Goal: Task Accomplishment & Management: Manage account settings

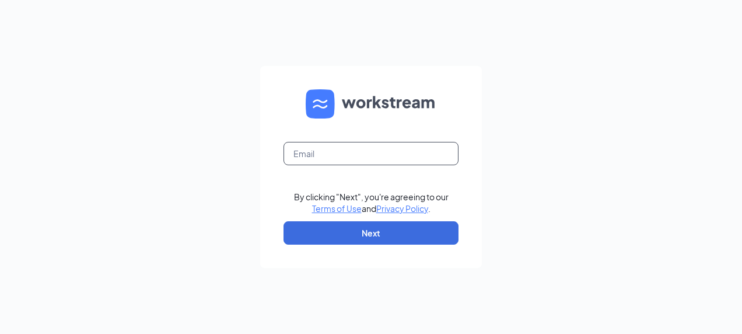
click at [379, 160] on input "text" at bounding box center [371, 153] width 175 height 23
type input "stephaniemmccartycfasalinas@gmail.com"
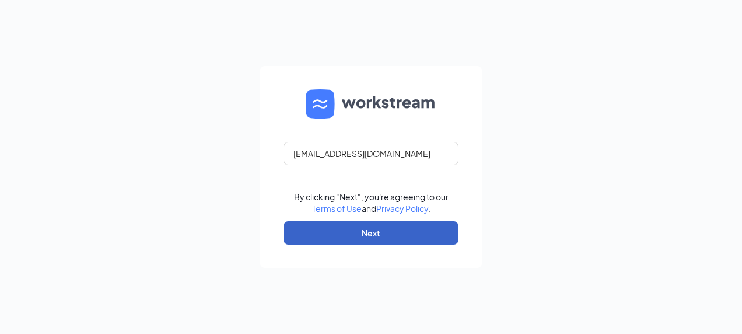
click at [351, 231] on button "Next" at bounding box center [371, 232] width 175 height 23
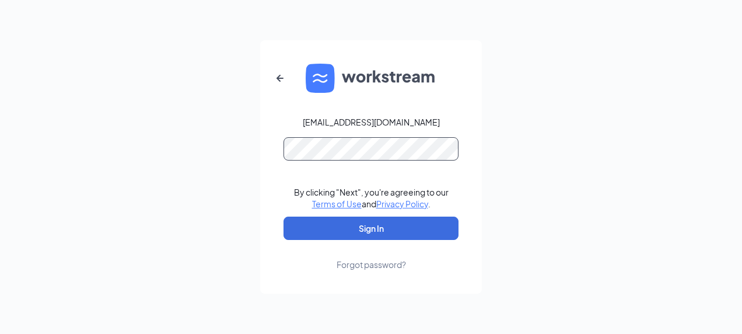
click at [284, 216] on button "Sign In" at bounding box center [371, 227] width 175 height 23
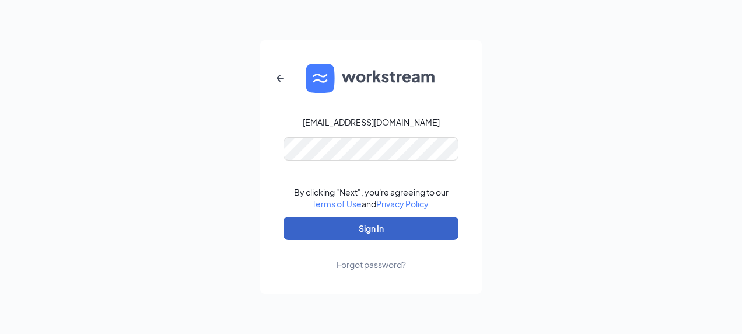
click at [299, 217] on button "Sign In" at bounding box center [371, 227] width 175 height 23
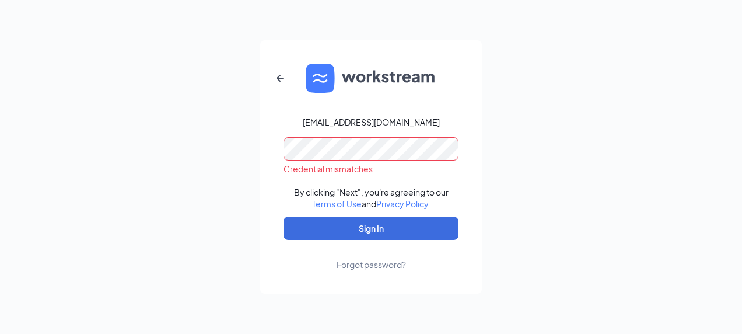
click at [142, 175] on div "stephaniemmccartycfasalinas@gmail.com Credential mismatches. By clicking "Next"…" at bounding box center [371, 167] width 742 height 334
drag, startPoint x: 142, startPoint y: 175, endPoint x: 142, endPoint y: 162, distance: 12.8
click at [142, 162] on div "stephaniemmccartycfasalinas@gmail.com Credential mismatches. By clicking "Next"…" at bounding box center [371, 167] width 742 height 334
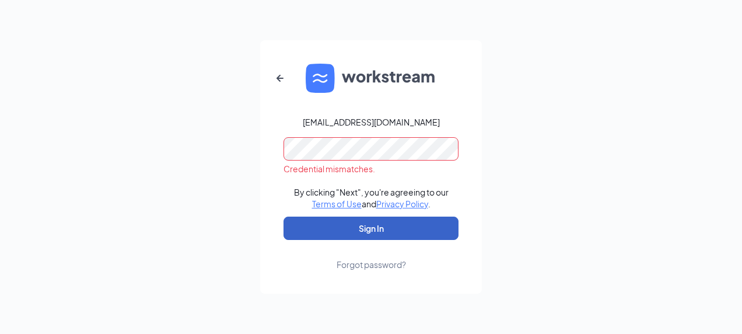
click at [293, 225] on button "Sign In" at bounding box center [371, 227] width 175 height 23
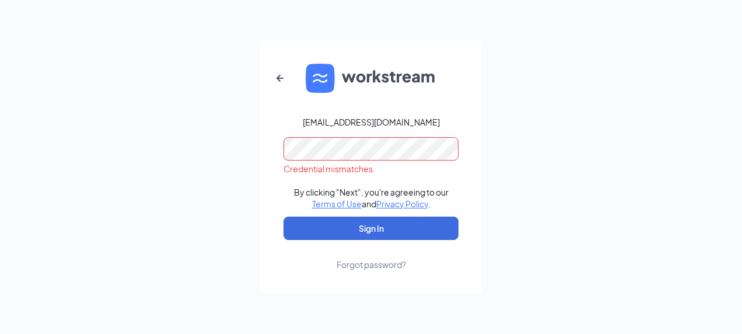
click at [167, 170] on div "stephaniemmccartycfasalinas@gmail.com Credential mismatches. By clicking "Next"…" at bounding box center [371, 167] width 742 height 334
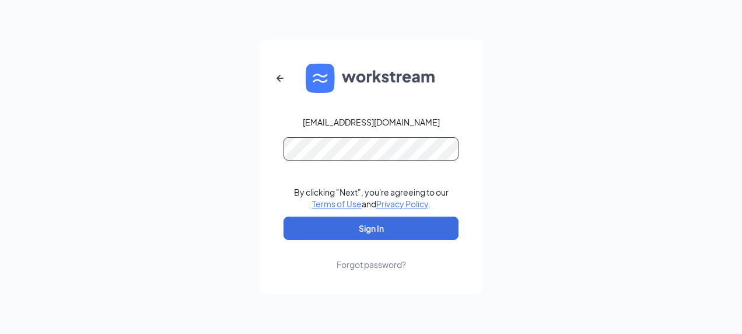
click at [284, 216] on button "Sign In" at bounding box center [371, 227] width 175 height 23
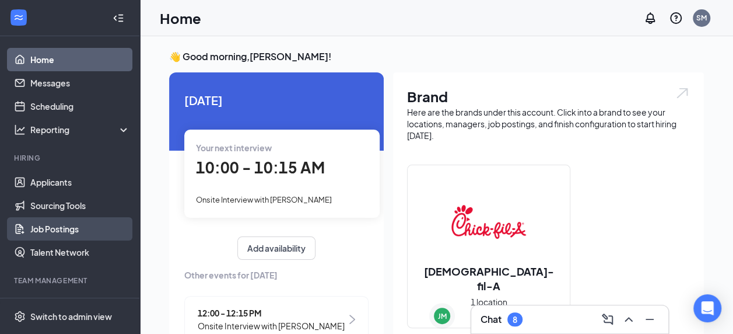
click at [80, 229] on link "Job Postings" at bounding box center [80, 228] width 100 height 23
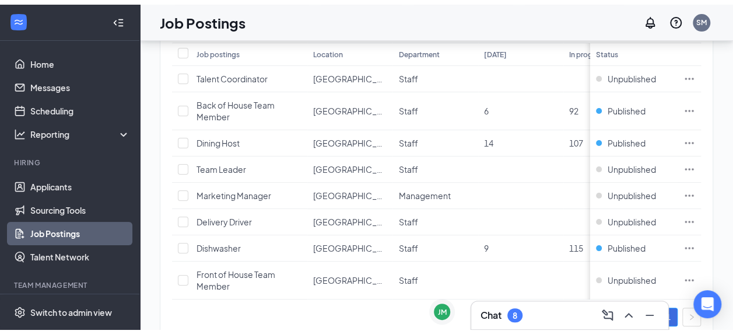
scroll to position [144, 0]
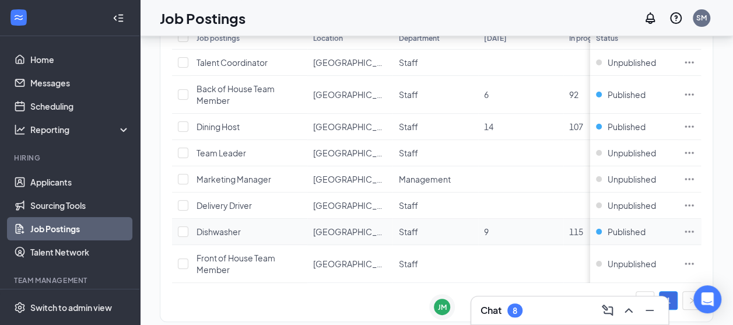
click at [240, 226] on span "Dishwasher" at bounding box center [219, 231] width 44 height 11
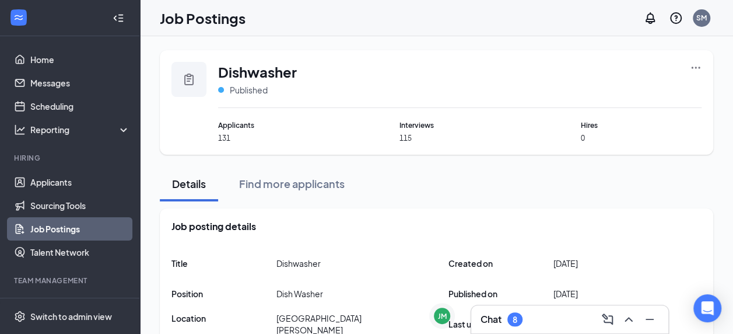
click at [693, 65] on icon "Ellipses" at bounding box center [696, 68] width 12 height 12
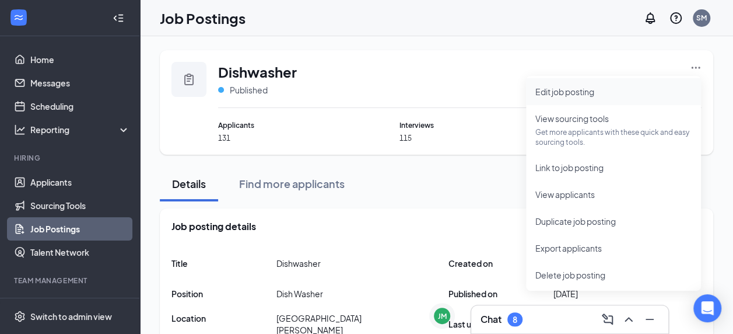
click at [590, 89] on span "Edit job posting" at bounding box center [565, 91] width 59 height 11
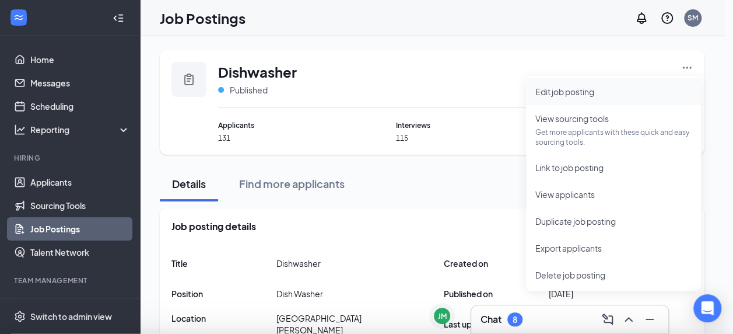
type input "Dishwasher"
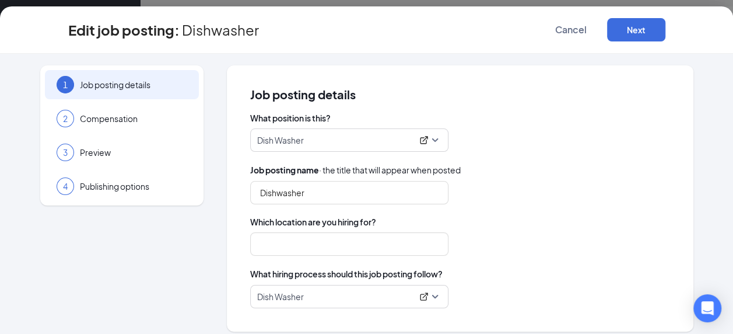
type input "[GEOGRAPHIC_DATA][PERSON_NAME]"
click at [426, 297] on div at bounding box center [424, 297] width 14 height 12
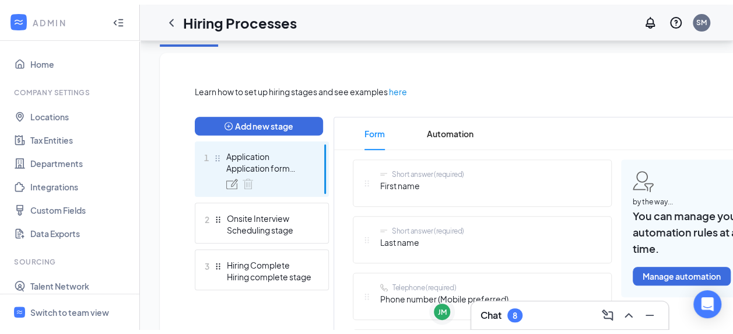
scroll to position [257, 0]
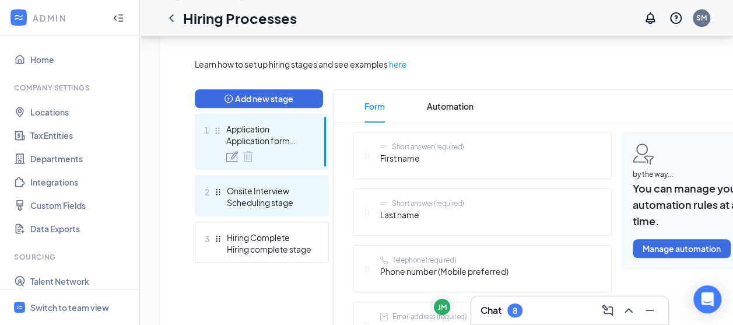
click at [289, 189] on div "Onsite Interview" at bounding box center [269, 191] width 85 height 12
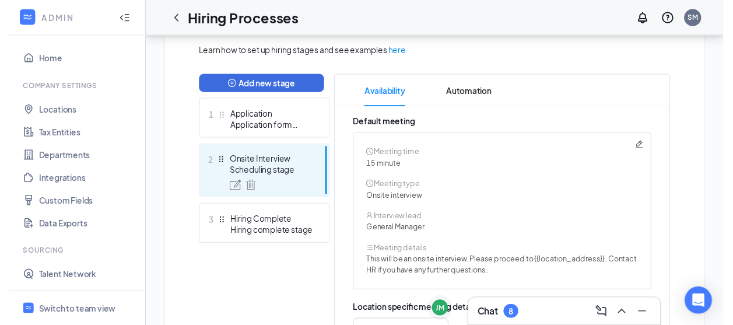
scroll to position [234, 0]
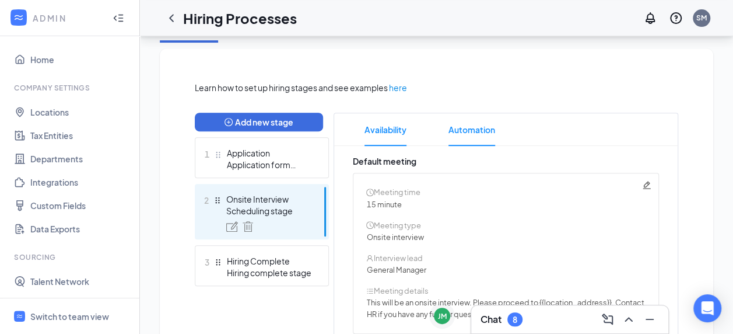
click at [470, 130] on span "Automation" at bounding box center [472, 129] width 47 height 33
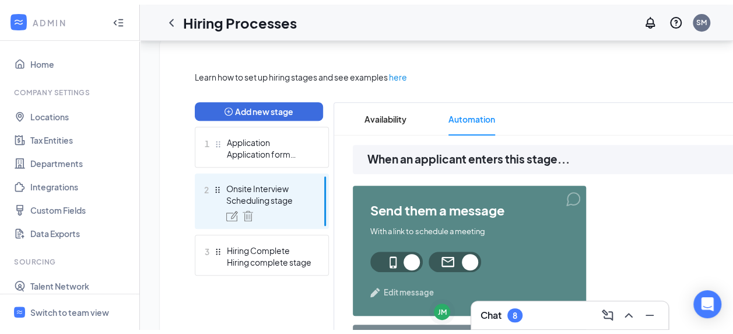
scroll to position [239, 0]
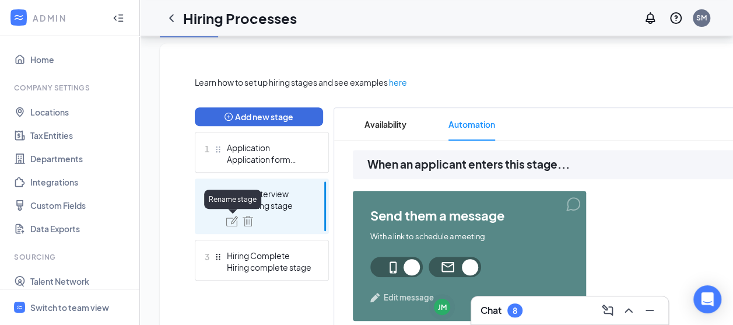
click at [232, 220] on img at bounding box center [232, 221] width 12 height 11
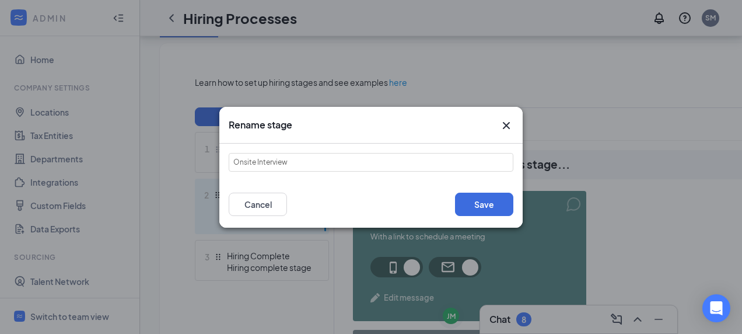
click at [507, 124] on icon "Cross" at bounding box center [506, 124] width 7 height 7
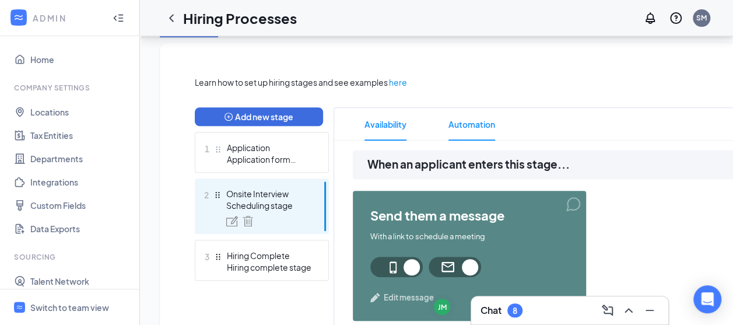
click at [388, 128] on span "Availability" at bounding box center [386, 124] width 42 height 33
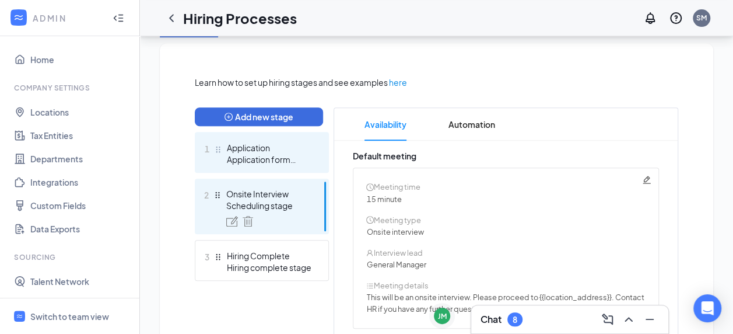
click at [279, 143] on div "Application" at bounding box center [269, 148] width 85 height 12
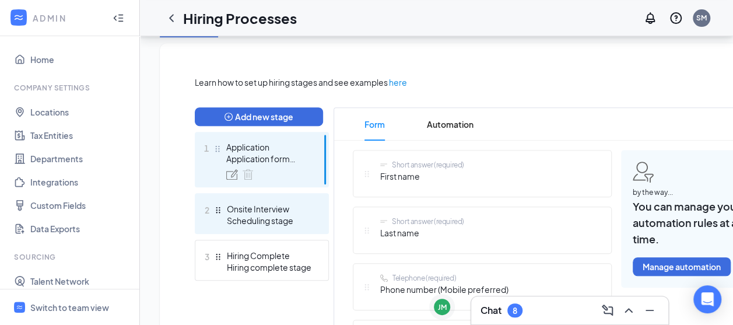
click at [274, 212] on div "Onsite Interview" at bounding box center [269, 209] width 85 height 12
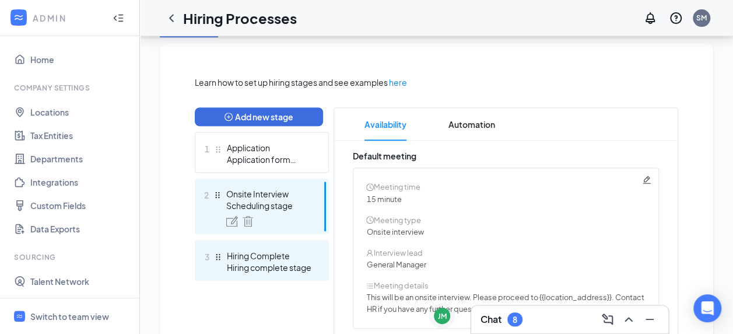
click at [275, 254] on div "Hiring Complete" at bounding box center [269, 256] width 85 height 12
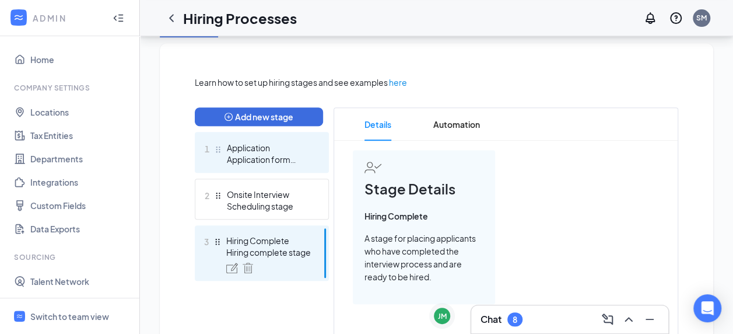
click at [281, 153] on div "Application" at bounding box center [269, 148] width 85 height 12
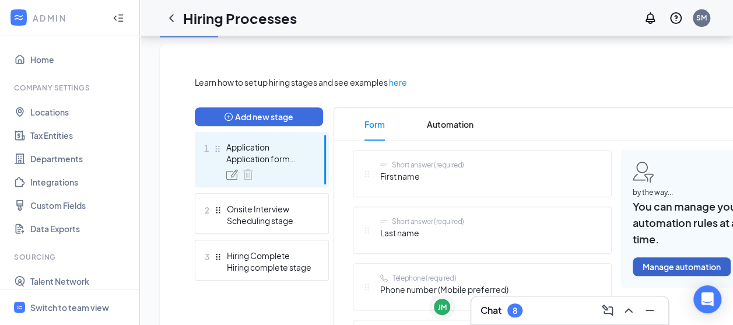
click at [683, 266] on button "Manage automation" at bounding box center [682, 266] width 98 height 19
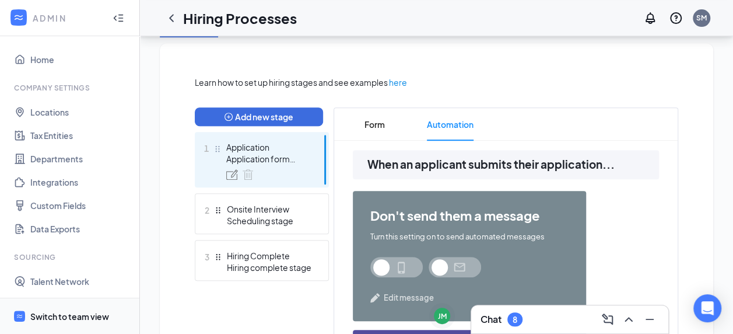
click at [105, 315] on div "Switch to team view" at bounding box center [69, 316] width 79 height 12
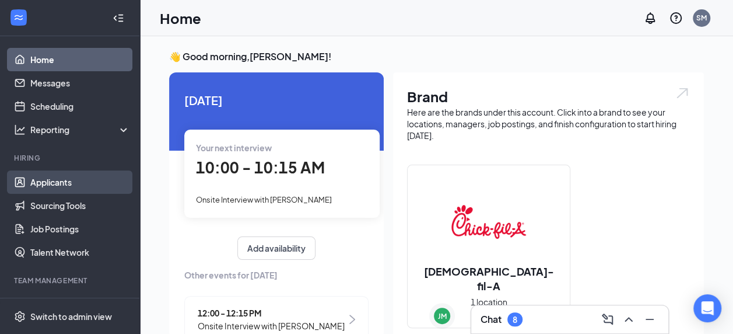
click at [74, 184] on link "Applicants" at bounding box center [80, 181] width 100 height 23
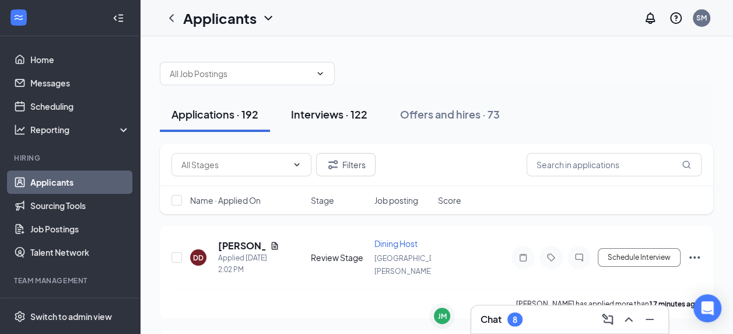
click at [324, 116] on div "Interviews · 122" at bounding box center [329, 114] width 76 height 15
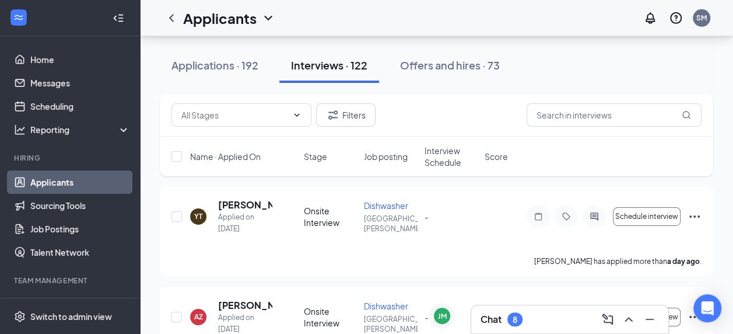
scroll to position [4058, 0]
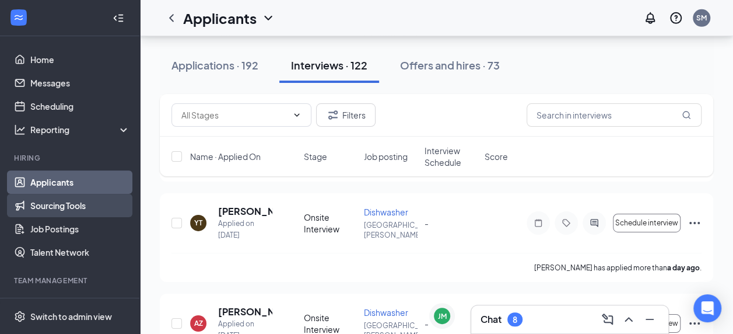
click at [53, 207] on link "Sourcing Tools" at bounding box center [80, 205] width 100 height 23
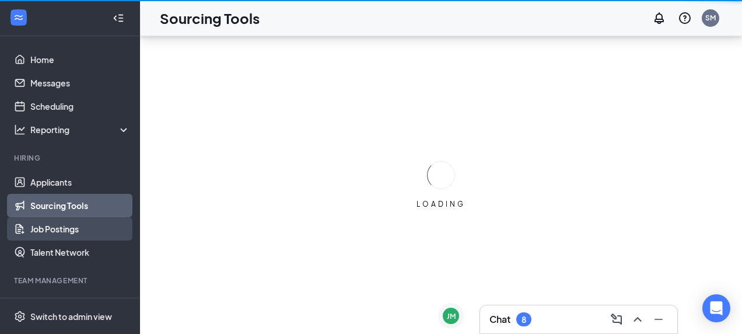
click at [56, 230] on link "Job Postings" at bounding box center [80, 228] width 100 height 23
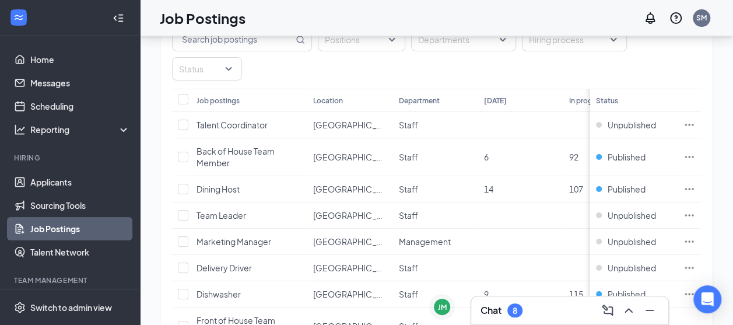
scroll to position [98, 0]
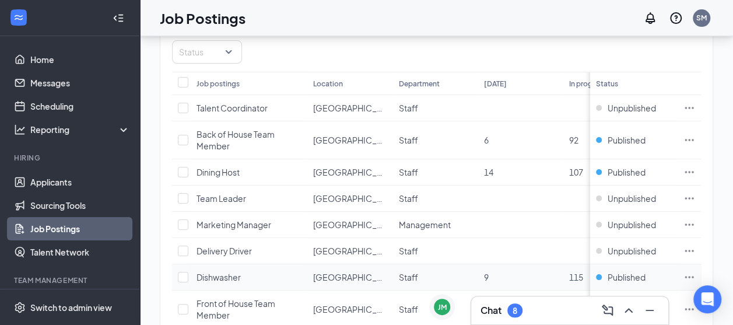
click at [695, 271] on icon "Ellipses" at bounding box center [690, 277] width 12 height 12
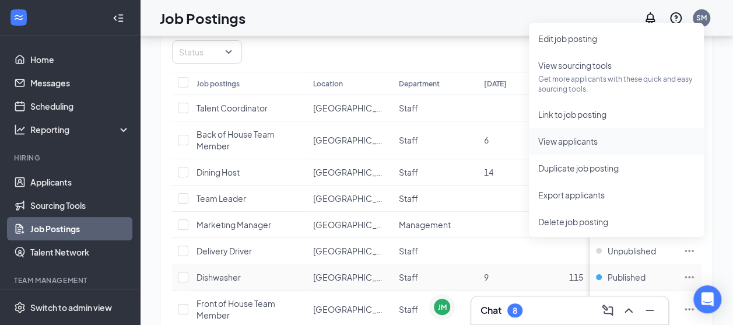
click at [583, 142] on span "View applicants" at bounding box center [568, 141] width 60 height 11
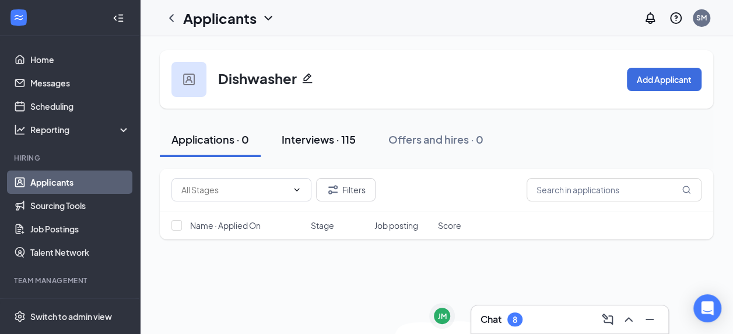
click at [323, 137] on div "Interviews · 115" at bounding box center [319, 139] width 74 height 15
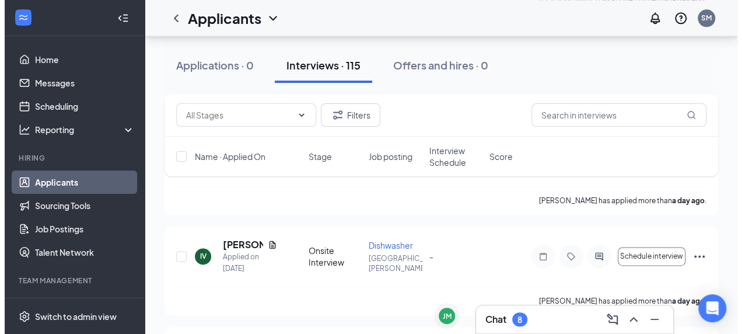
scroll to position [3936, 0]
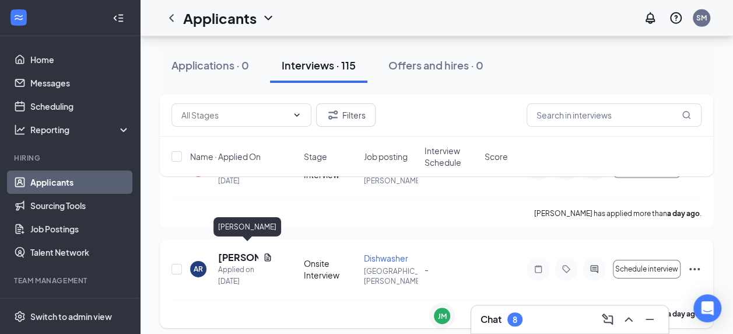
click at [235, 251] on h5 "Angel Rubio" at bounding box center [238, 257] width 40 height 13
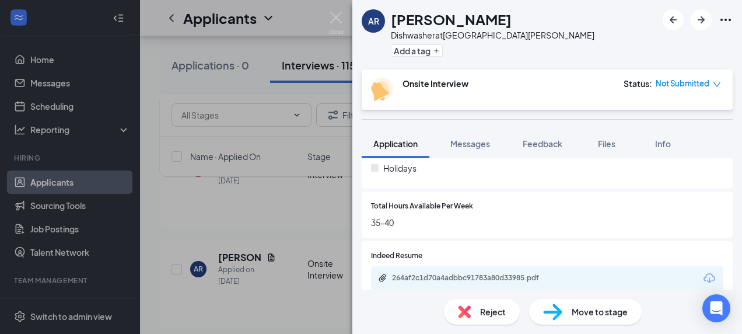
scroll to position [537, 0]
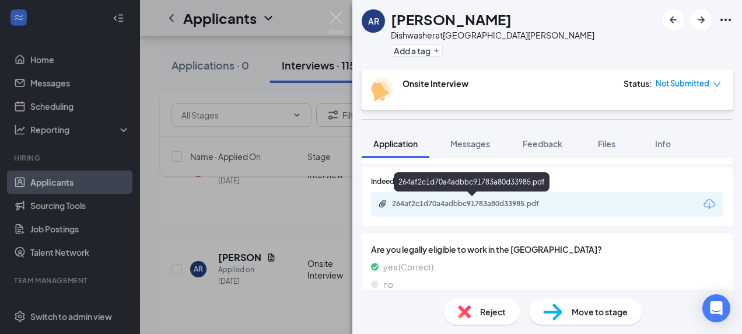
click at [483, 205] on div "264af2c1d70a4adbbc91783a80d33985.pdf" at bounding box center [473, 203] width 163 height 9
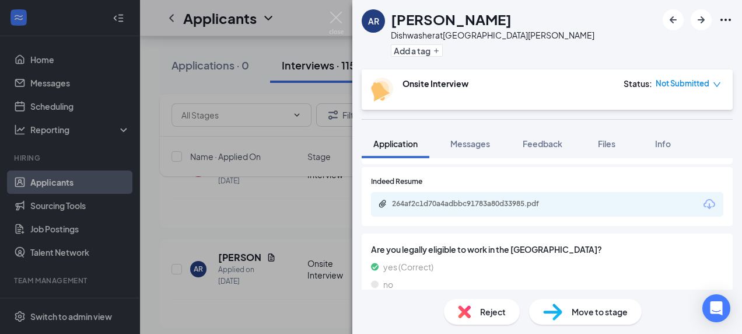
click at [484, 312] on span "Reject" at bounding box center [493, 311] width 26 height 13
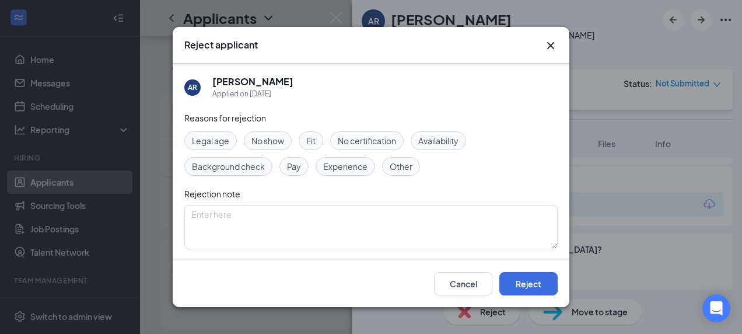
scroll to position [92, 0]
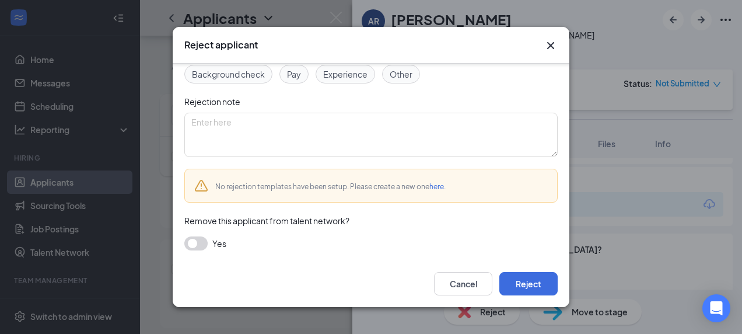
click at [437, 183] on link "here" at bounding box center [436, 186] width 15 height 9
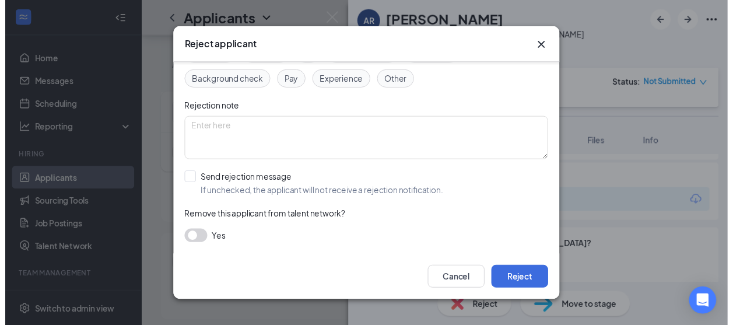
scroll to position [85, 0]
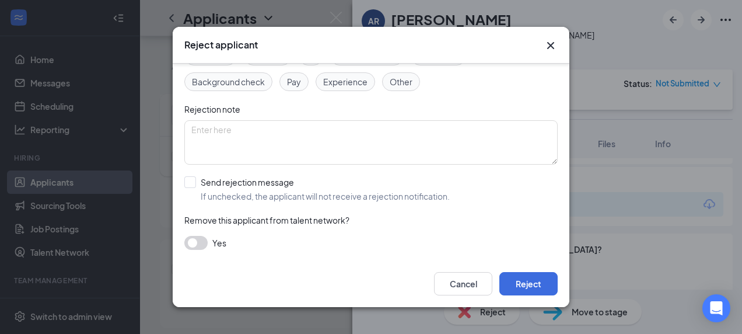
click at [553, 44] on icon "Cross" at bounding box center [551, 46] width 14 height 14
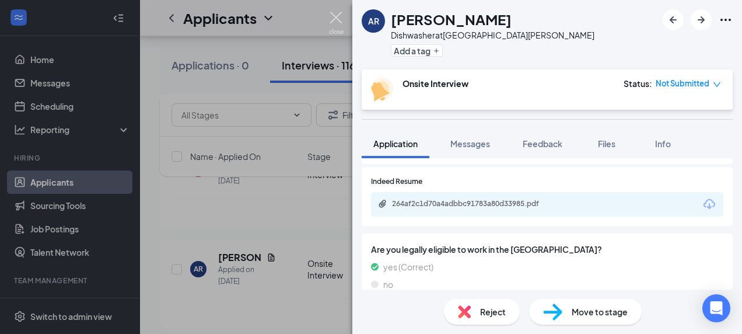
click at [333, 17] on img at bounding box center [336, 23] width 15 height 23
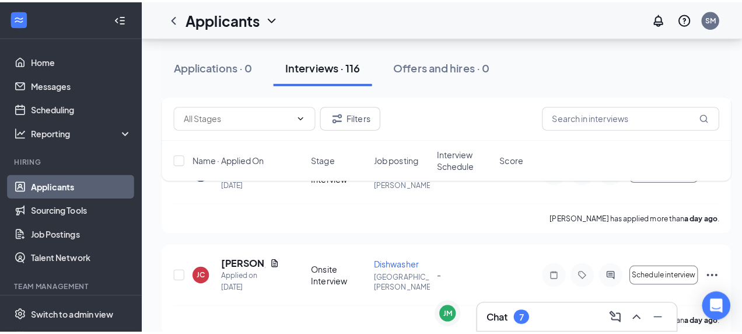
scroll to position [4947, 0]
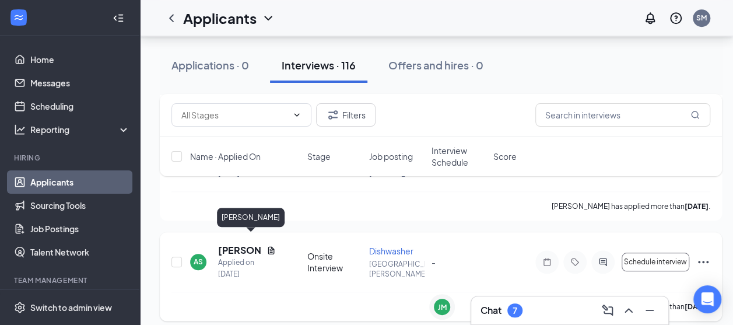
click at [231, 244] on h5 "Austin Silva" at bounding box center [240, 250] width 44 height 13
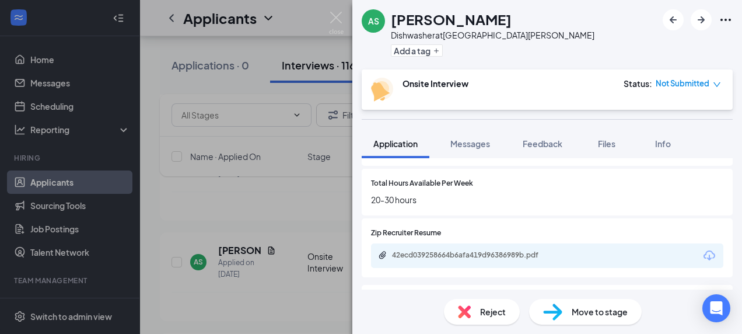
scroll to position [555, 0]
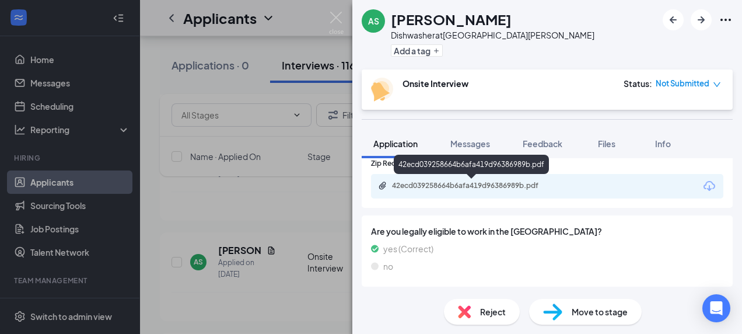
click at [541, 183] on div "42ecd039258664b6afa419d96386989b.pdf" at bounding box center [473, 185] width 163 height 9
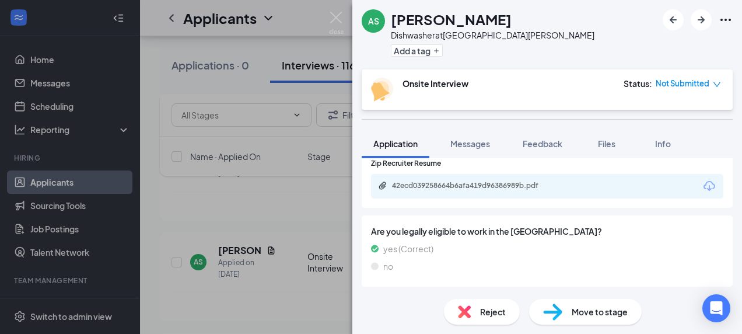
click at [481, 312] on span "Reject" at bounding box center [493, 311] width 26 height 13
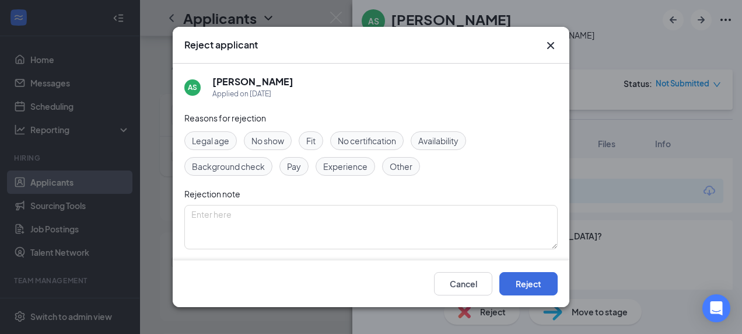
scroll to position [85, 0]
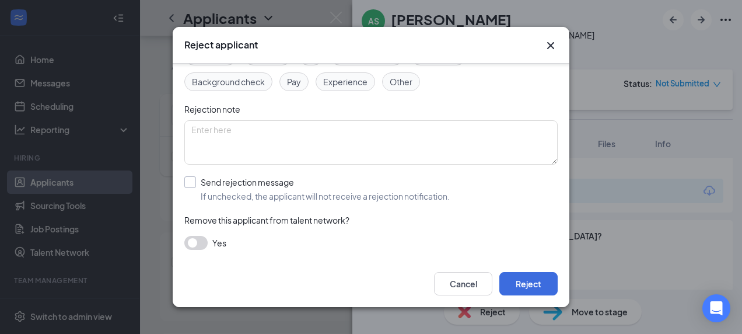
click at [271, 186] on input "Send rejection message If unchecked, the applicant will not receive a rejection…" at bounding box center [316, 189] width 265 height 26
checkbox input "true"
click at [335, 240] on span "Main Rejection Template" at bounding box center [365, 242] width 343 height 18
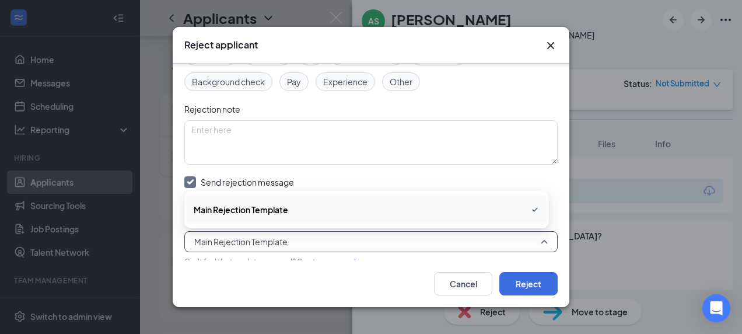
click at [321, 201] on div "Main Rejection Template" at bounding box center [366, 209] width 365 height 28
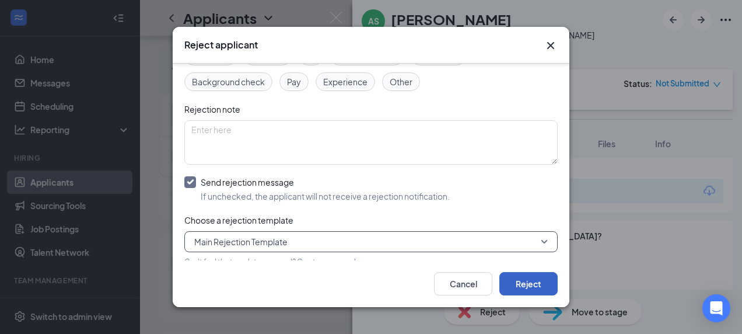
click at [532, 279] on button "Reject" at bounding box center [528, 283] width 58 height 23
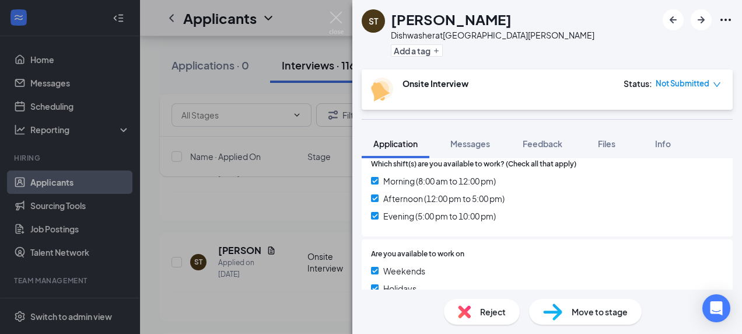
scroll to position [555, 0]
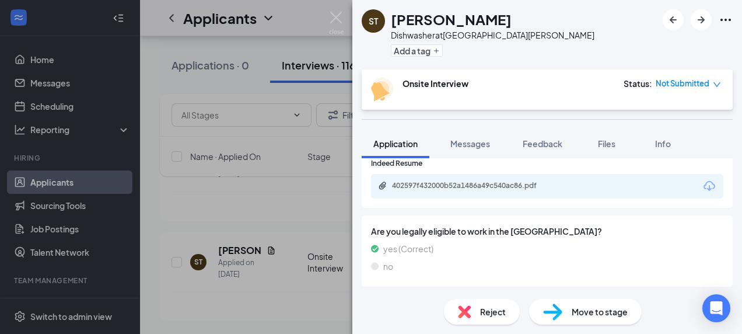
click at [503, 194] on div "402597f432000b52a1486a49c540ac86.pdf" at bounding box center [547, 186] width 352 height 25
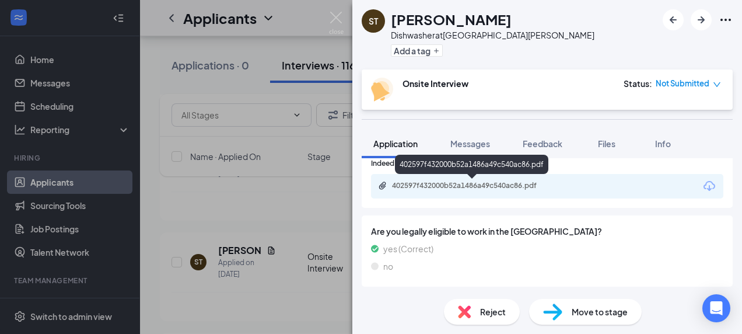
drag, startPoint x: 452, startPoint y: 183, endPoint x: 421, endPoint y: 182, distance: 30.4
drag, startPoint x: 421, startPoint y: 182, endPoint x: 408, endPoint y: 183, distance: 12.8
click at [408, 183] on div "402597f432000b52a1486a49c540ac86.pdf" at bounding box center [473, 185] width 163 height 9
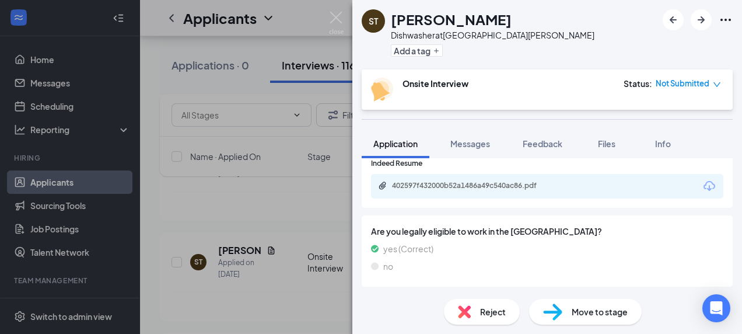
click at [586, 306] on span "Move to stage" at bounding box center [600, 311] width 56 height 13
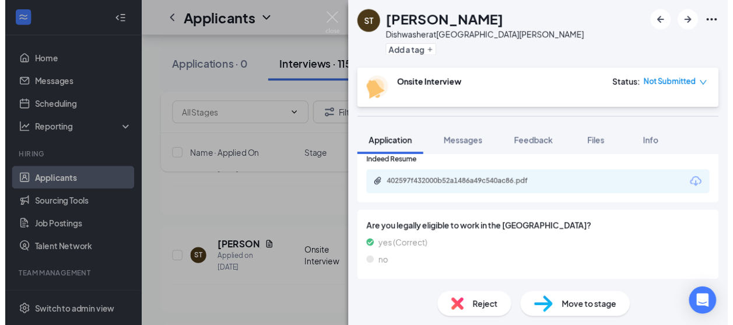
scroll to position [550, 0]
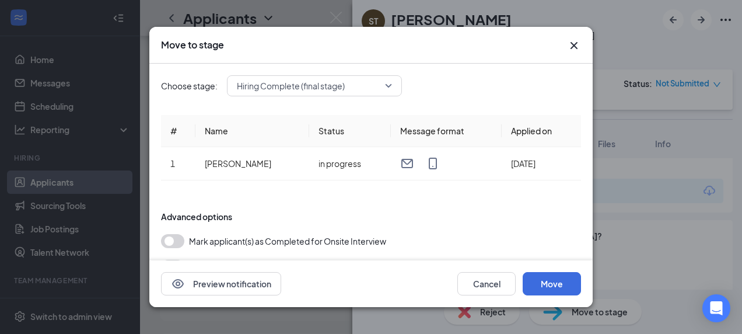
click at [339, 88] on span "Hiring Complete (final stage)" at bounding box center [291, 86] width 108 height 18
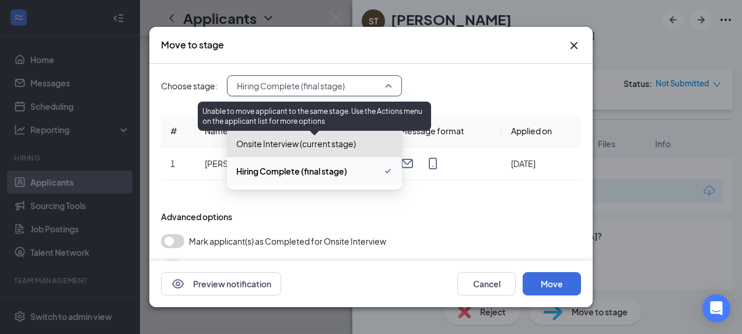
click at [310, 145] on span "Onsite Interview (current stage)" at bounding box center [296, 143] width 120 height 13
click at [318, 120] on div "Unable to move applicant to the same stage. Use the Actions menu on the applica…" at bounding box center [314, 116] width 233 height 29
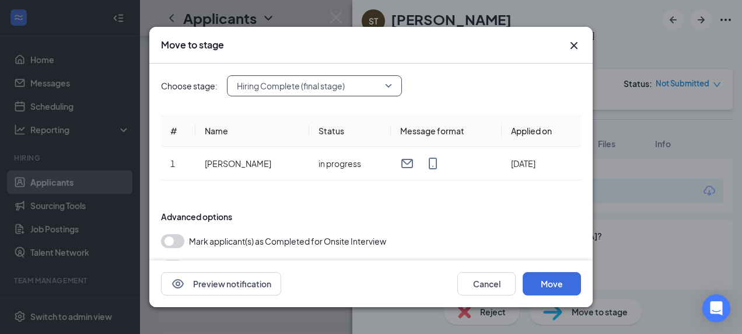
click at [388, 82] on span "Hiring Complete (final stage)" at bounding box center [314, 86] width 155 height 18
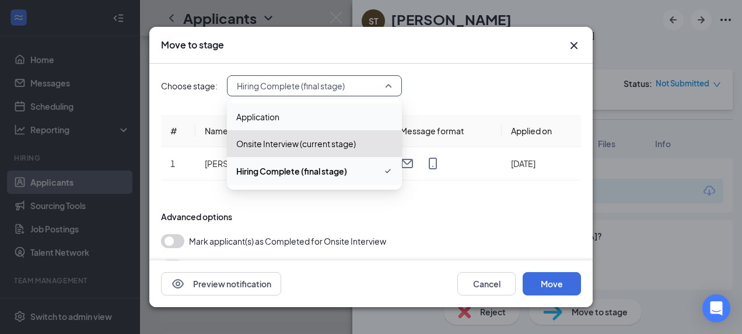
click at [351, 116] on span "Application" at bounding box center [314, 116] width 156 height 13
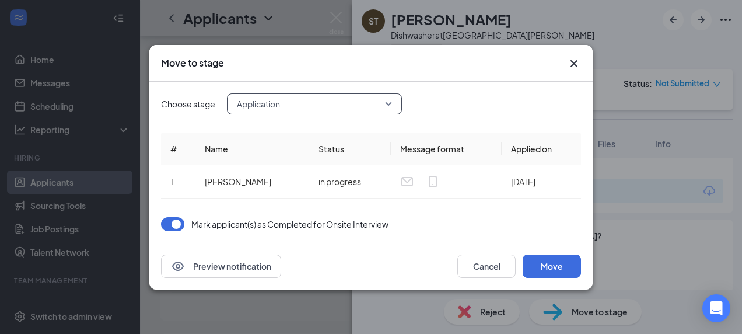
click at [391, 105] on span "Application" at bounding box center [314, 104] width 155 height 18
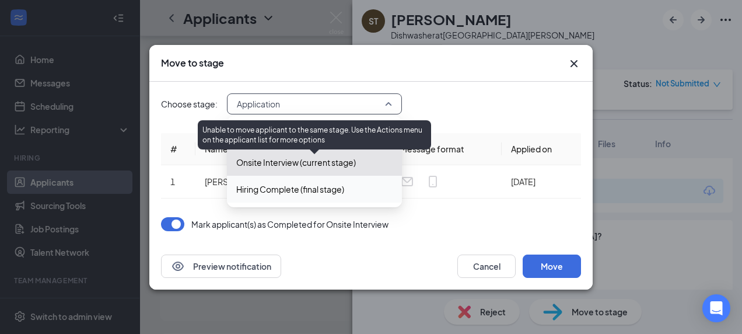
click at [344, 167] on span "Onsite Interview (current stage)" at bounding box center [296, 162] width 120 height 13
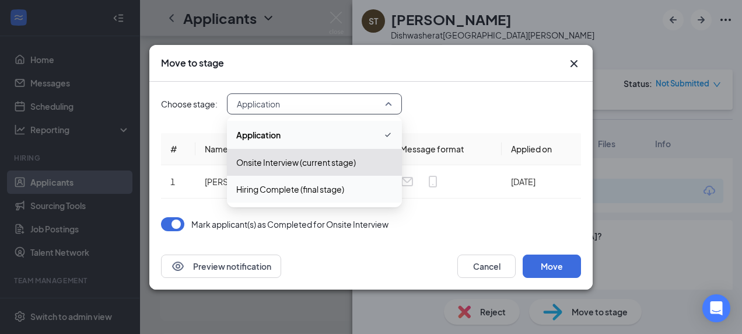
click at [441, 224] on div "Mark applicant(s) as Completed for Onsite Interview" at bounding box center [371, 224] width 420 height 14
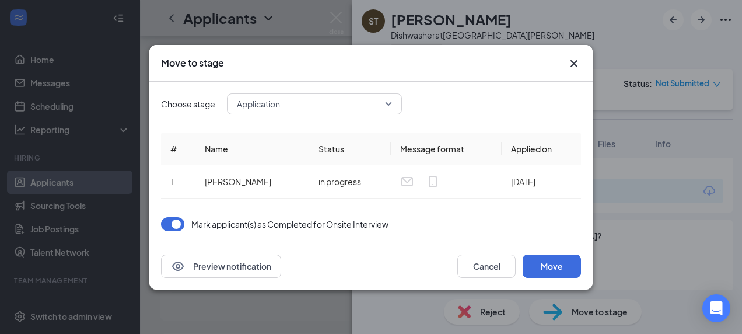
click at [175, 219] on button "button" at bounding box center [172, 224] width 23 height 14
click at [391, 106] on span "Application" at bounding box center [314, 104] width 155 height 18
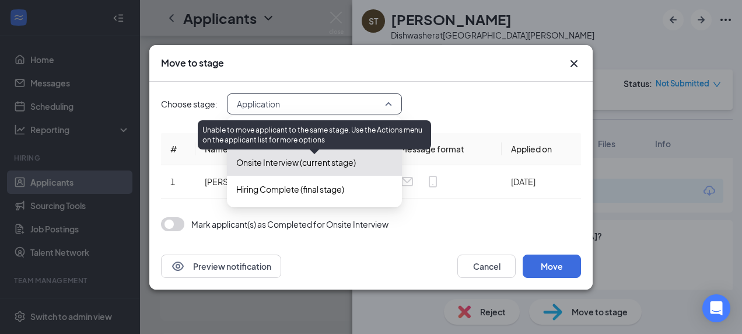
click at [330, 160] on span "Onsite Interview (current stage)" at bounding box center [296, 162] width 120 height 13
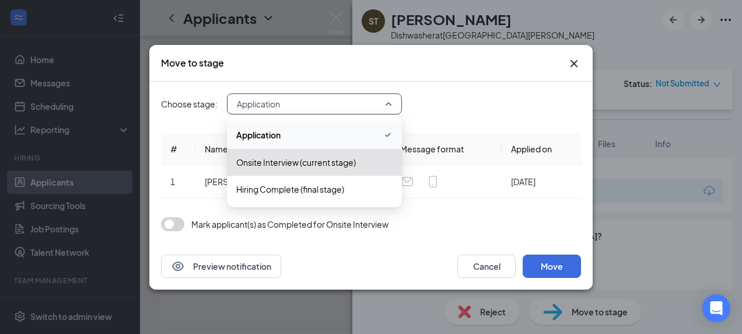
click at [476, 214] on div "Choose stage: Application 4069501 4069502 Application Onsite Interview (current…" at bounding box center [371, 162] width 420 height 161
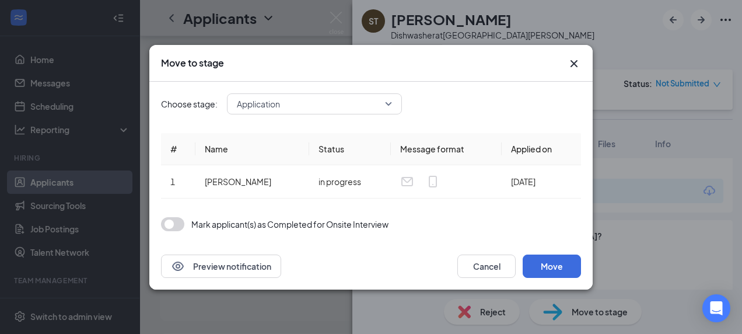
click at [390, 106] on span "Application" at bounding box center [314, 104] width 155 height 18
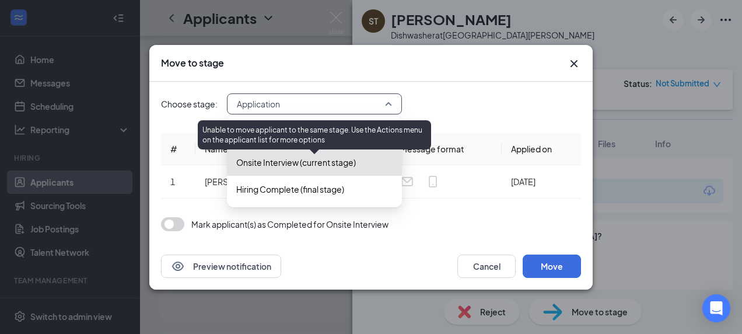
click at [337, 166] on span "Onsite Interview (current stage)" at bounding box center [296, 162] width 120 height 13
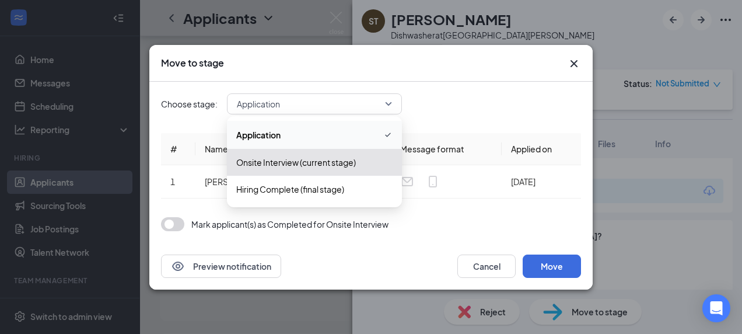
click at [572, 61] on icon "Cross" at bounding box center [574, 63] width 7 height 7
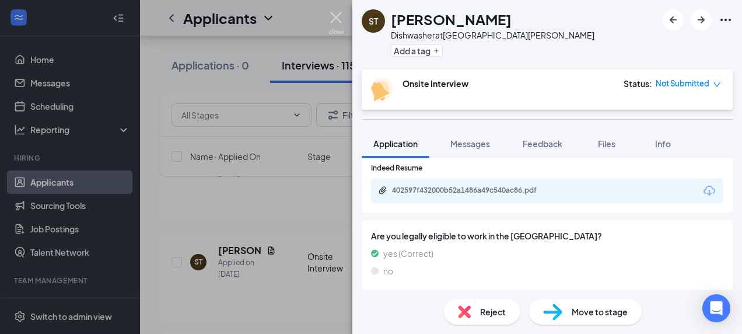
click at [336, 18] on img at bounding box center [336, 23] width 15 height 23
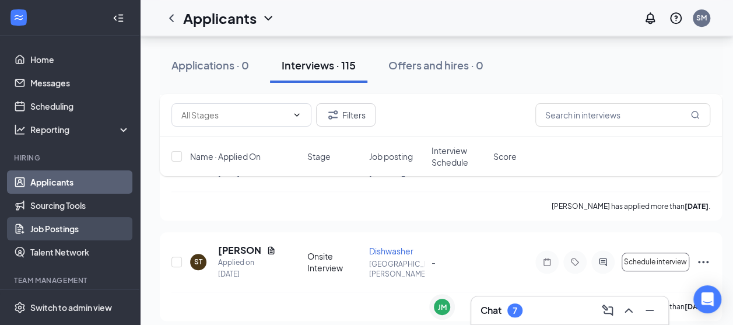
click at [67, 223] on link "Job Postings" at bounding box center [80, 228] width 100 height 23
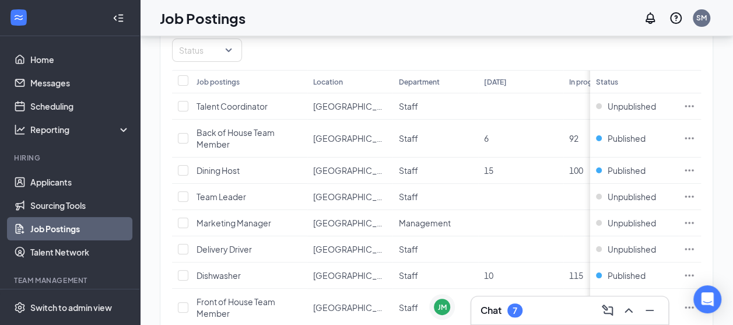
scroll to position [104, 0]
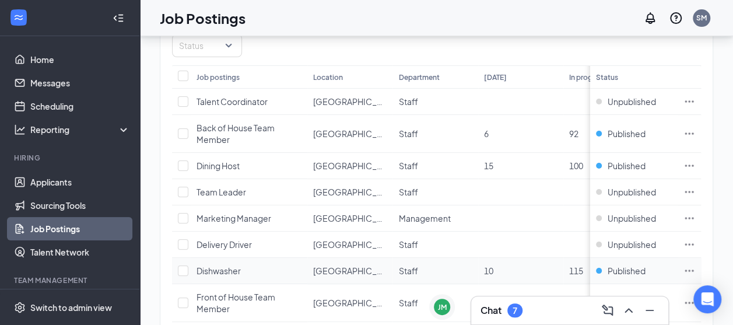
click at [695, 265] on icon "Ellipses" at bounding box center [690, 271] width 12 height 12
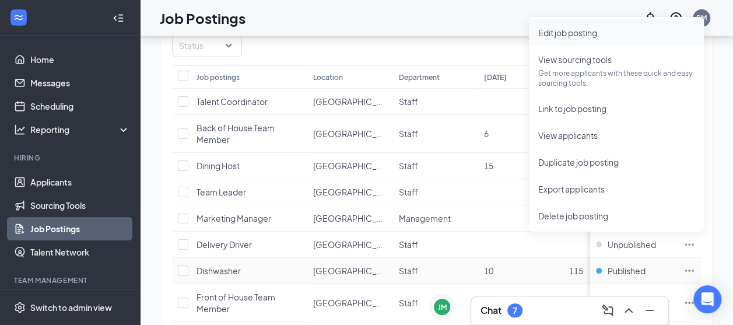
click at [585, 30] on span "Edit job posting" at bounding box center [567, 32] width 59 height 11
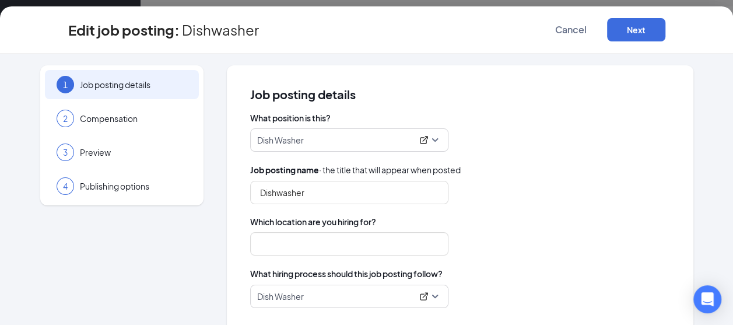
type input "[GEOGRAPHIC_DATA][PERSON_NAME]"
click at [572, 159] on div "What position is this? Dish Washer Job posting name · the title that will appea…" at bounding box center [460, 210] width 420 height 196
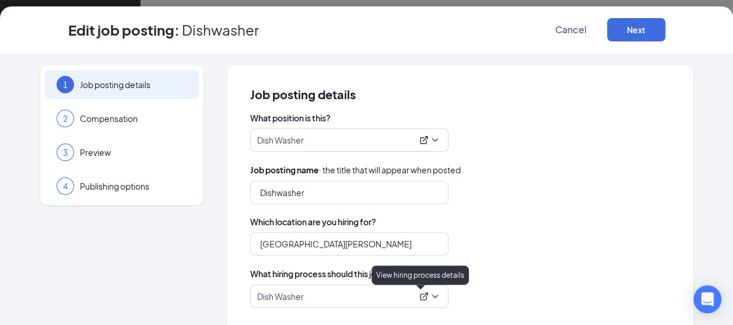
click at [421, 296] on icon "ExternalLink" at bounding box center [423, 296] width 9 height 9
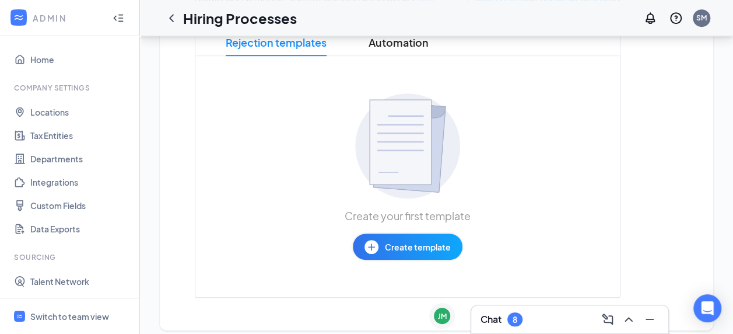
scroll to position [324, 0]
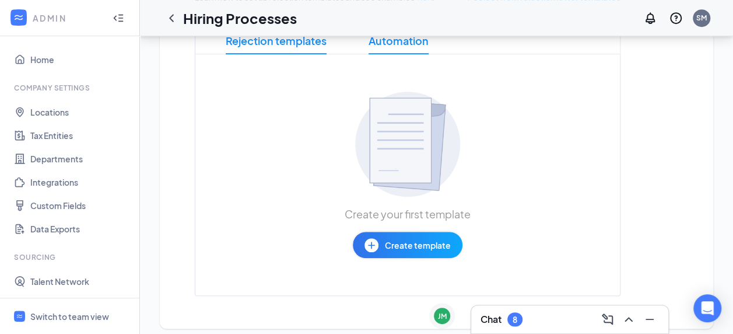
click at [418, 37] on span "Automation" at bounding box center [399, 40] width 60 height 27
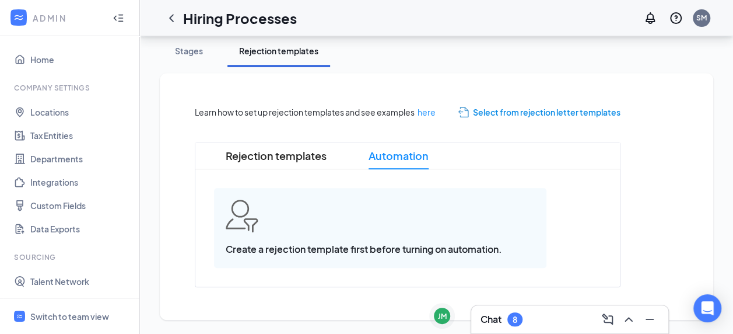
scroll to position [209, 0]
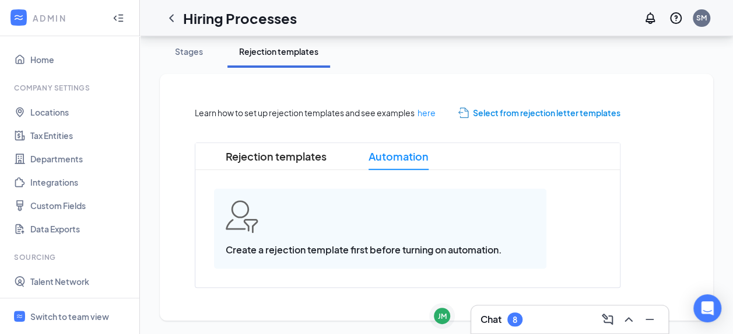
click at [492, 113] on span "Select from rejection letter templates" at bounding box center [547, 112] width 148 height 13
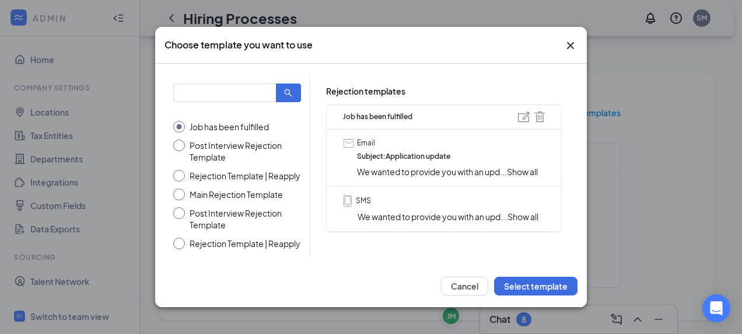
click at [207, 200] on input "Main Rejection Template" at bounding box center [237, 194] width 128 height 12
radio input "true"
radio input "false"
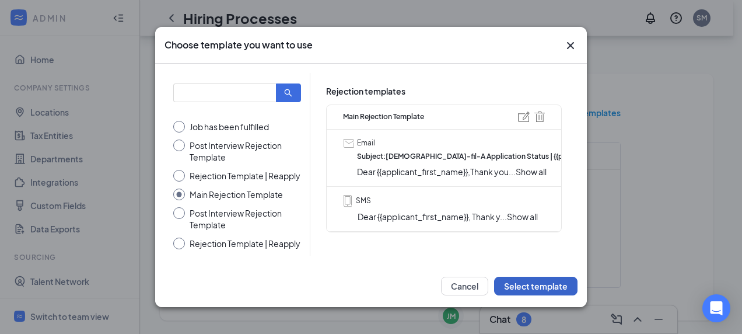
click at [533, 284] on button "Select template" at bounding box center [535, 286] width 83 height 19
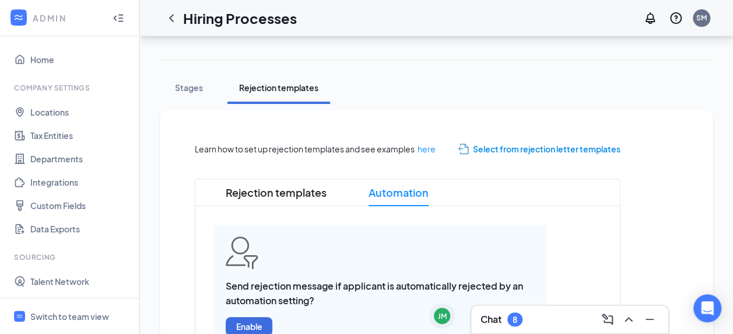
scroll to position [158, 0]
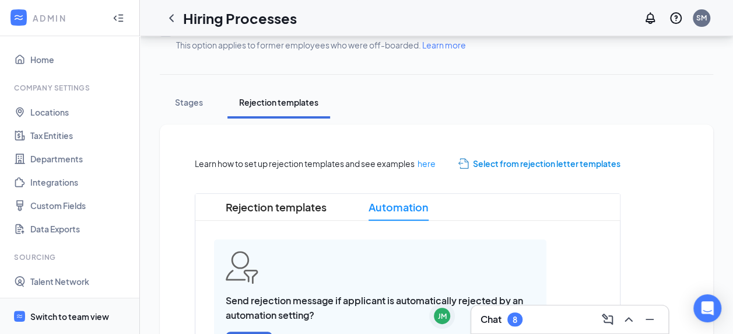
click at [77, 311] on div "Switch to team view" at bounding box center [69, 316] width 79 height 12
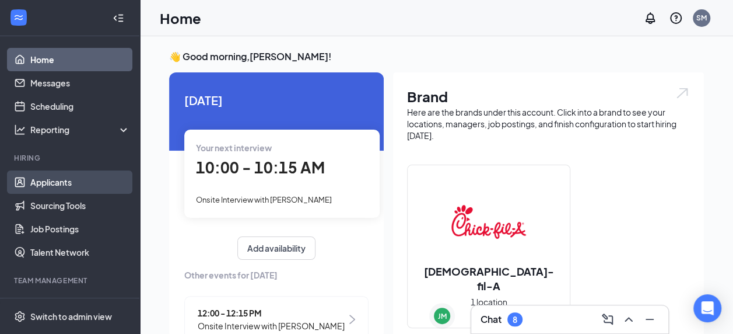
click at [94, 183] on link "Applicants" at bounding box center [80, 181] width 100 height 23
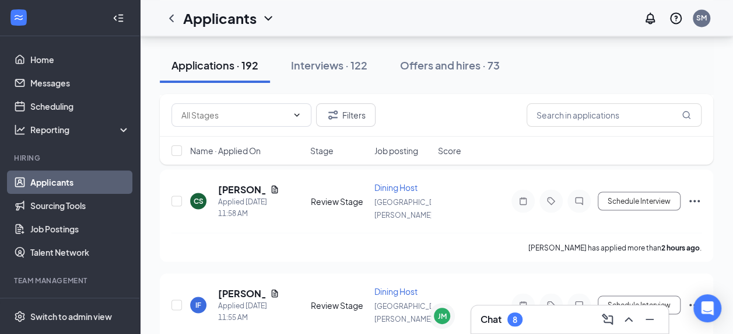
scroll to position [914, 0]
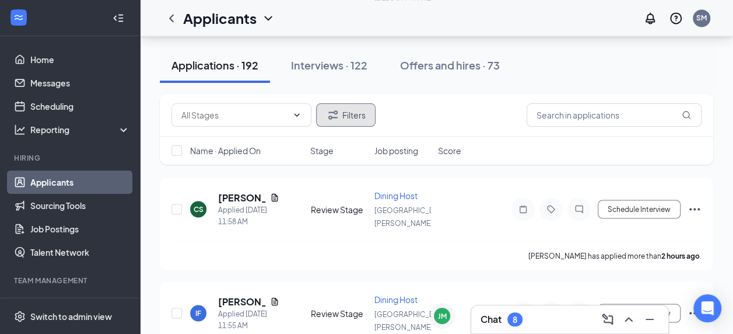
click at [348, 117] on button "Filters" at bounding box center [346, 114] width 60 height 23
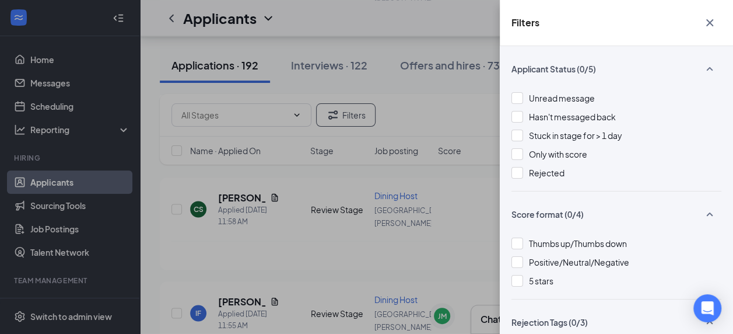
click at [461, 99] on div "Filters Applicant Status (0/5) Unread message Hasn't messaged back Stuck in sta…" at bounding box center [366, 167] width 733 height 334
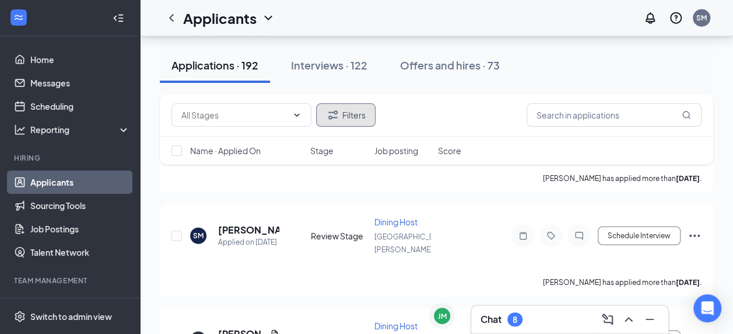
scroll to position [10668, 0]
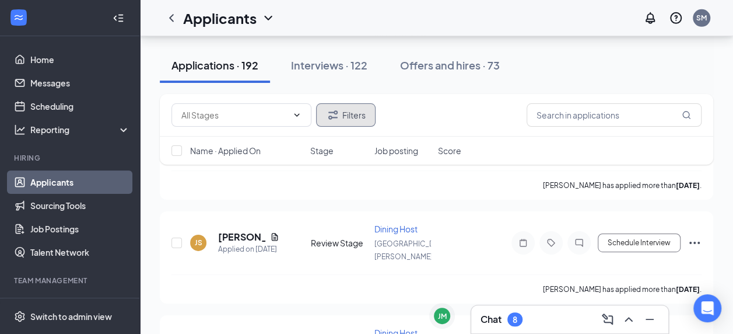
click at [344, 121] on button "Filters" at bounding box center [346, 114] width 60 height 23
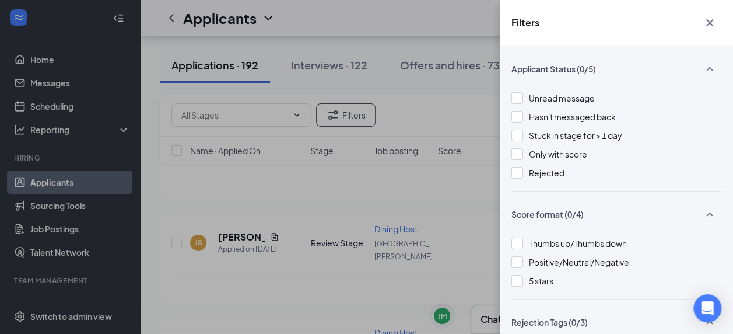
scroll to position [121, 0]
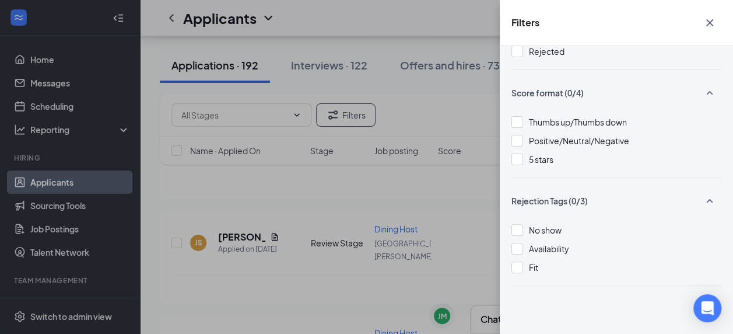
click at [456, 209] on div "Filters Applicant Status (0/5) Unread message Hasn't messaged back Stuck in sta…" at bounding box center [366, 167] width 733 height 334
click at [445, 116] on div "Filters Applicant Status (0/5) Unread message Hasn't messaged back Stuck in sta…" at bounding box center [366, 167] width 733 height 334
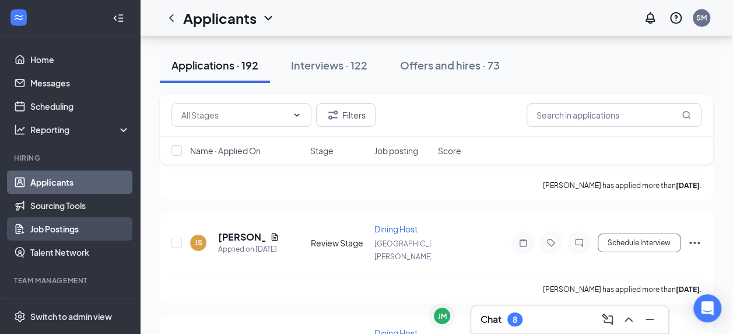
click at [71, 223] on link "Job Postings" at bounding box center [80, 228] width 100 height 23
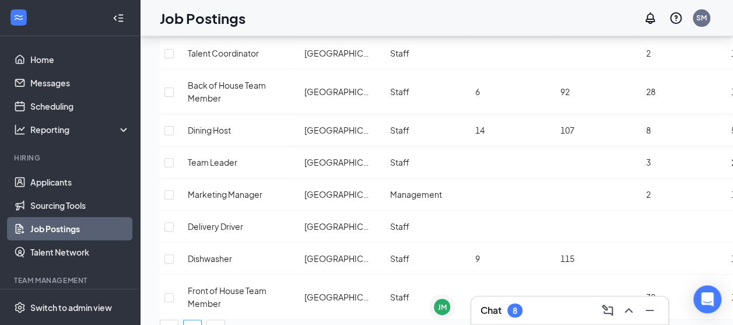
scroll to position [117, 0]
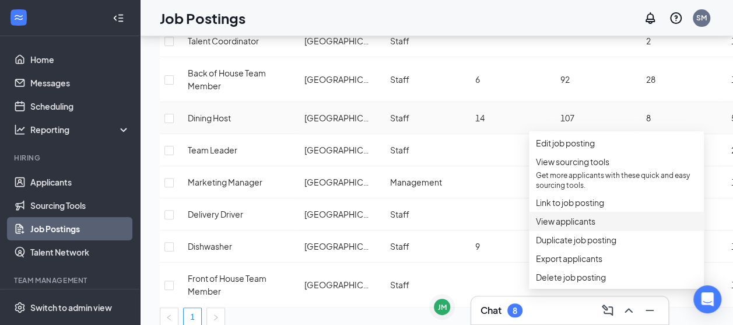
click at [581, 226] on span "View applicants" at bounding box center [566, 221] width 60 height 11
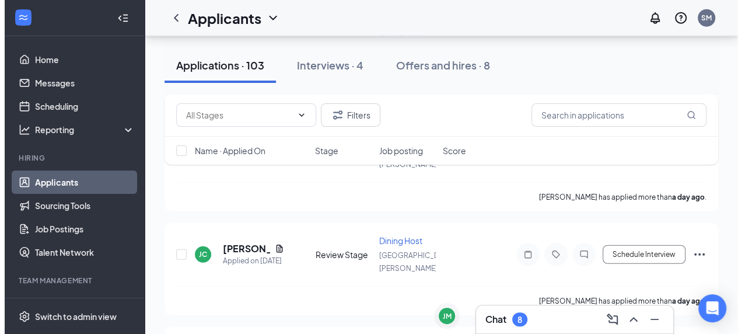
scroll to position [4562, 0]
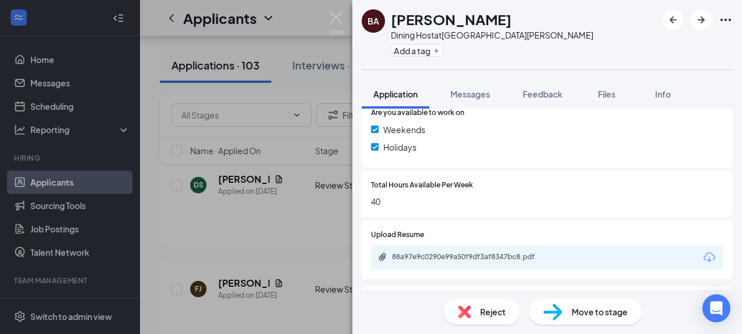
scroll to position [538, 0]
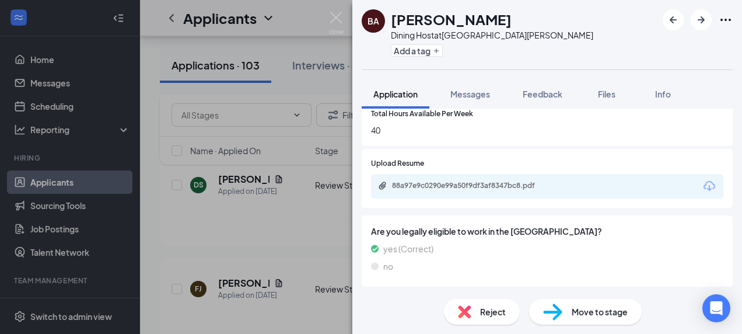
click at [415, 181] on div "88a97e9c0290e99a50f9df3af8347bc8.pdf" at bounding box center [473, 185] width 163 height 9
click at [473, 305] on div "Reject" at bounding box center [482, 312] width 76 height 26
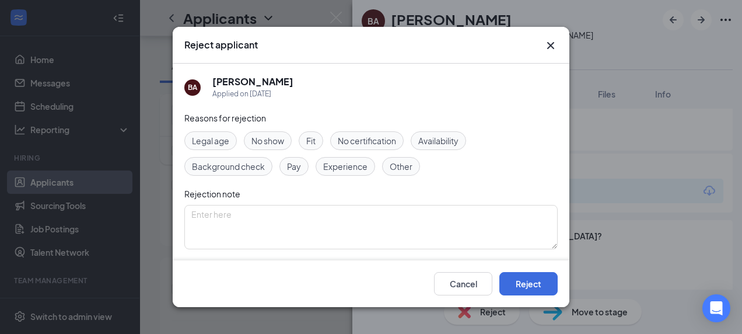
scroll to position [85, 0]
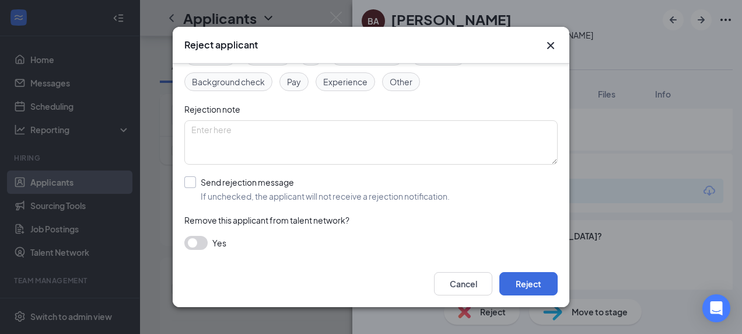
click at [276, 178] on input "Send rejection message If unchecked, the applicant will not receive a rejection…" at bounding box center [316, 189] width 265 height 26
checkbox input "true"
click at [408, 245] on span "Post Interview Rejection Template" at bounding box center [365, 242] width 343 height 18
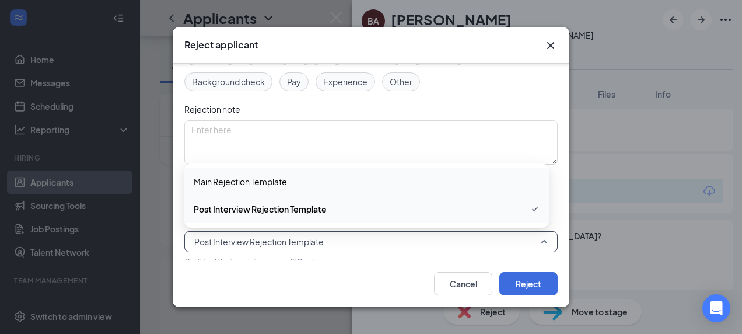
click at [314, 179] on span "Main Rejection Template" at bounding box center [367, 181] width 346 height 13
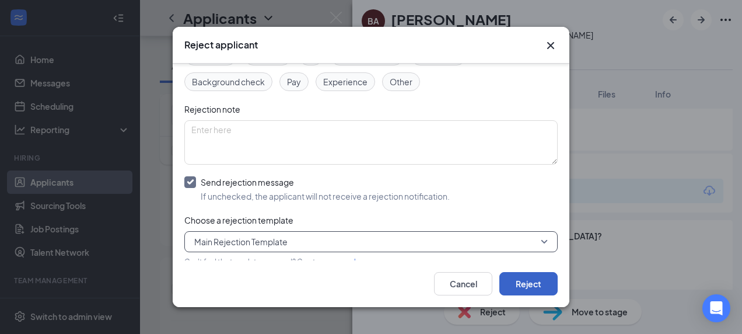
click at [530, 285] on button "Reject" at bounding box center [528, 283] width 58 height 23
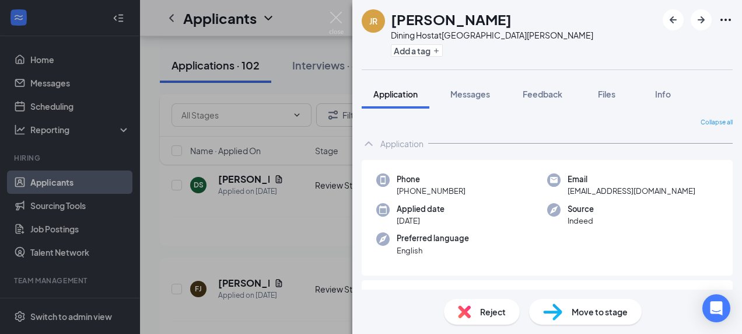
click at [347, 18] on div "JR Jose Ramimrez Dining Host at North Salinas Add a tag Application Messages Fe…" at bounding box center [371, 167] width 742 height 334
click at [327, 14] on div "Applicants SM" at bounding box center [441, 18] width 602 height 36
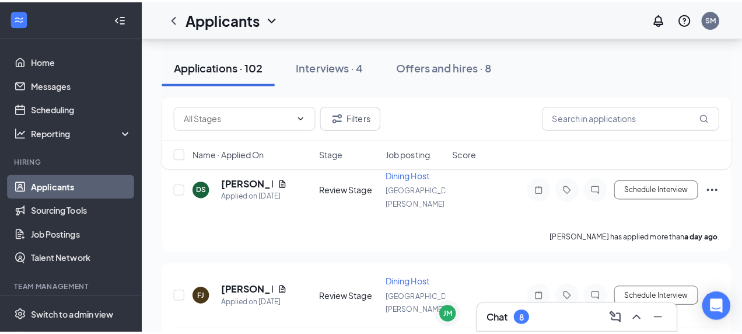
scroll to position [6372, 0]
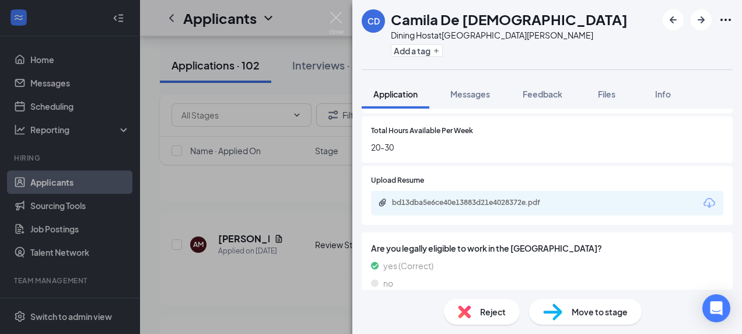
scroll to position [519, 0]
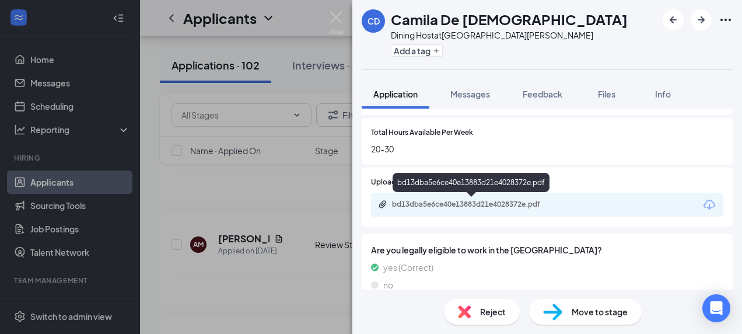
click at [454, 204] on div "bd13dba5e6ce40e13883d21e4028372e.pdf" at bounding box center [473, 204] width 163 height 9
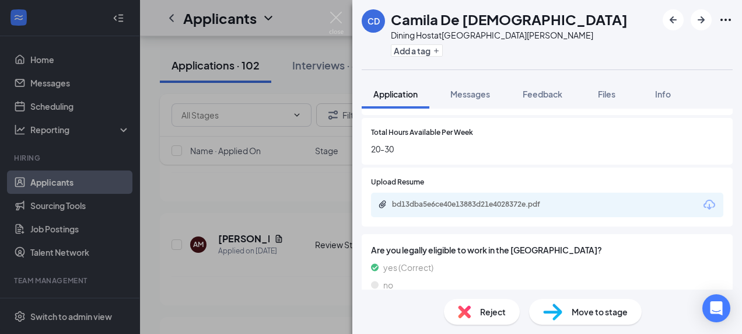
click at [483, 314] on span "Reject" at bounding box center [493, 311] width 26 height 13
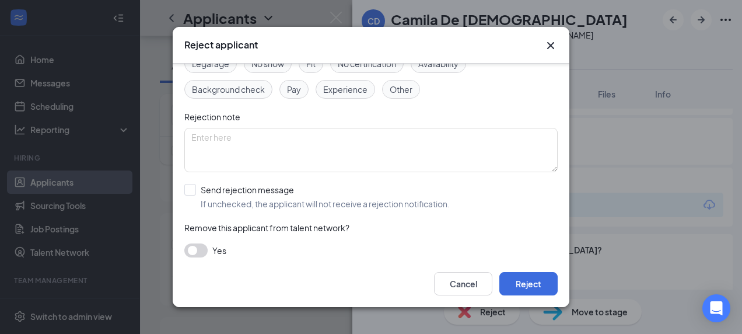
scroll to position [85, 0]
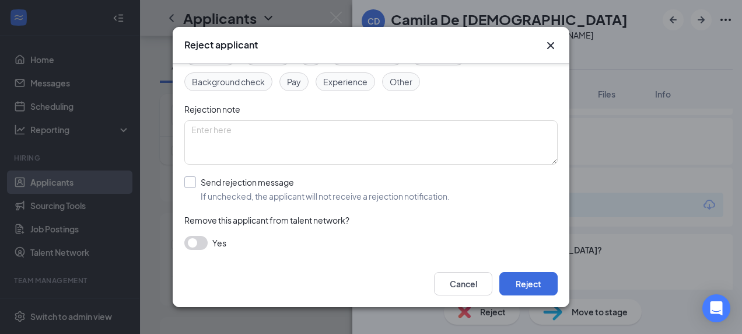
click at [278, 177] on input "Send rejection message If unchecked, the applicant will not receive a rejection…" at bounding box center [316, 189] width 265 height 26
checkbox input "true"
click at [270, 233] on span "Post Interview Rejection Template" at bounding box center [259, 242] width 130 height 18
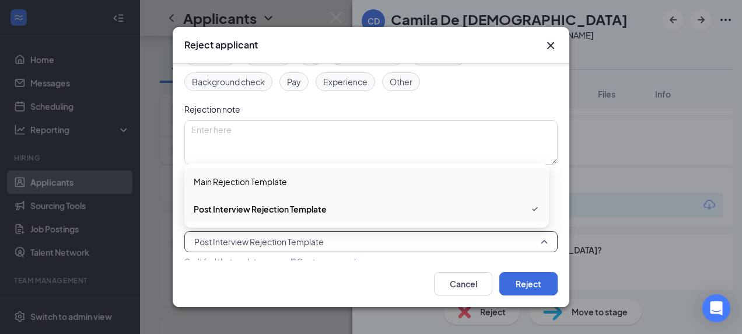
click at [281, 184] on span "Main Rejection Template" at bounding box center [240, 181] width 93 height 13
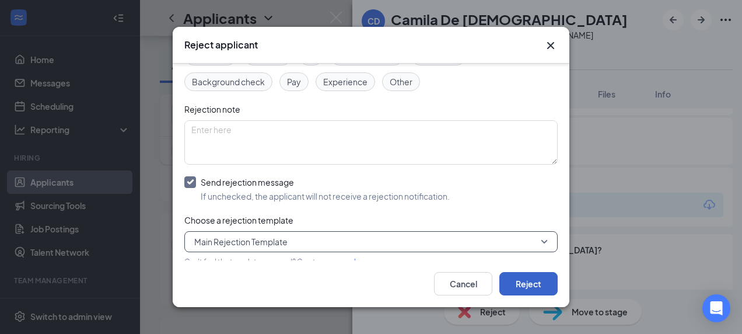
click at [516, 281] on button "Reject" at bounding box center [528, 283] width 58 height 23
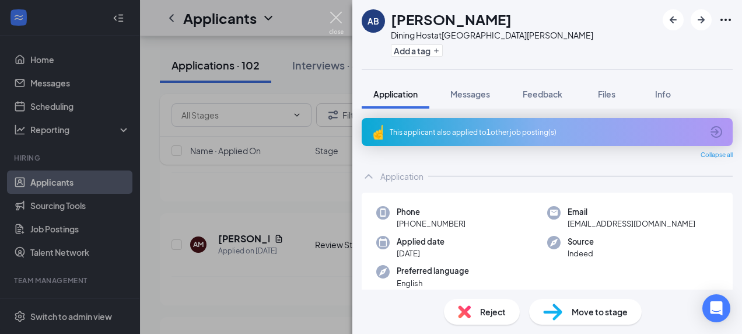
click at [329, 17] on img at bounding box center [336, 23] width 15 height 23
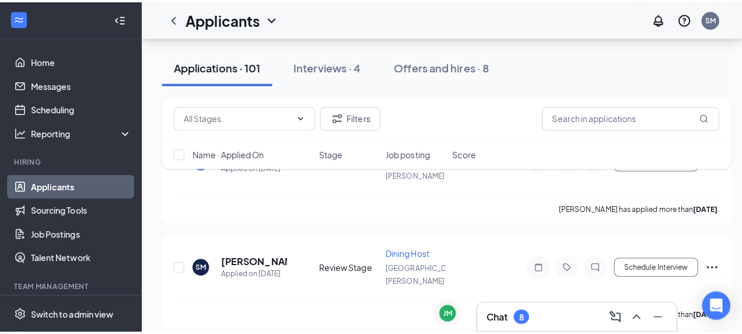
scroll to position [6582, 0]
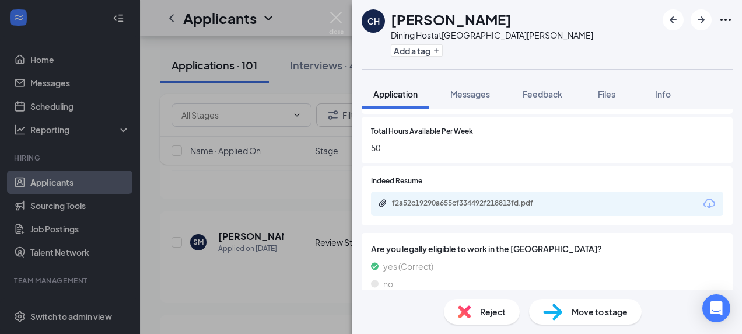
scroll to position [489, 0]
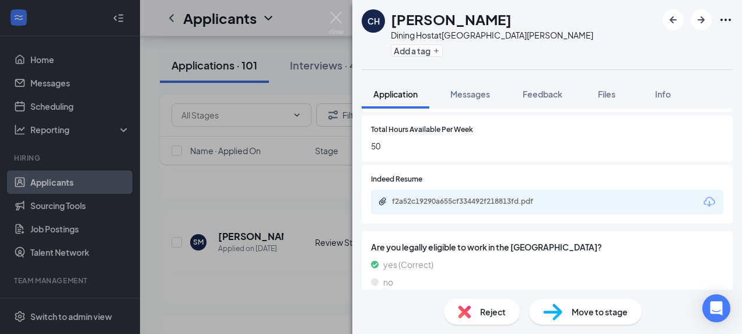
click at [459, 202] on div "f2a52c19290a655cf334492f218813fd.pdf" at bounding box center [473, 201] width 163 height 9
click at [585, 310] on span "Move to stage" at bounding box center [600, 311] width 56 height 13
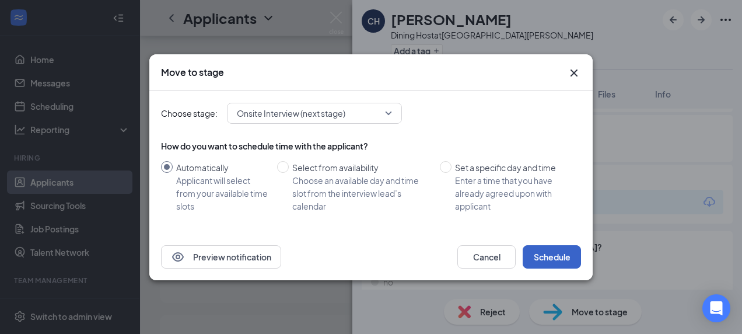
drag, startPoint x: 566, startPoint y: 253, endPoint x: 535, endPoint y: 260, distance: 31.6
click at [535, 260] on button "Schedule" at bounding box center [552, 256] width 58 height 23
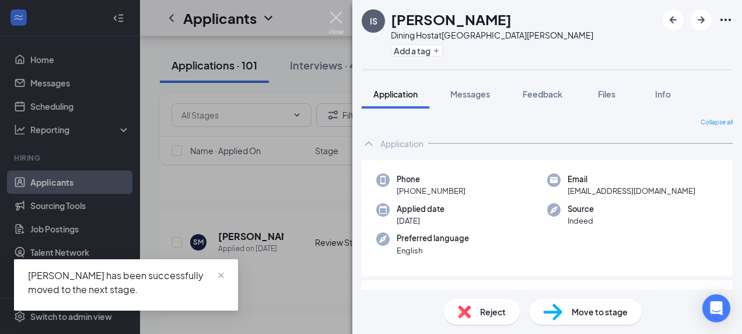
click at [335, 19] on img at bounding box center [336, 23] width 15 height 23
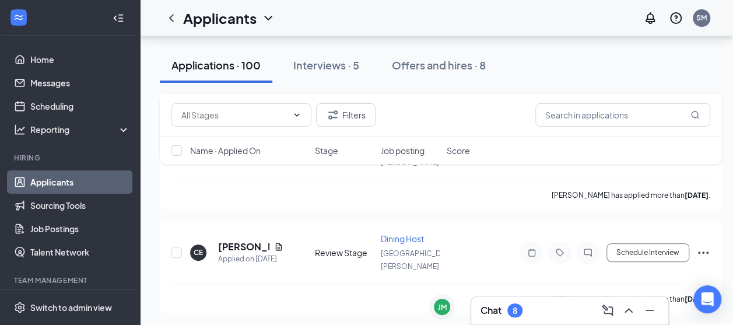
scroll to position [8173, 0]
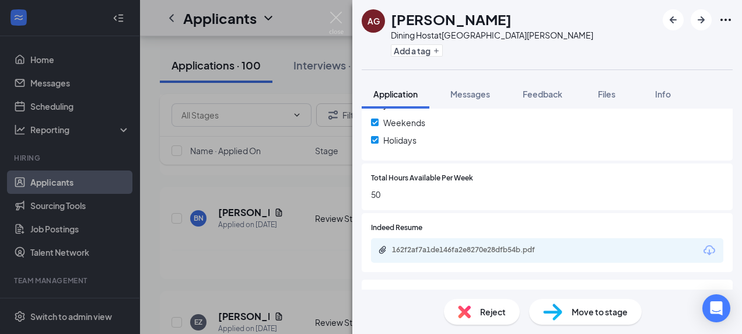
scroll to position [505, 0]
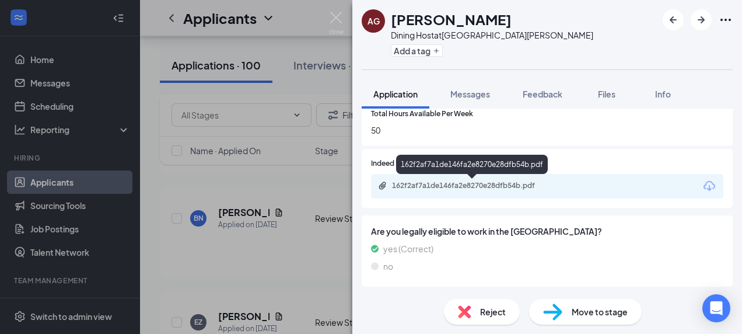
click at [541, 184] on div "162f2af7a1de146fa2e8270e28dfb54b.pdf" at bounding box center [473, 185] width 163 height 9
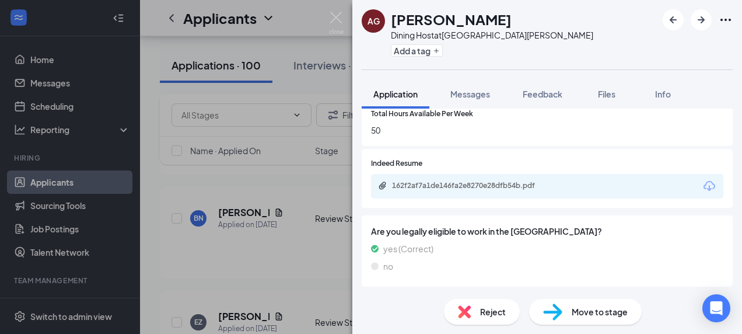
click at [487, 312] on span "Reject" at bounding box center [493, 311] width 26 height 13
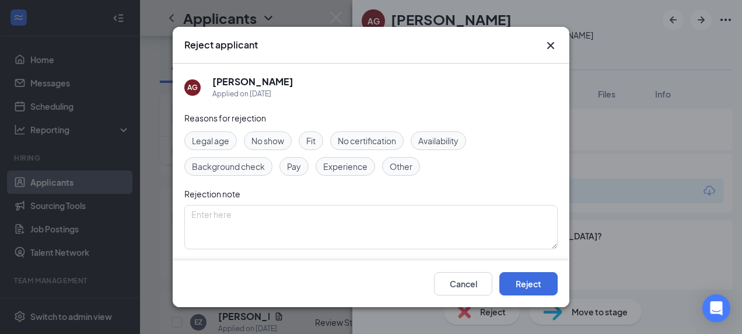
click at [553, 44] on icon "Cross" at bounding box center [551, 46] width 14 height 14
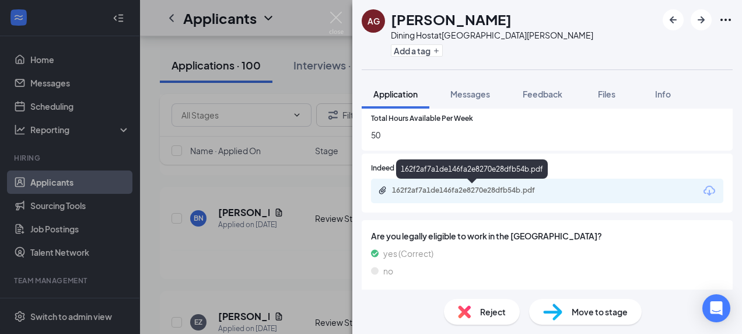
click at [433, 189] on div "162f2af7a1de146fa2e8270e28dfb54b.pdf" at bounding box center [473, 190] width 163 height 9
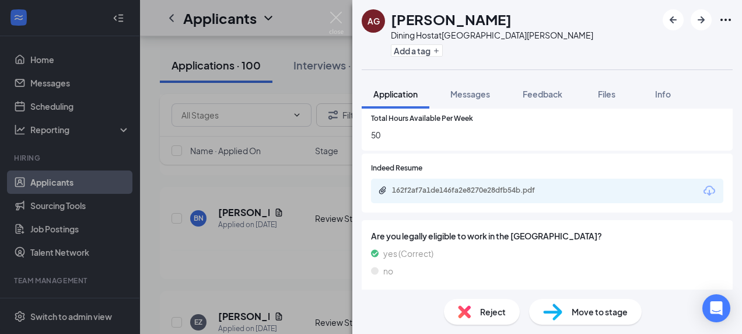
click at [475, 310] on div "Reject" at bounding box center [482, 312] width 76 height 26
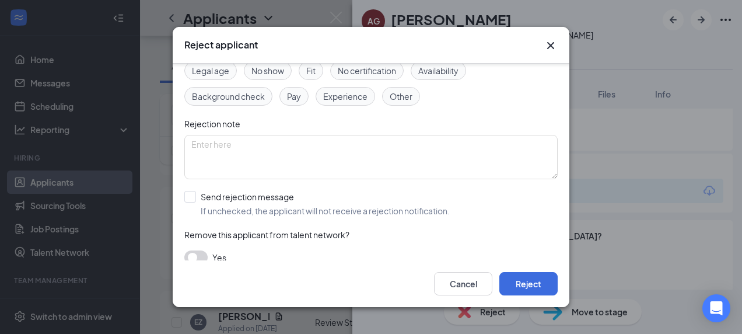
scroll to position [85, 0]
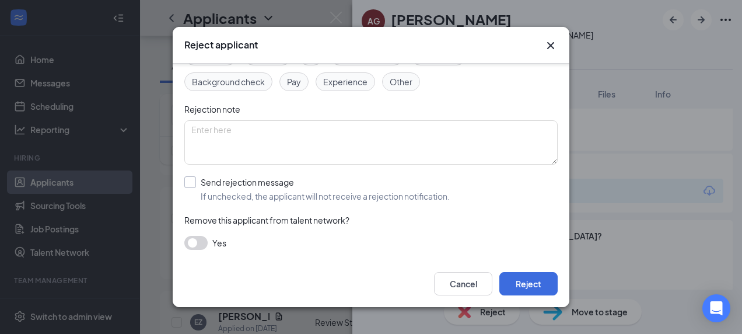
click at [286, 178] on input "Send rejection message If unchecked, the applicant will not receive a rejection…" at bounding box center [316, 189] width 265 height 26
checkbox input "true"
click at [296, 245] on span "Post Interview Rejection Template" at bounding box center [259, 242] width 130 height 18
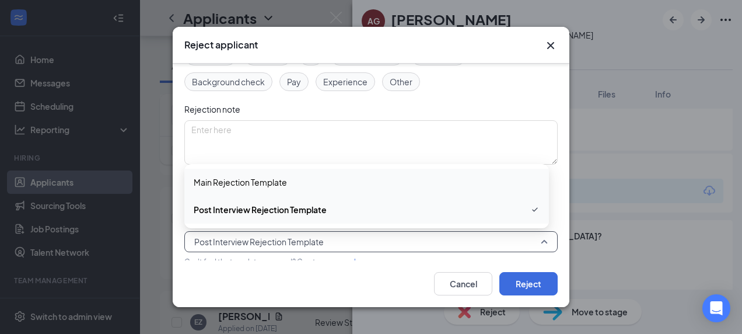
click at [304, 176] on span "Main Rejection Template" at bounding box center [367, 182] width 346 height 13
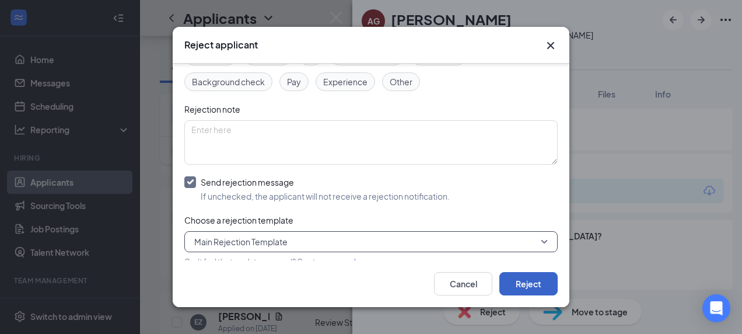
click at [508, 284] on button "Reject" at bounding box center [528, 283] width 58 height 23
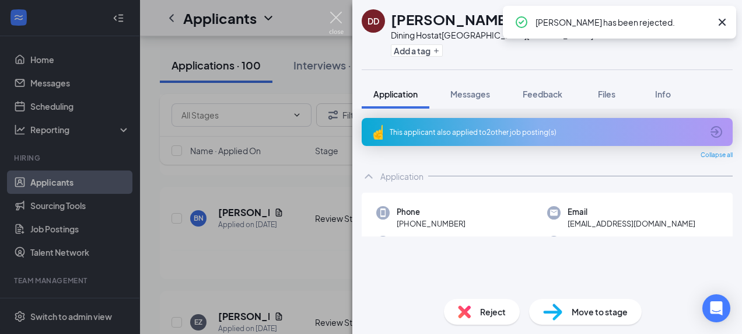
click at [337, 15] on img at bounding box center [336, 23] width 15 height 23
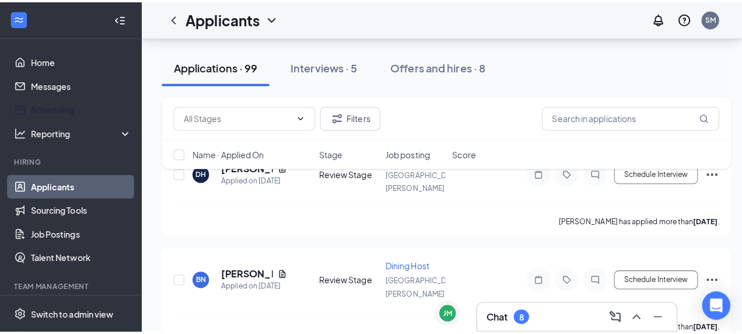
scroll to position [8103, 0]
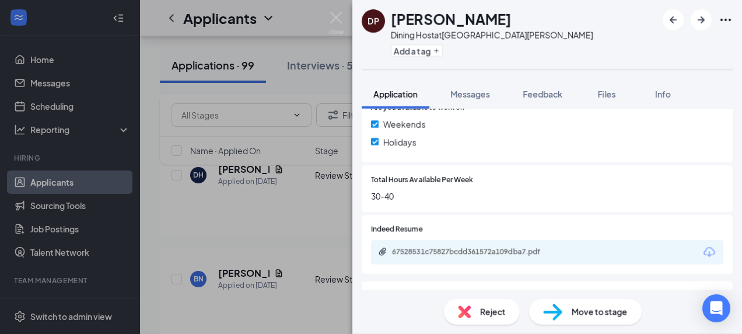
scroll to position [538, 0]
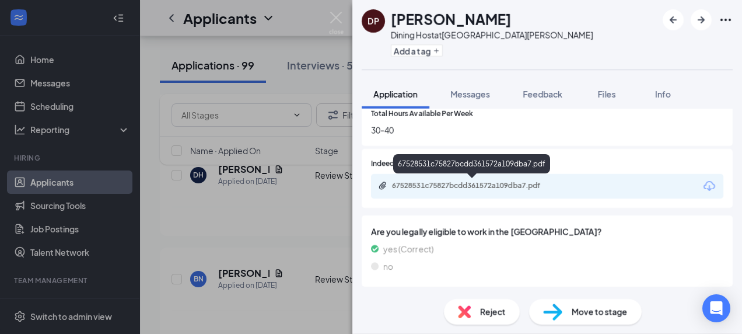
click at [484, 187] on div "67528531c75827bcdd361572a109dba7.pdf" at bounding box center [473, 185] width 163 height 9
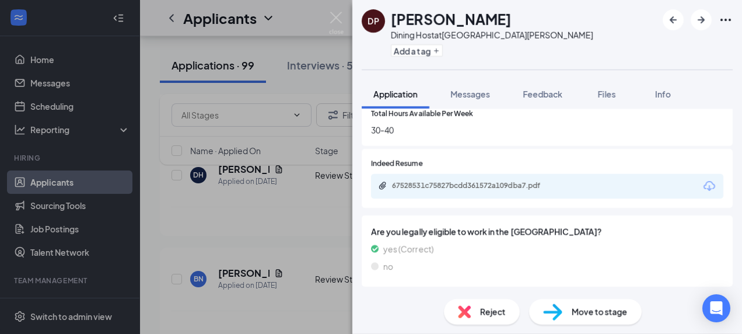
click at [589, 316] on span "Move to stage" at bounding box center [600, 311] width 56 height 13
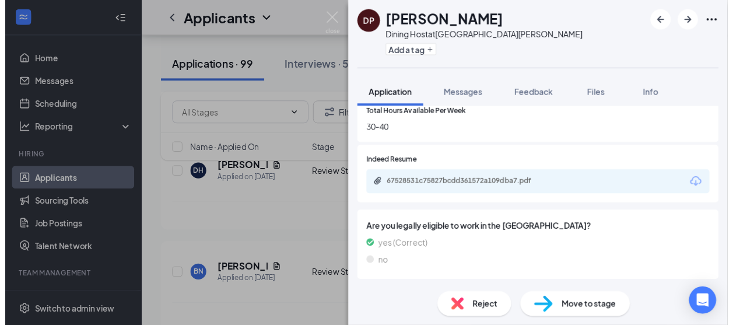
scroll to position [533, 0]
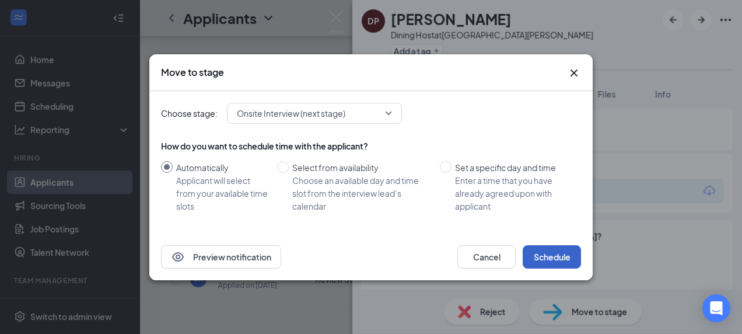
click at [552, 259] on button "Schedule" at bounding box center [552, 256] width 58 height 23
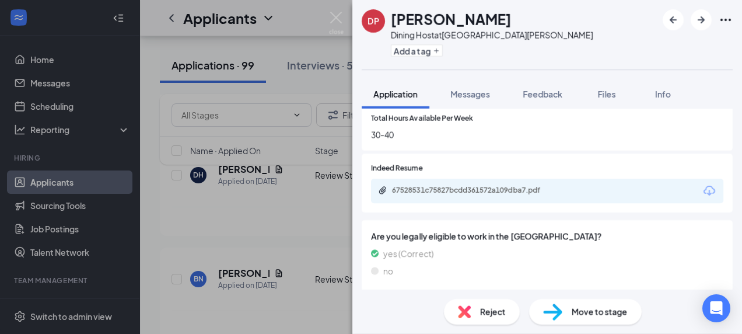
click at [338, 18] on img at bounding box center [336, 23] width 15 height 23
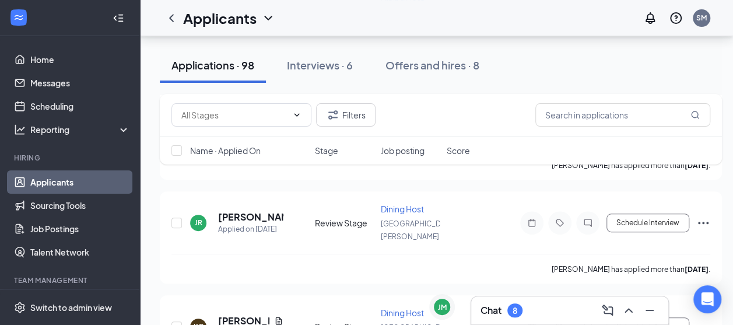
scroll to position [8893, 0]
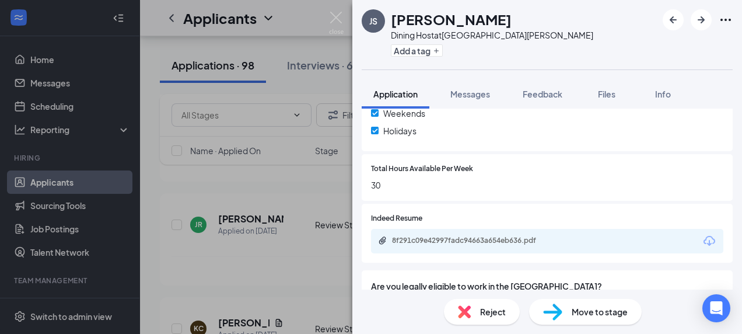
scroll to position [538, 0]
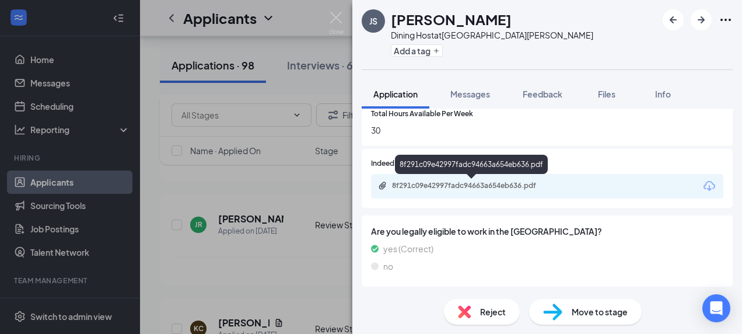
click at [517, 183] on div "8f291c09e42997fadc94663a654eb636.pdf" at bounding box center [473, 185] width 163 height 9
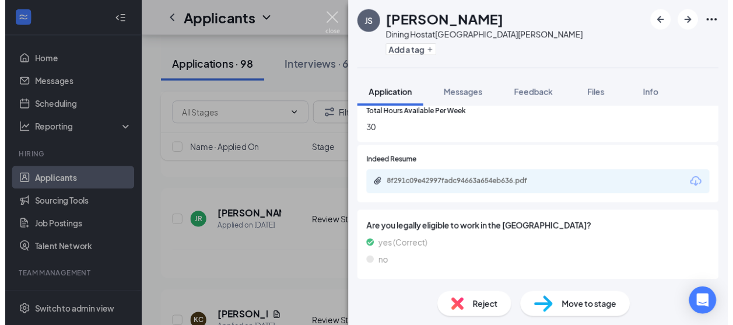
scroll to position [533, 0]
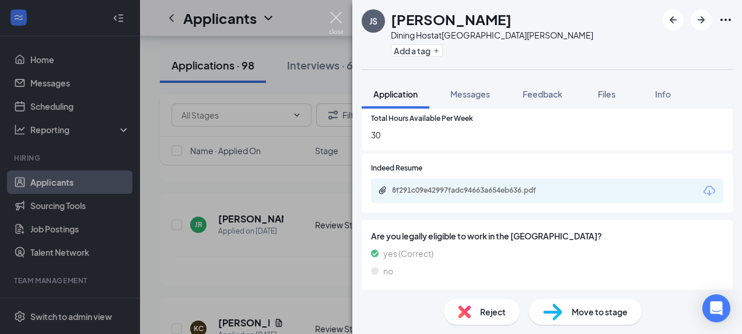
click at [334, 17] on img at bounding box center [336, 23] width 15 height 23
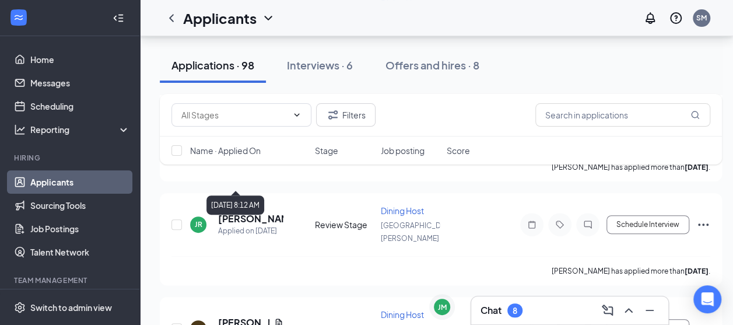
click at [244, 170] on div "Filters Name · Applied On Stage Job posting Score" at bounding box center [441, 135] width 562 height 82
click at [239, 170] on div "Filters Name · Applied On Stage Job posting Score" at bounding box center [441, 135] width 562 height 82
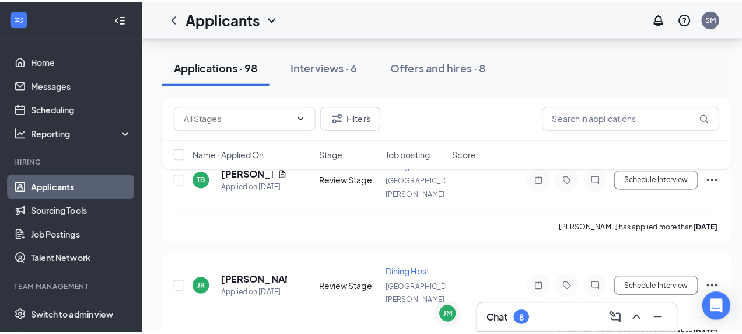
scroll to position [8830, 0]
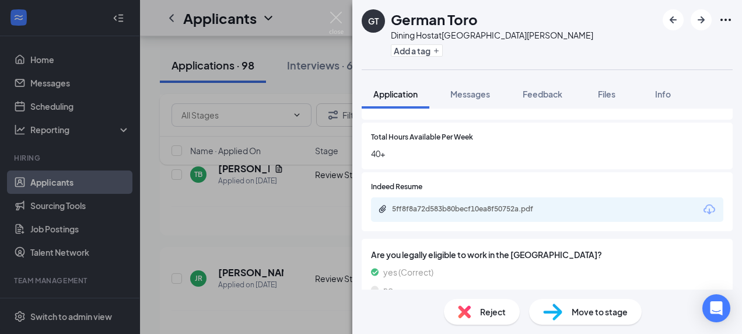
scroll to position [538, 0]
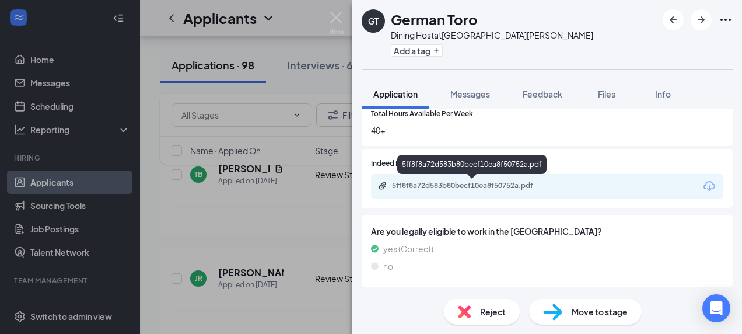
click at [537, 187] on div "5ff8f8a72d583b80becf10ea8f50752a.pdf" at bounding box center [473, 185] width 163 height 9
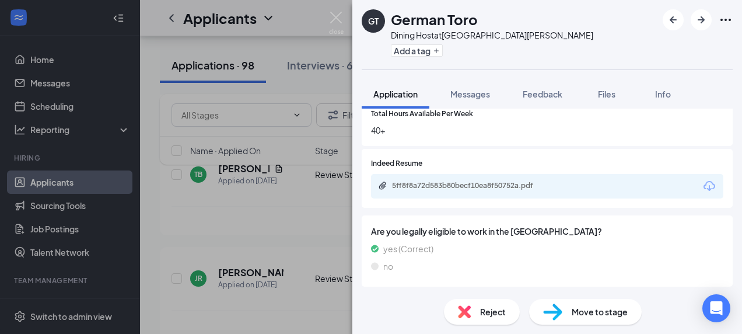
click at [475, 315] on div "Reject" at bounding box center [482, 312] width 76 height 26
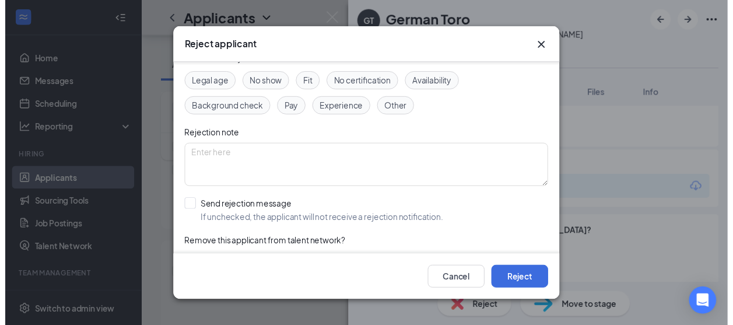
scroll to position [85, 0]
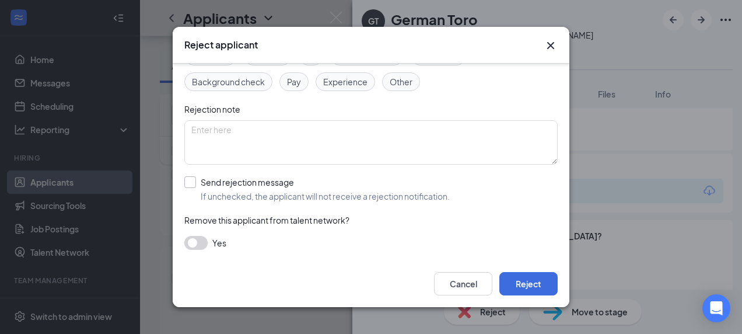
click at [273, 180] on input "Send rejection message If unchecked, the applicant will not receive a rejection…" at bounding box center [316, 189] width 265 height 26
checkbox input "true"
click at [313, 241] on span "Post Interview Rejection Template" at bounding box center [259, 242] width 130 height 18
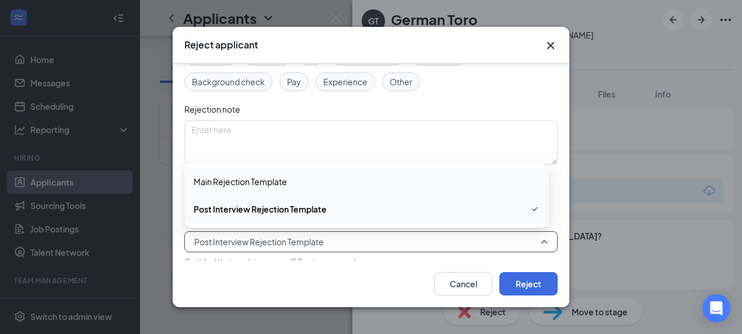
click at [300, 179] on span "Main Rejection Template" at bounding box center [367, 181] width 346 height 13
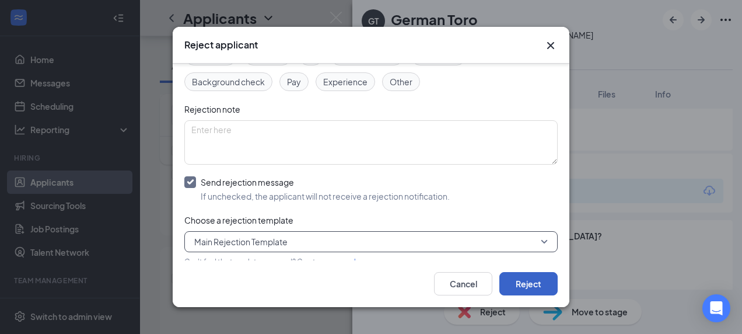
click at [530, 278] on button "Reject" at bounding box center [528, 283] width 58 height 23
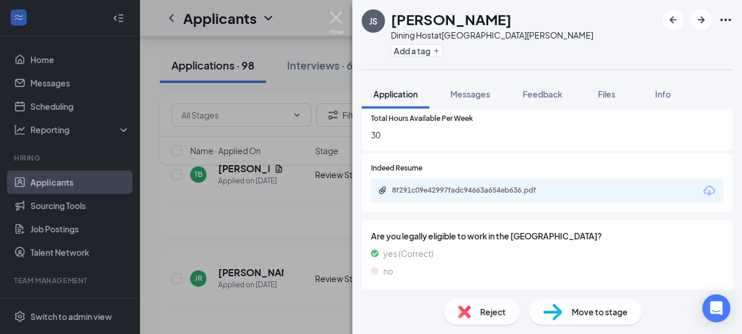
click at [338, 9] on div "JS Juan Sierra Dining Host at North Salinas Add a tag Application Messages Feed…" at bounding box center [371, 167] width 742 height 334
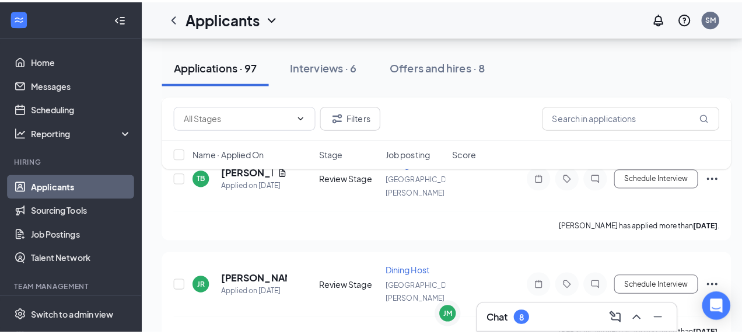
scroll to position [8701, 0]
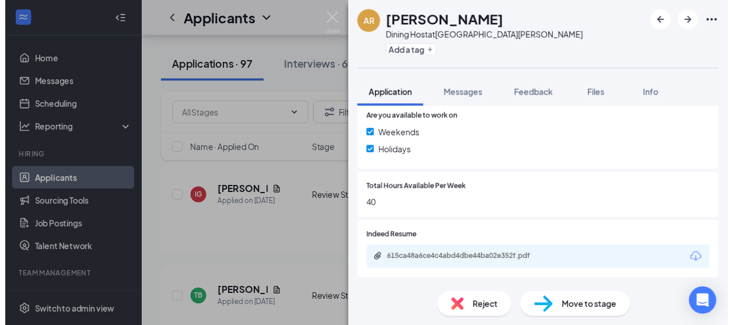
scroll to position [463, 0]
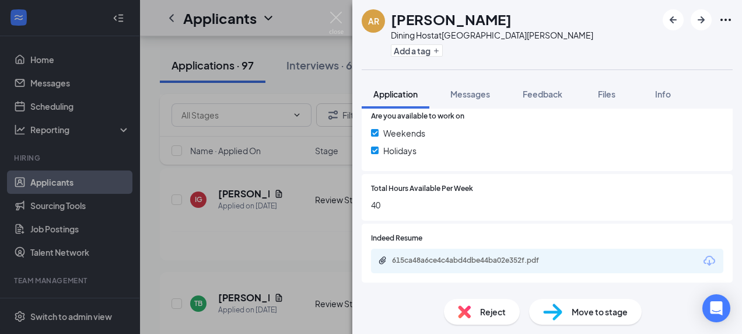
click at [527, 269] on div "615ca48a6ce4c4abd4dbe44ba02e352f.pdf" at bounding box center [547, 261] width 352 height 25
click at [517, 256] on div "615ca48a6ce4c4abd4dbe44ba02e352f.pdf" at bounding box center [473, 260] width 163 height 9
click at [594, 313] on span "Move to stage" at bounding box center [600, 311] width 56 height 13
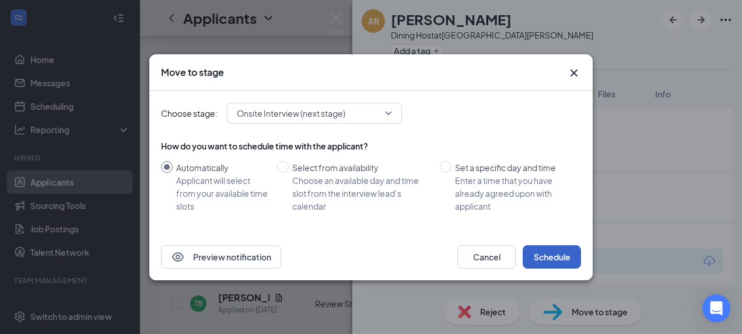
drag, startPoint x: 588, startPoint y: 313, endPoint x: 526, endPoint y: 257, distance: 83.4
click at [526, 257] on button "Schedule" at bounding box center [552, 256] width 58 height 23
click at [334, 13] on img at bounding box center [336, 23] width 15 height 23
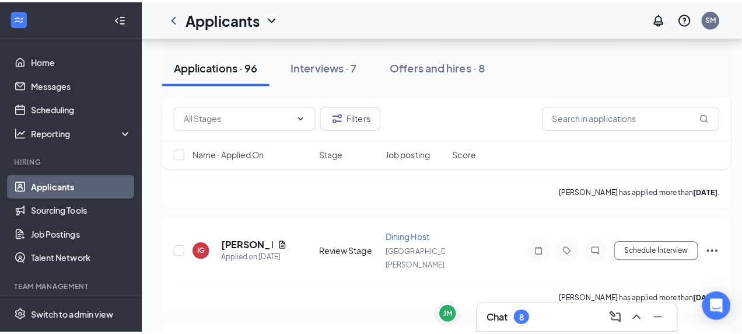
scroll to position [8655, 0]
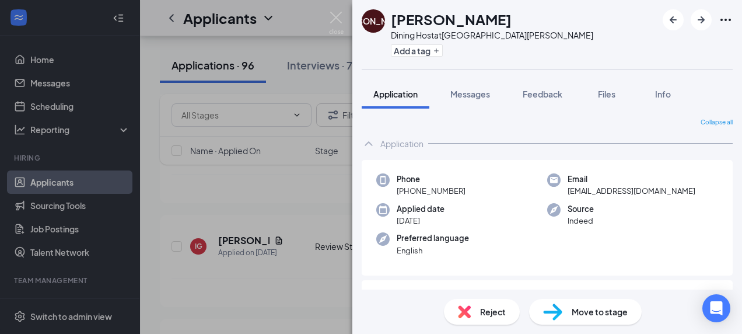
click at [477, 317] on div "Reject" at bounding box center [482, 312] width 76 height 26
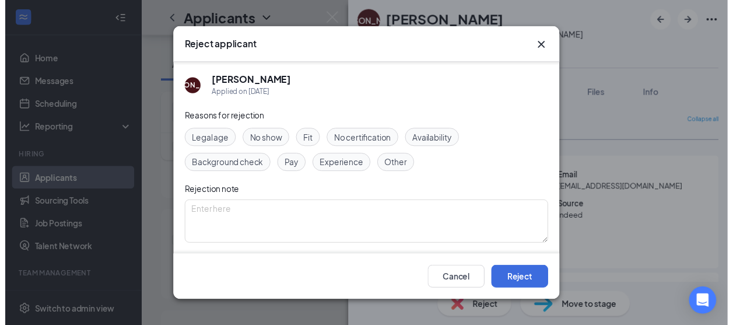
scroll to position [85, 0]
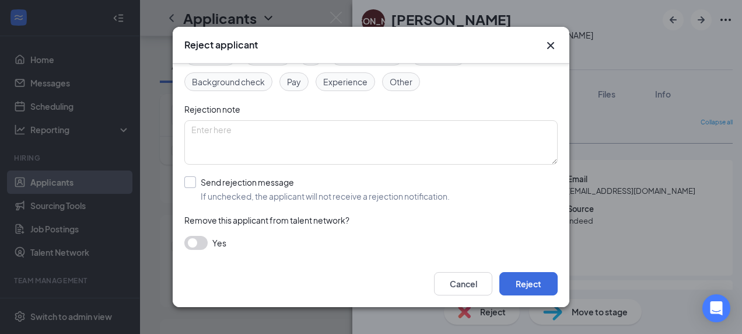
click at [236, 183] on input "Send rejection message If unchecked, the applicant will not receive a rejection…" at bounding box center [316, 189] width 265 height 26
checkbox input "true"
click at [292, 237] on span "Post Interview Rejection Template" at bounding box center [259, 242] width 130 height 18
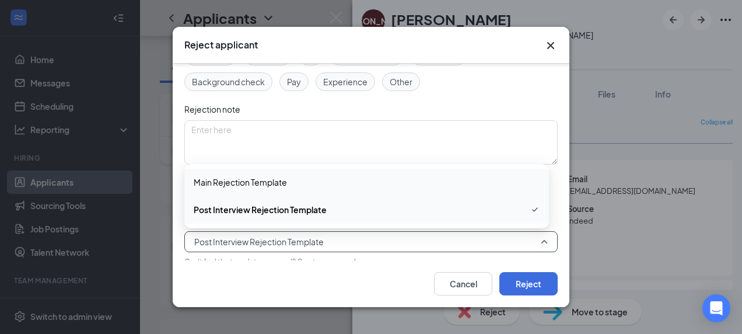
click at [292, 188] on div "Main Rejection Template" at bounding box center [366, 182] width 365 height 27
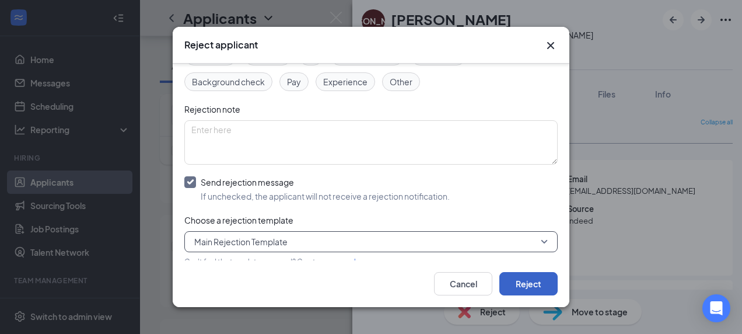
click at [536, 282] on button "Reject" at bounding box center [528, 283] width 58 height 23
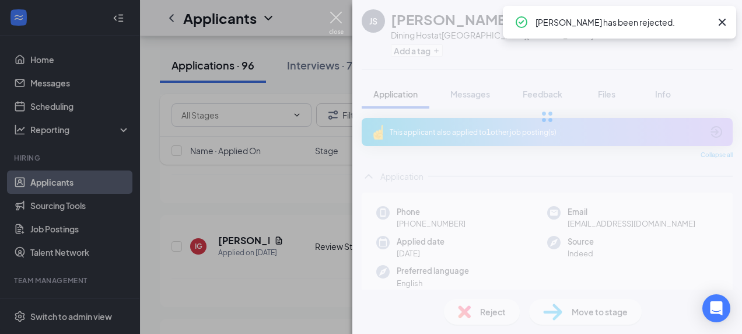
click at [338, 21] on img at bounding box center [336, 23] width 15 height 23
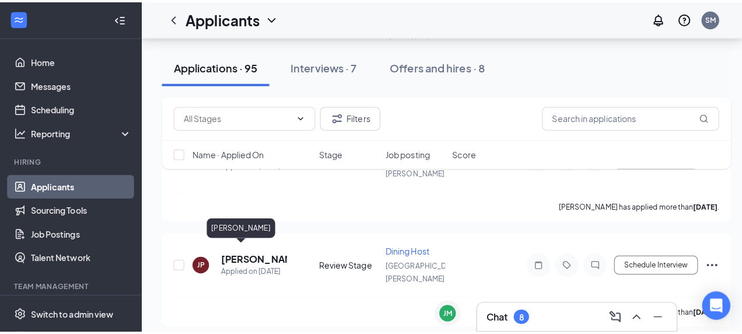
scroll to position [8529, 0]
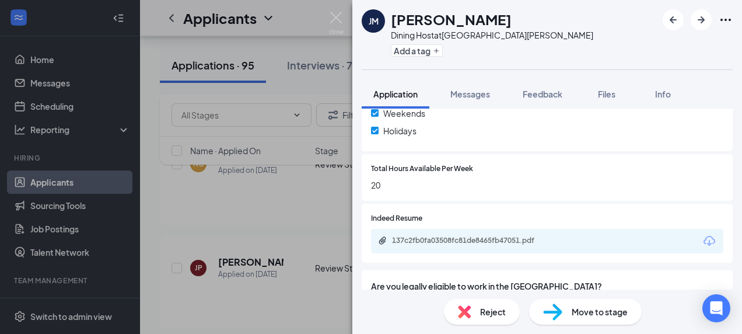
scroll to position [538, 0]
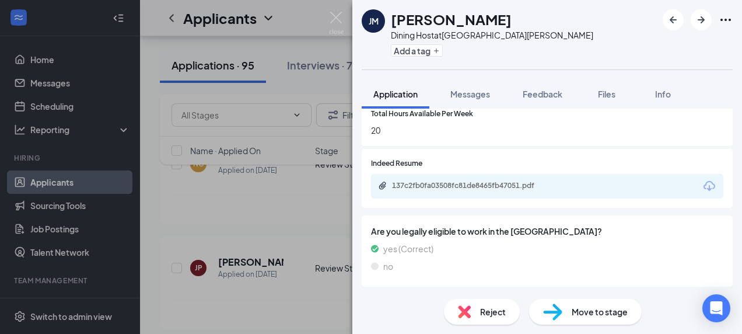
click at [494, 191] on div "137c2fb0fa03508fc81de8465fb47051.pdf" at bounding box center [472, 186] width 189 height 11
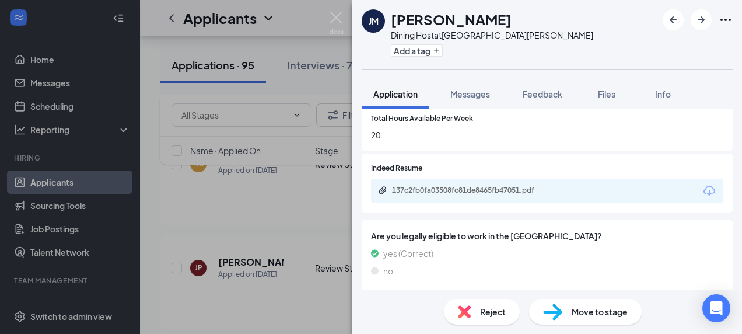
click at [484, 308] on span "Reject" at bounding box center [493, 311] width 26 height 13
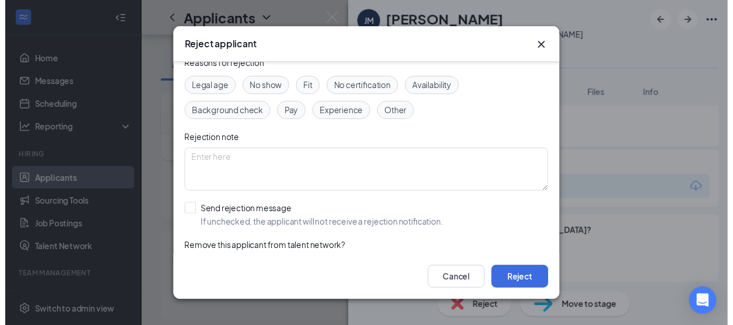
scroll to position [85, 0]
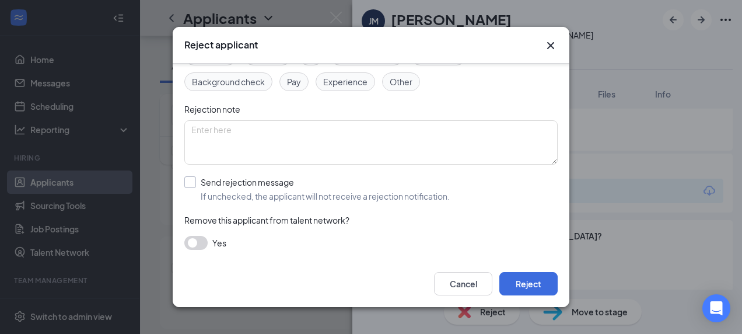
click at [242, 184] on input "Send rejection message If unchecked, the applicant will not receive a rejection…" at bounding box center [316, 189] width 265 height 26
checkbox input "true"
click at [278, 245] on span "Post Interview Rejection Template" at bounding box center [259, 242] width 130 height 18
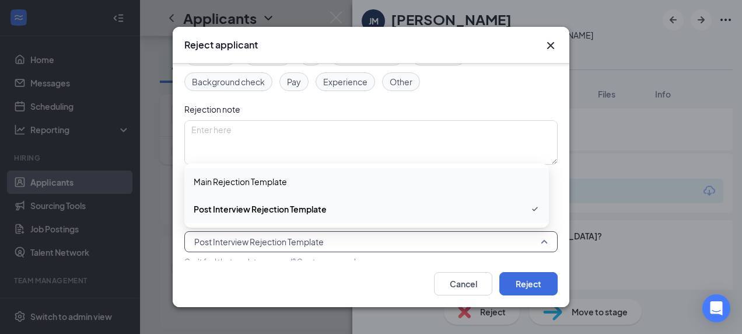
click at [282, 184] on span "Main Rejection Template" at bounding box center [240, 181] width 93 height 13
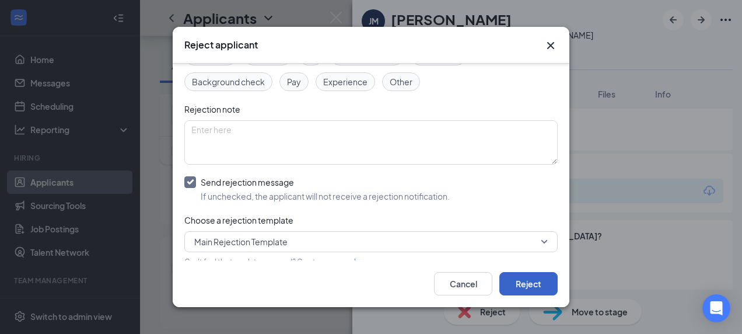
click at [522, 284] on button "Reject" at bounding box center [528, 283] width 58 height 23
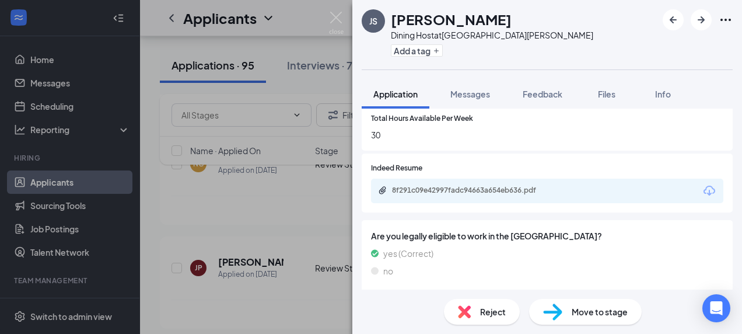
click at [340, 17] on img at bounding box center [336, 23] width 15 height 23
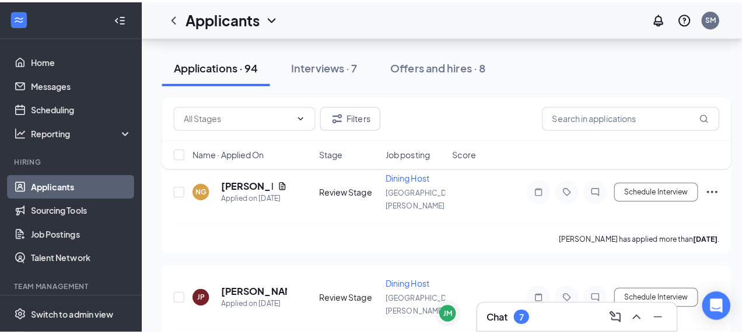
scroll to position [8482, 0]
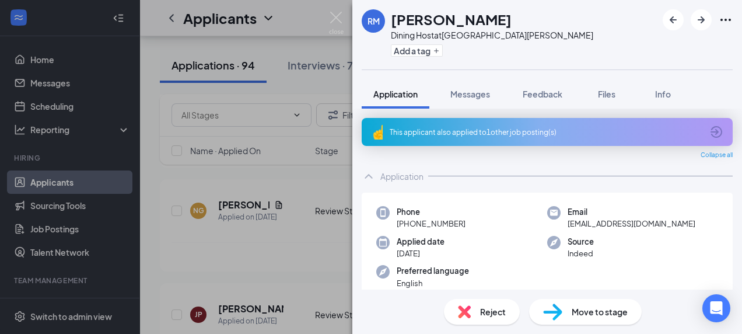
click at [487, 134] on div "This applicant also applied to 1 other job posting(s)" at bounding box center [546, 132] width 313 height 10
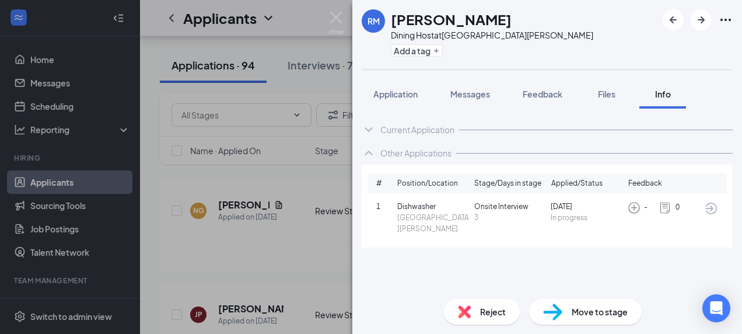
click at [515, 245] on div "Current Application Phone +1 (831) 276-6715 Email ricardomartinez21823@gmail.co…" at bounding box center [547, 199] width 390 height 181
click at [342, 18] on img at bounding box center [336, 23] width 15 height 23
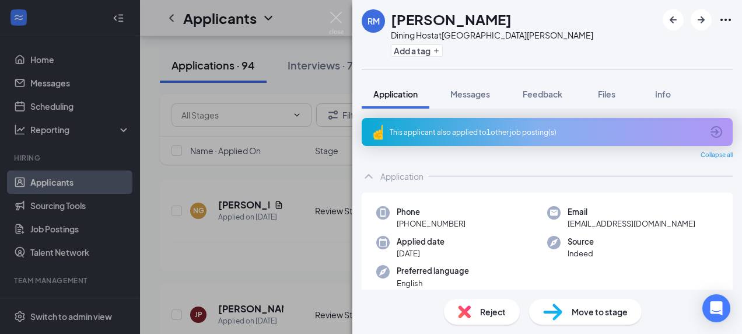
click at [488, 240] on div "Applied date Aug 22" at bounding box center [461, 248] width 171 height 24
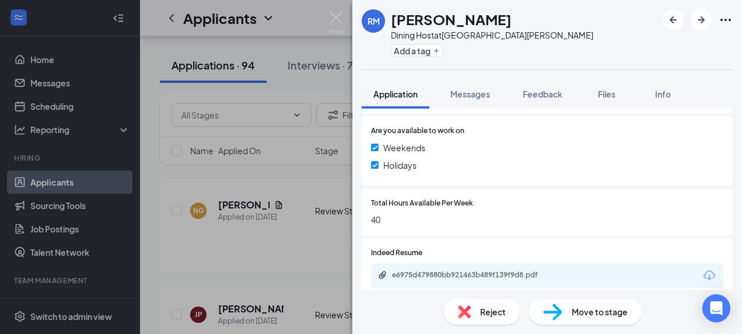
scroll to position [449, 0]
click at [401, 277] on div "e6975d479880bb921463b489f139f9d8.pdf" at bounding box center [473, 274] width 163 height 9
click at [469, 311] on img at bounding box center [464, 311] width 13 height 13
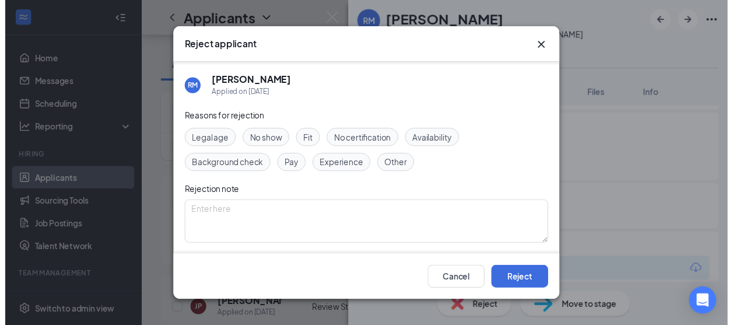
scroll to position [85, 0]
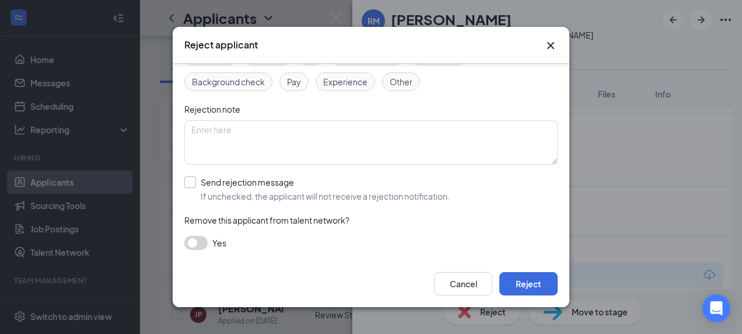
click at [212, 179] on input "Send rejection message If unchecked, the applicant will not receive a rejection…" at bounding box center [316, 189] width 265 height 26
checkbox input "true"
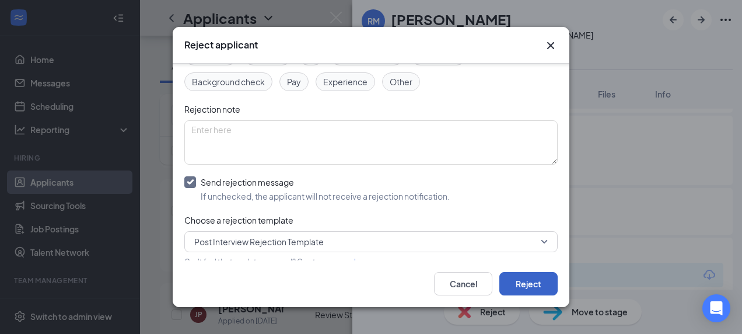
click at [537, 285] on button "Reject" at bounding box center [528, 283] width 58 height 23
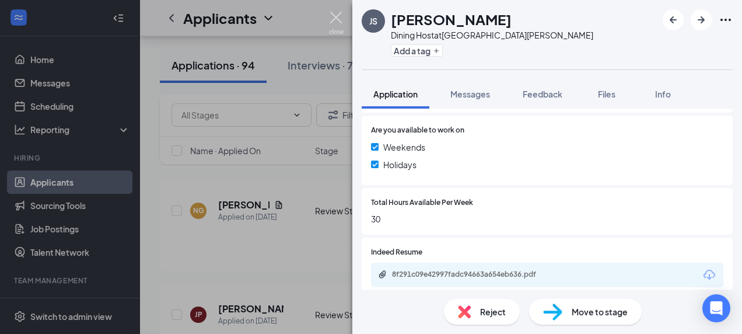
click at [341, 18] on img at bounding box center [336, 23] width 15 height 23
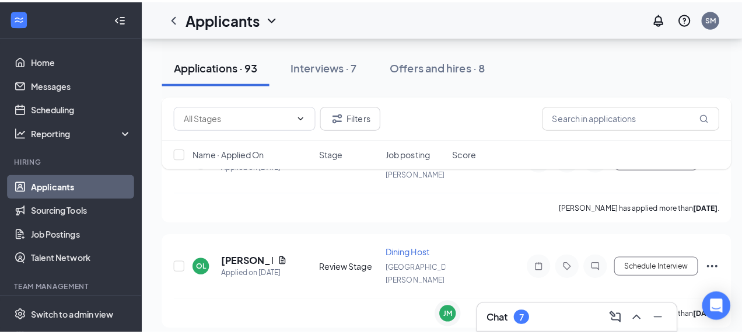
scroll to position [8326, 0]
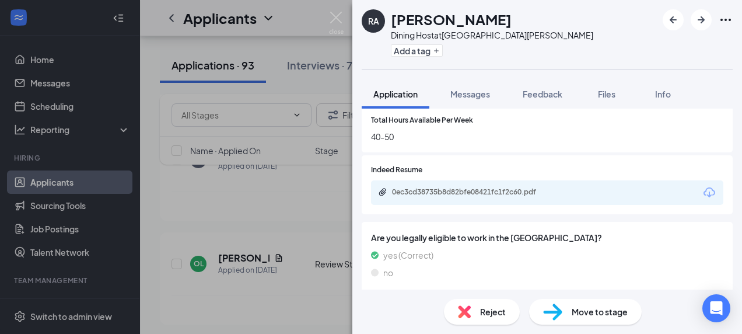
scroll to position [505, 0]
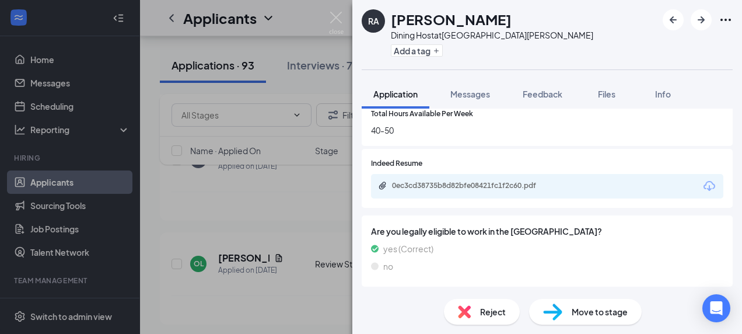
click at [628, 187] on div "0ec3cd38735b8d82bfe08421fc1f2c60.pdf" at bounding box center [547, 186] width 352 height 25
click at [595, 193] on div "0ec3cd38735b8d82bfe08421fc1f2c60.pdf" at bounding box center [547, 186] width 352 height 25
click at [553, 191] on div "0ec3cd38735b8d82bfe08421fc1f2c60.pdf" at bounding box center [472, 186] width 189 height 11
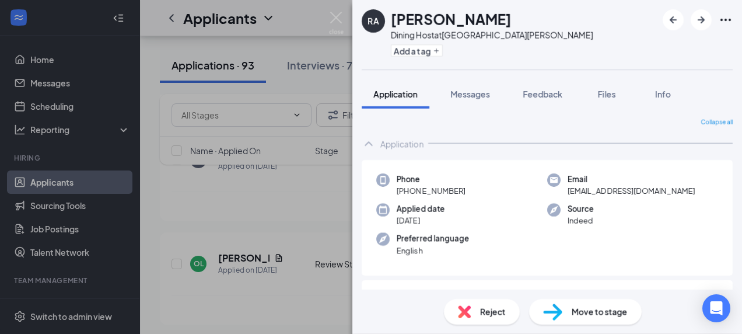
scroll to position [501, 0]
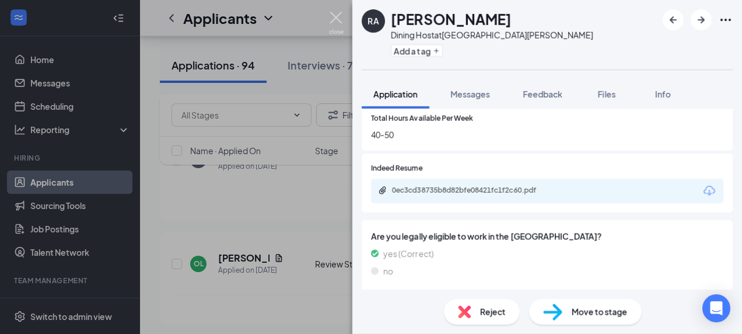
click at [336, 15] on img at bounding box center [336, 23] width 15 height 23
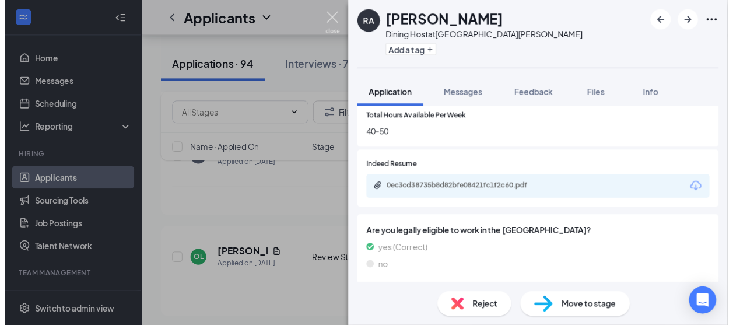
scroll to position [8326, 0]
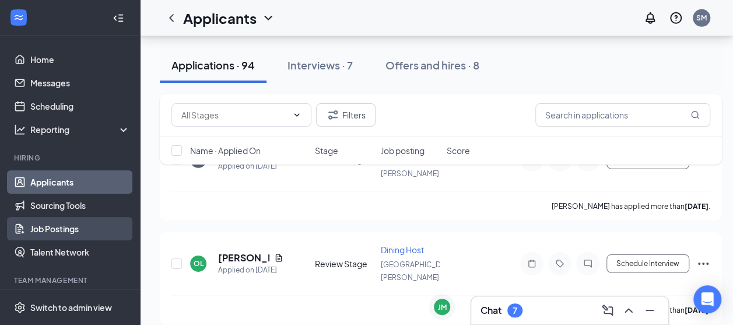
click at [69, 232] on link "Job Postings" at bounding box center [80, 228] width 100 height 23
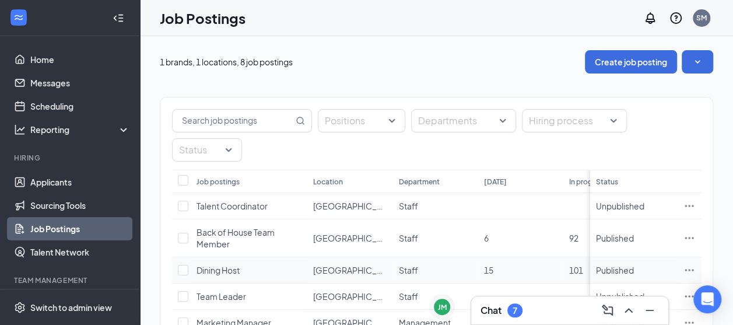
click at [695, 264] on icon "Ellipses" at bounding box center [690, 270] width 12 height 12
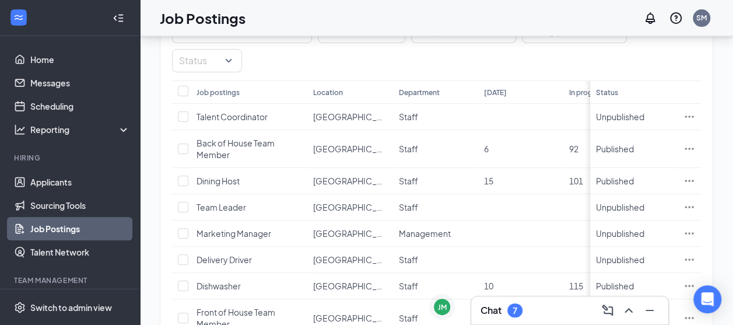
scroll to position [90, 0]
click at [695, 174] on icon "Ellipses" at bounding box center [690, 180] width 12 height 12
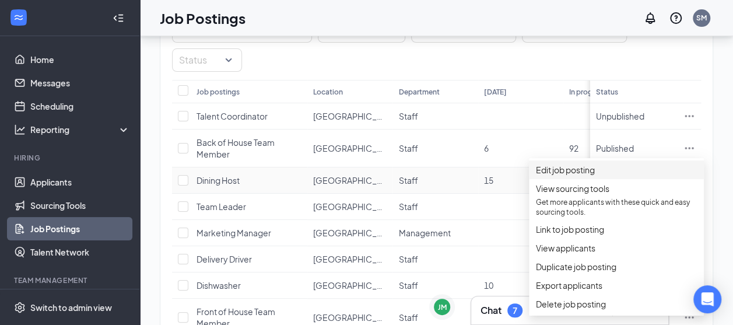
click at [579, 175] on span "Edit job posting" at bounding box center [565, 170] width 59 height 11
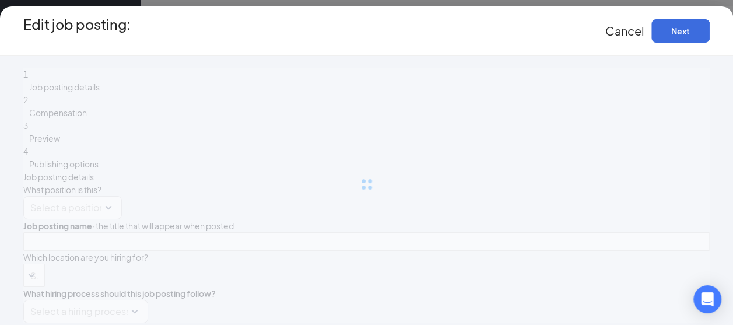
type input "Dining Host"
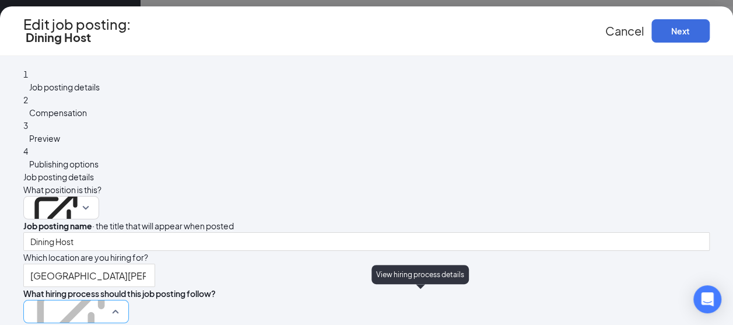
click at [111, 296] on icon "ExternalLink" at bounding box center [70, 315] width 81 height 81
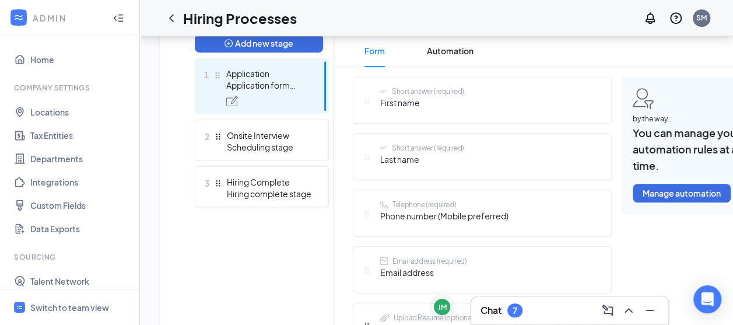
scroll to position [303, 0]
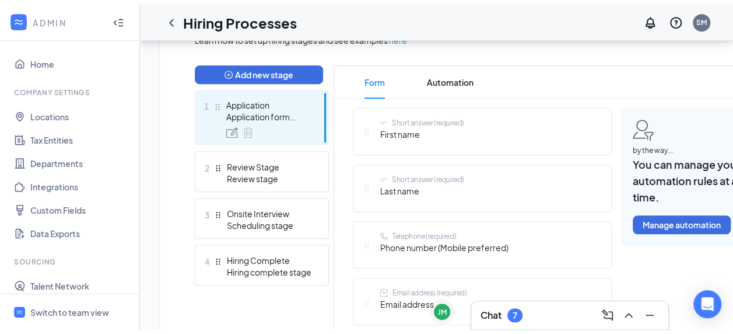
scroll to position [287, 0]
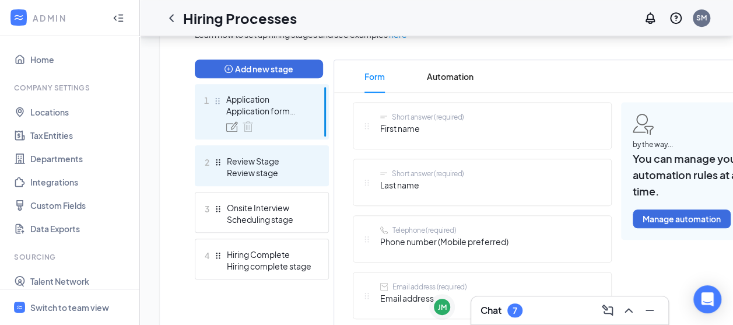
click at [268, 165] on div "Review Stage" at bounding box center [269, 161] width 85 height 12
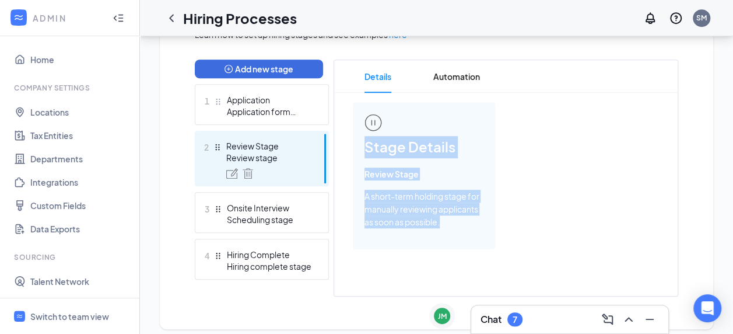
drag, startPoint x: 364, startPoint y: 147, endPoint x: 444, endPoint y: 239, distance: 121.6
click at [444, 239] on div "Stage Details Review Stage A short-term holding stage for manually reviewing ap…" at bounding box center [424, 175] width 142 height 147
drag, startPoint x: 444, startPoint y: 239, endPoint x: 397, endPoint y: 202, distance: 59.4
click at [397, 202] on span "A short-term holding stage for manually reviewing applicants as soon as possibl…" at bounding box center [424, 209] width 119 height 39
click at [398, 141] on span "Stage Details" at bounding box center [424, 147] width 119 height 22
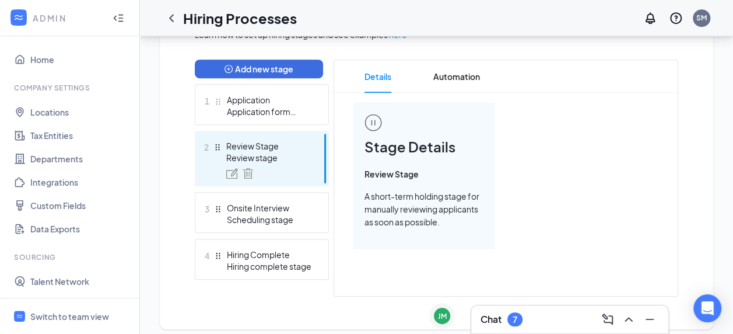
click at [393, 156] on span "Stage Details" at bounding box center [424, 147] width 119 height 22
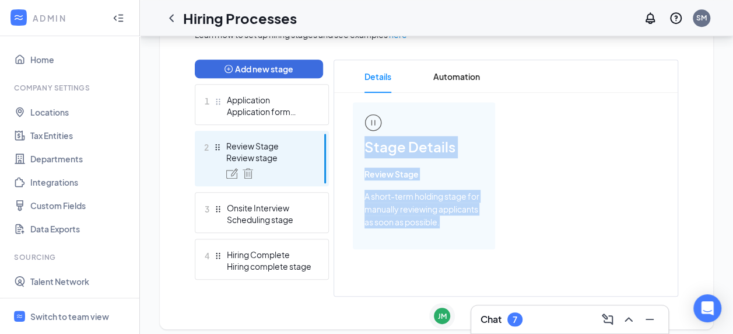
drag, startPoint x: 368, startPoint y: 147, endPoint x: 471, endPoint y: 235, distance: 135.8
click at [471, 235] on div "Stage Details Review Stage A short-term holding stage for manually reviewing ap…" at bounding box center [424, 175] width 142 height 147
copy div "Stage Details Review Stage A short-term holding stage for manually reviewing ap…"
click at [71, 279] on link "Talent Network" at bounding box center [80, 281] width 100 height 23
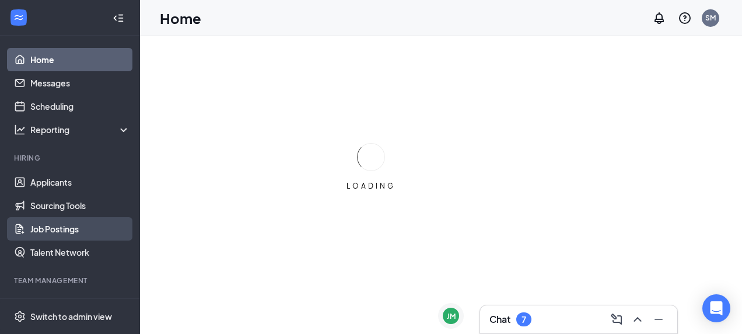
click at [79, 229] on link "Job Postings" at bounding box center [80, 228] width 100 height 23
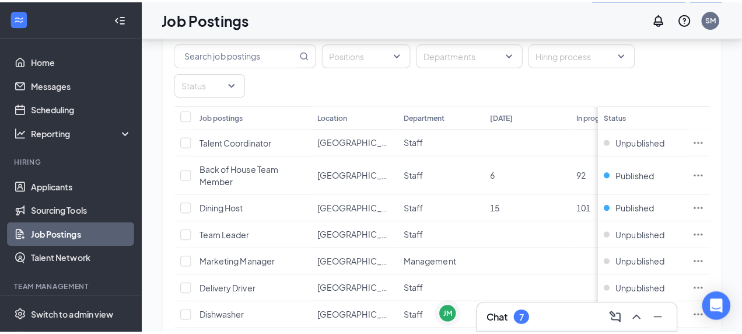
scroll to position [67, 0]
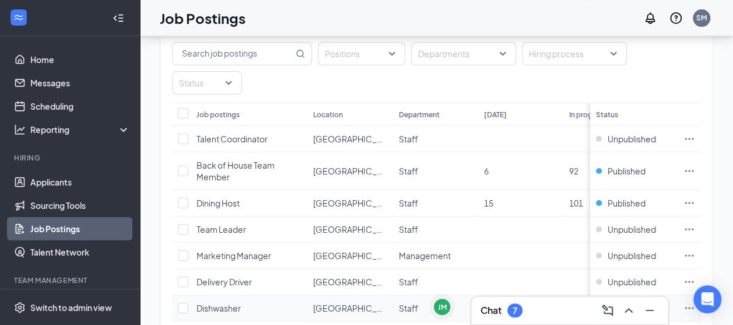
click at [694, 307] on icon "Ellipses" at bounding box center [689, 308] width 9 height 2
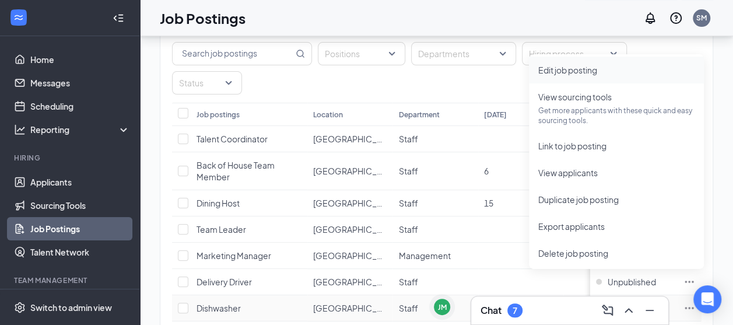
click at [581, 67] on span "Edit job posting" at bounding box center [567, 70] width 59 height 11
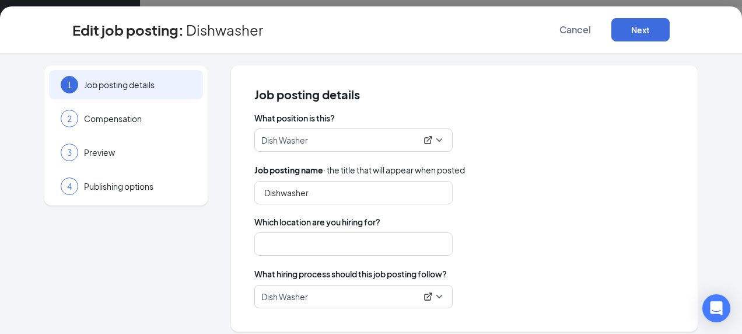
type input "Dishwasher"
type input "[GEOGRAPHIC_DATA][PERSON_NAME]"
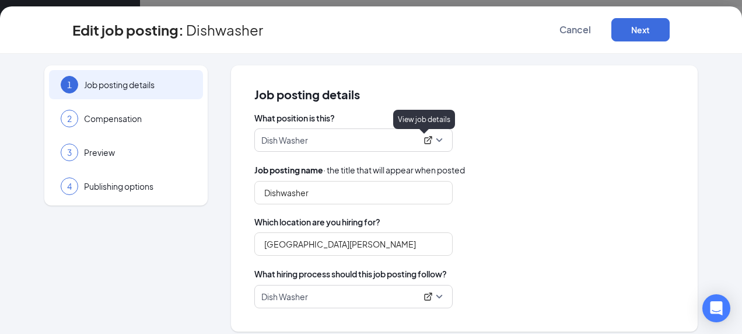
click at [424, 142] on icon "ExternalLink" at bounding box center [428, 139] width 9 height 9
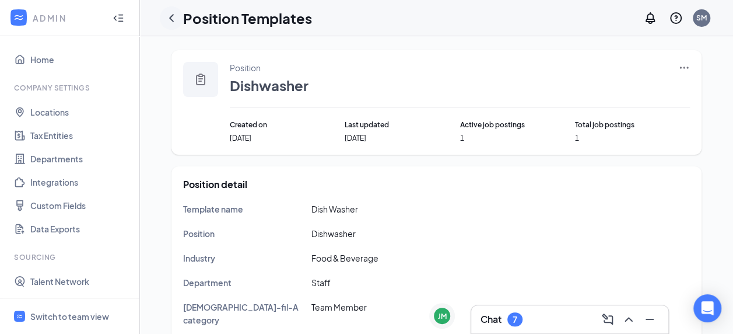
click at [175, 13] on icon "ChevronLeft" at bounding box center [172, 18] width 14 height 14
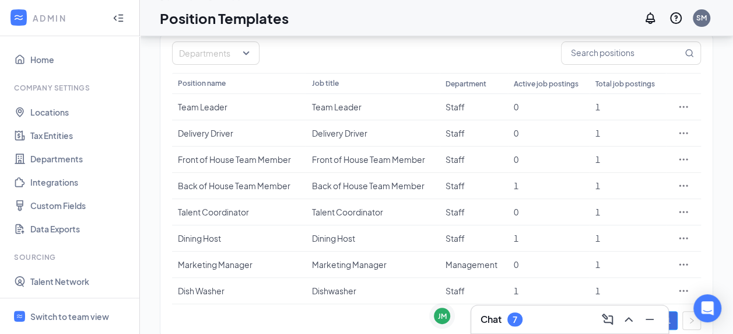
scroll to position [116, 0]
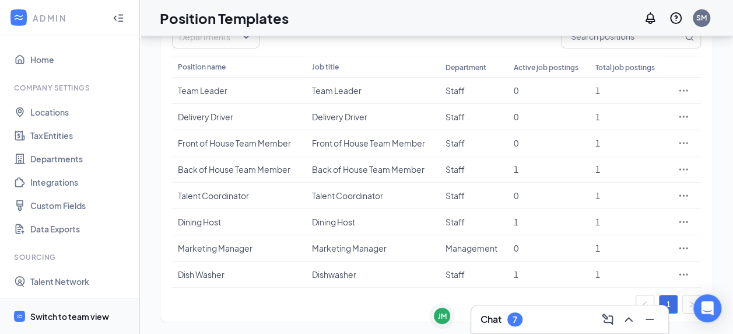
click at [80, 321] on span "Switch to team view" at bounding box center [80, 316] width 100 height 36
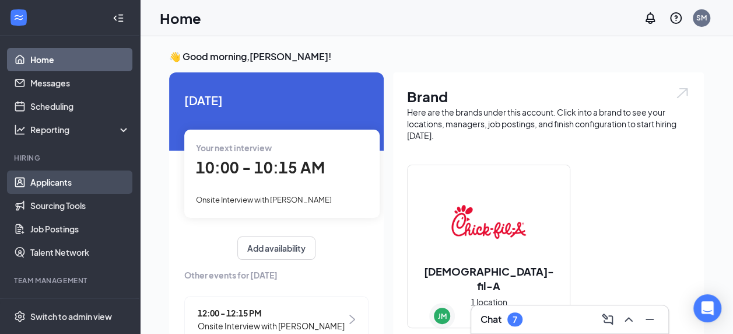
click at [61, 177] on link "Applicants" at bounding box center [80, 181] width 100 height 23
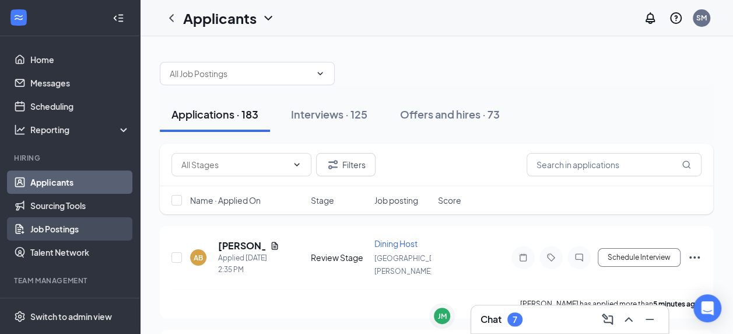
click at [67, 229] on link "Job Postings" at bounding box center [80, 228] width 100 height 23
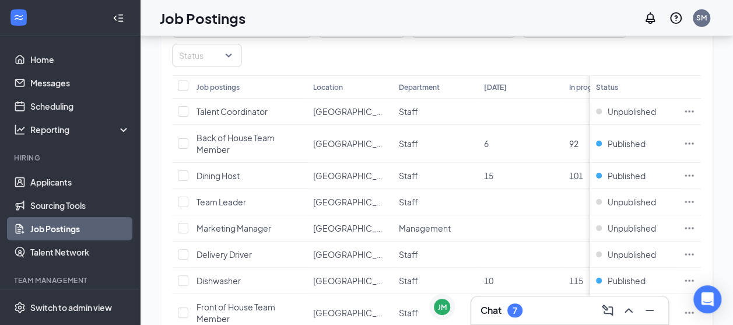
scroll to position [112, 0]
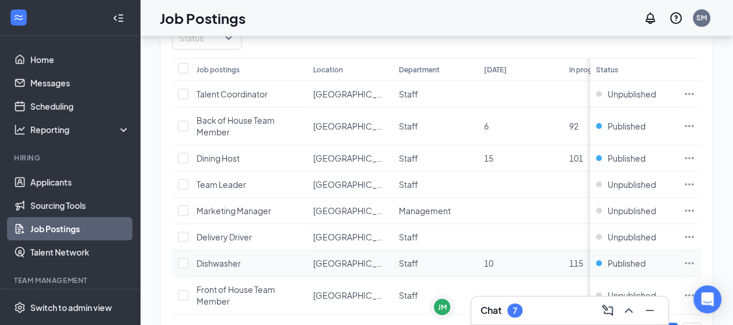
click at [695, 257] on icon "Ellipses" at bounding box center [690, 263] width 12 height 12
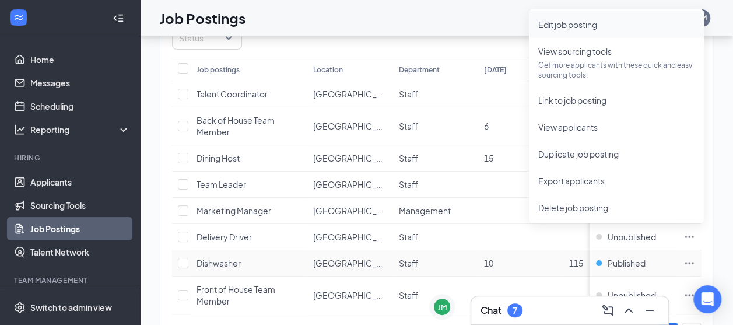
click at [587, 22] on span "Edit job posting" at bounding box center [567, 24] width 59 height 11
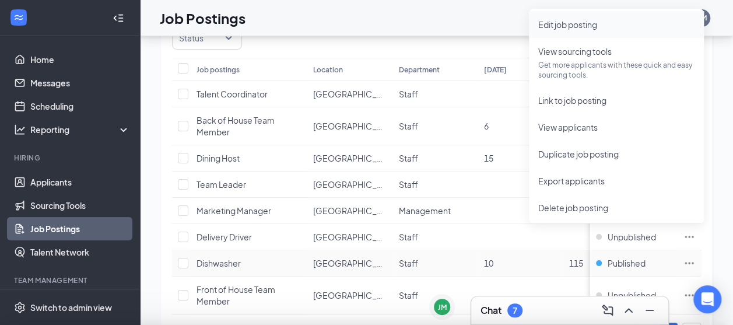
type input "Dishwasher"
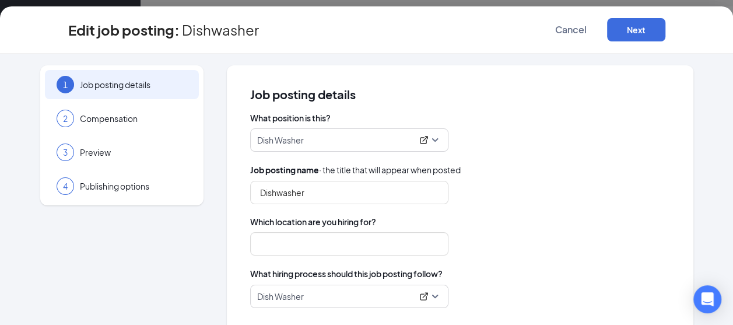
type input "[GEOGRAPHIC_DATA][PERSON_NAME]"
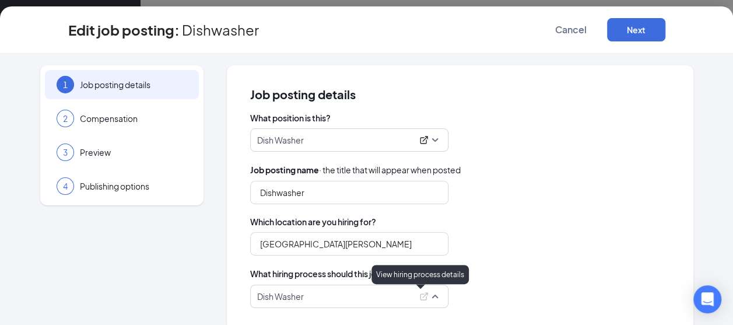
click at [419, 296] on icon "ExternalLink" at bounding box center [423, 296] width 9 height 9
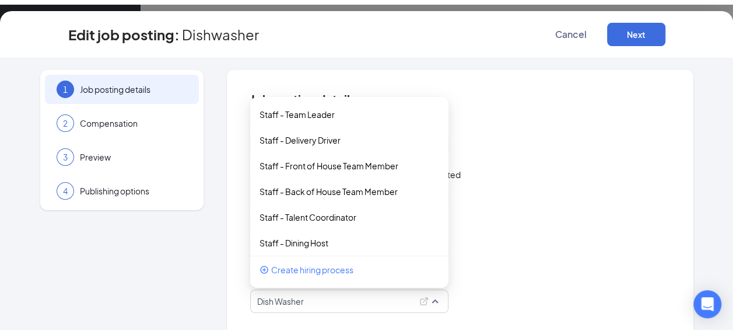
scroll to position [33, 0]
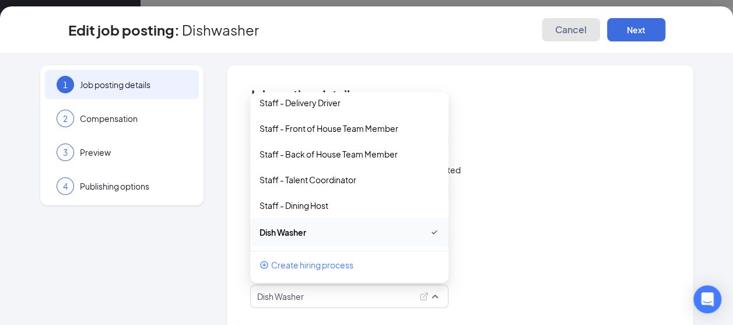
click at [564, 33] on span "Cancel" at bounding box center [571, 30] width 32 height 12
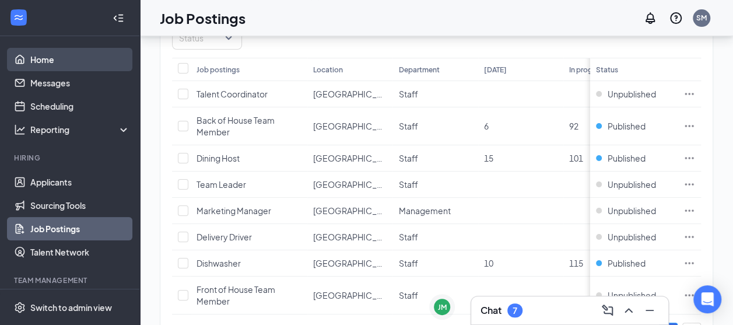
click at [62, 59] on link "Home" at bounding box center [80, 59] width 100 height 23
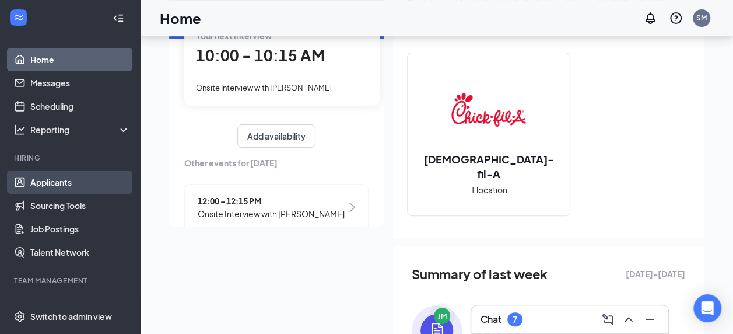
click at [65, 186] on link "Applicants" at bounding box center [80, 181] width 100 height 23
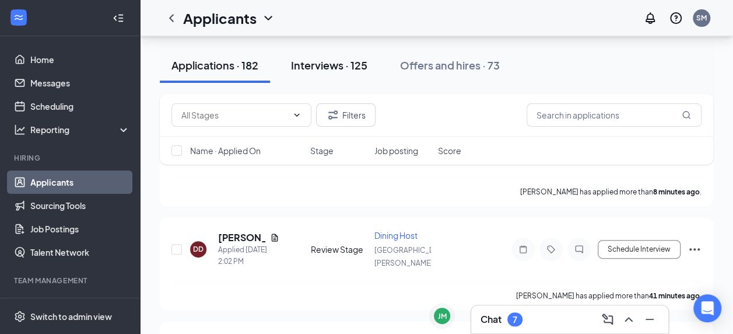
click at [334, 64] on div "Interviews · 125" at bounding box center [329, 65] width 76 height 15
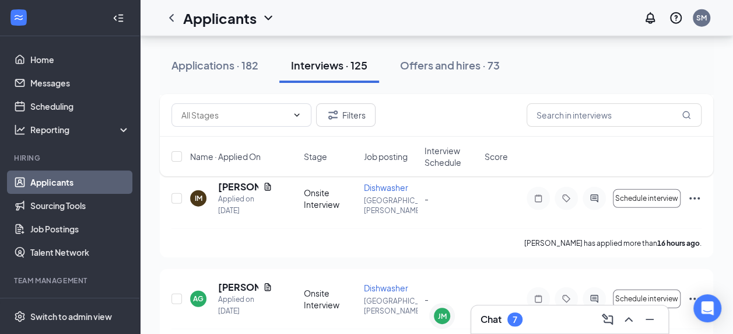
scroll to position [1908, 0]
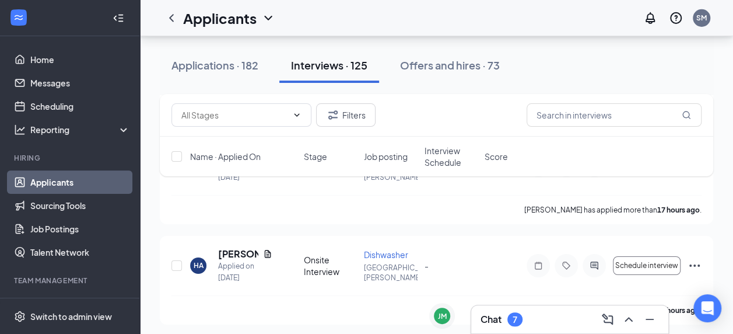
click at [558, 55] on div "Applications · 182 Interviews · 125 Offers and hires · 73" at bounding box center [437, 65] width 554 height 35
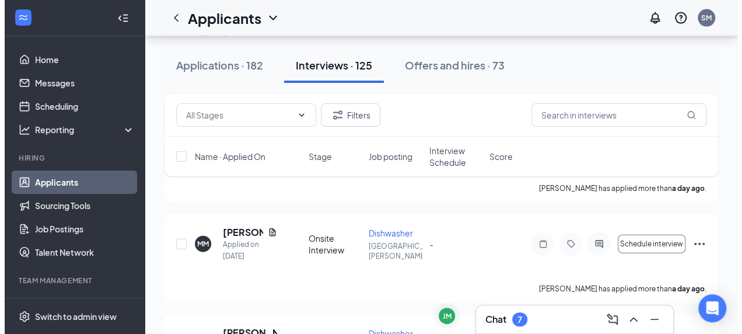
scroll to position [4031, 0]
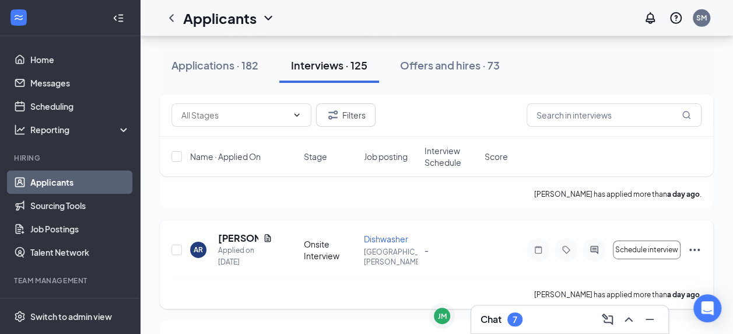
click at [233, 232] on h5 "[PERSON_NAME]" at bounding box center [238, 238] width 40 height 13
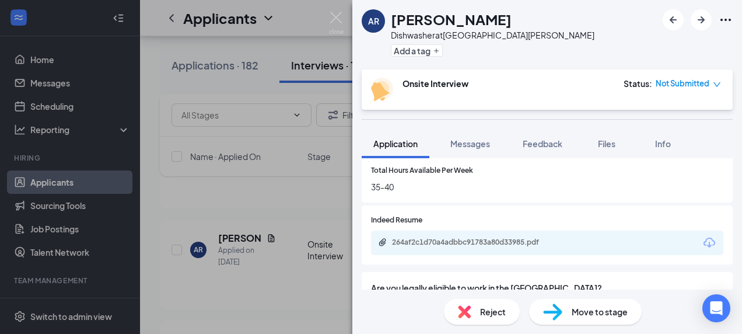
scroll to position [522, 0]
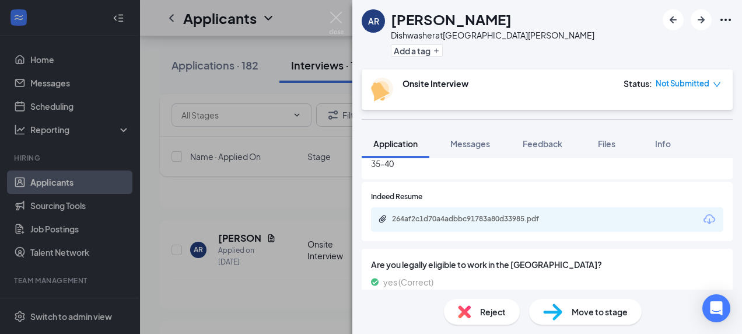
click at [513, 222] on div "264af2c1d70a4adbbc91783a80d33985.pdf" at bounding box center [473, 218] width 163 height 9
click at [481, 314] on span "Reject" at bounding box center [493, 311] width 26 height 13
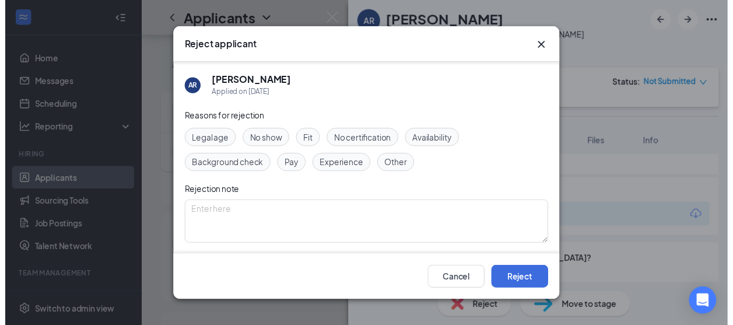
scroll to position [85, 0]
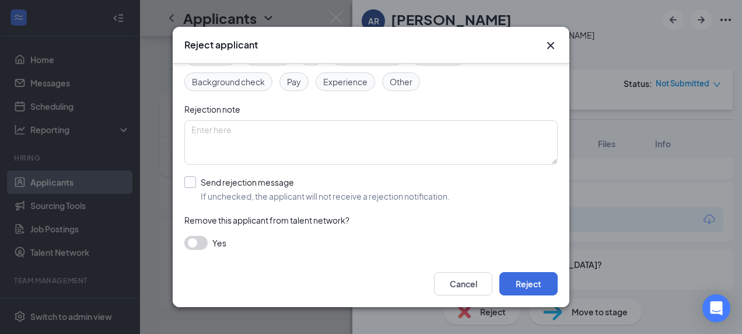
click at [193, 176] on input "Send rejection message If unchecked, the applicant will not receive a rejection…" at bounding box center [316, 189] width 265 height 26
checkbox input "true"
click at [529, 283] on button "Reject" at bounding box center [528, 283] width 58 height 23
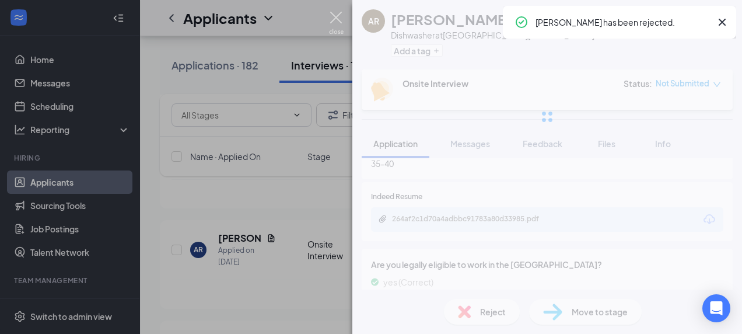
click at [336, 15] on img at bounding box center [336, 23] width 15 height 23
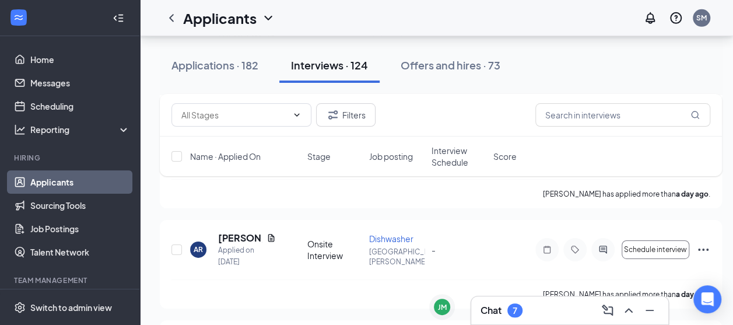
click at [350, 40] on div "Applications · 182 Interviews · 124 Offers and hires · 73" at bounding box center [441, 65] width 562 height 58
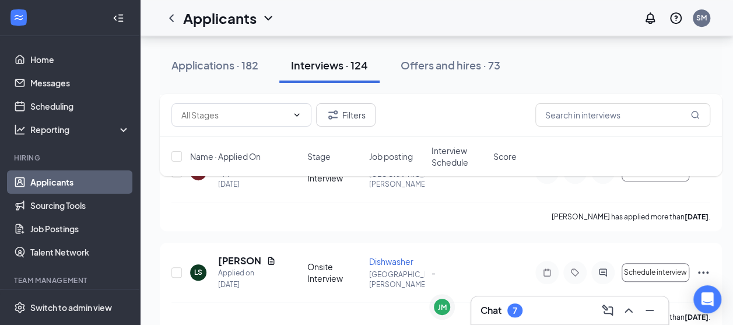
scroll to position [4731, 0]
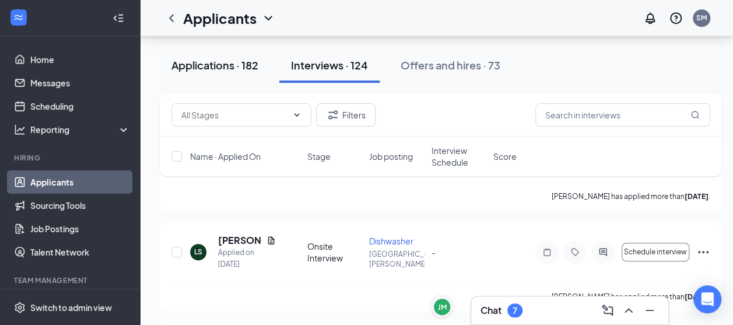
click at [227, 64] on div "Applications · 182" at bounding box center [215, 65] width 87 height 15
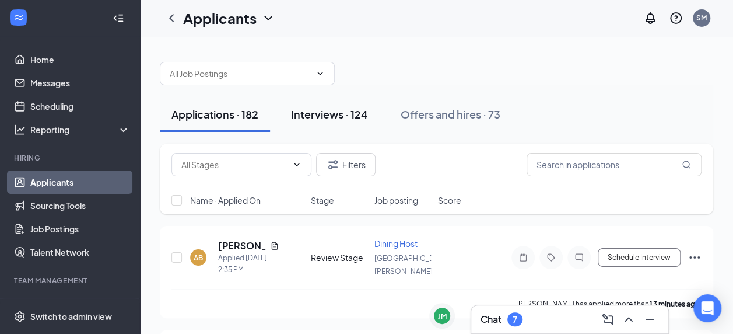
click at [336, 117] on div "Interviews · 124" at bounding box center [329, 114] width 77 height 15
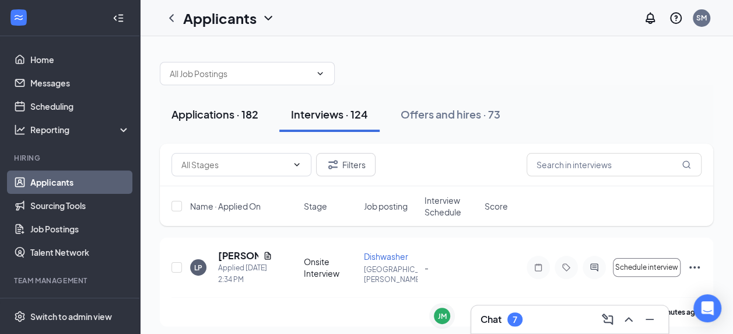
click at [237, 112] on div "Applications · 182" at bounding box center [215, 114] width 87 height 15
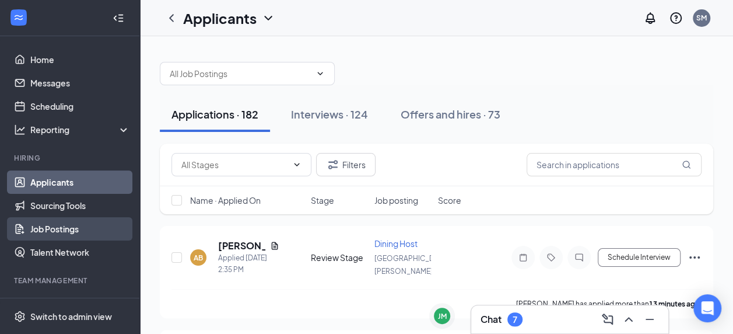
click at [71, 228] on link "Job Postings" at bounding box center [80, 228] width 100 height 23
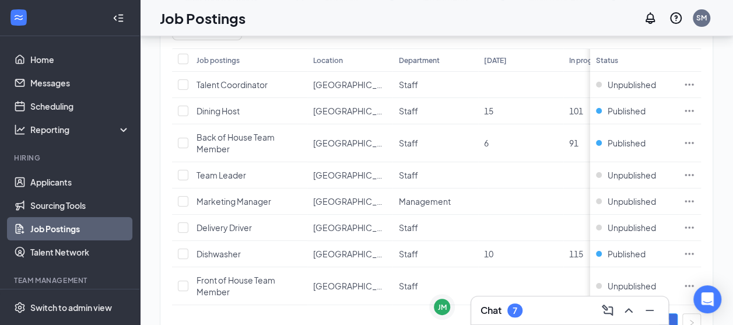
scroll to position [123, 0]
click at [695, 247] on icon "Ellipses" at bounding box center [690, 253] width 12 height 12
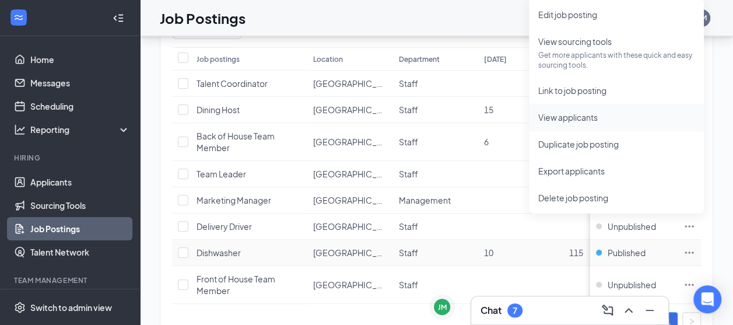
click at [561, 117] on span "View applicants" at bounding box center [568, 117] width 60 height 11
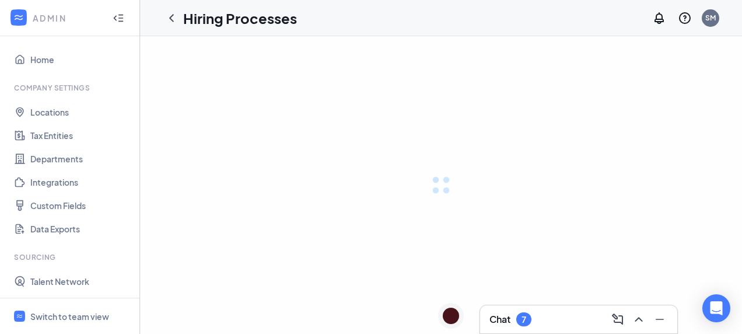
click at [364, 176] on div at bounding box center [441, 185] width 602 height 298
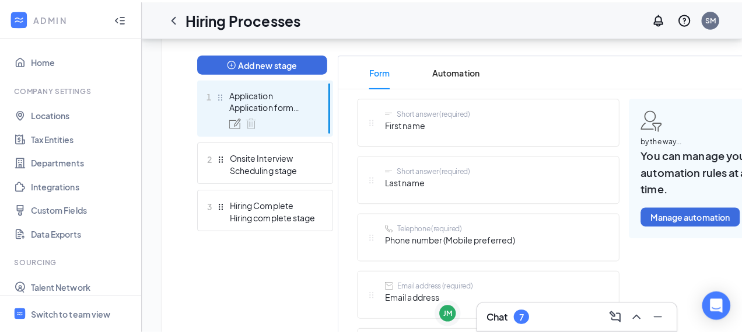
scroll to position [293, 0]
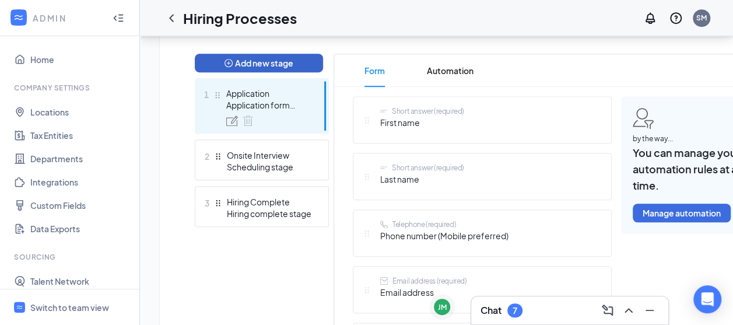
click at [256, 60] on button "Add new stage" at bounding box center [259, 63] width 128 height 19
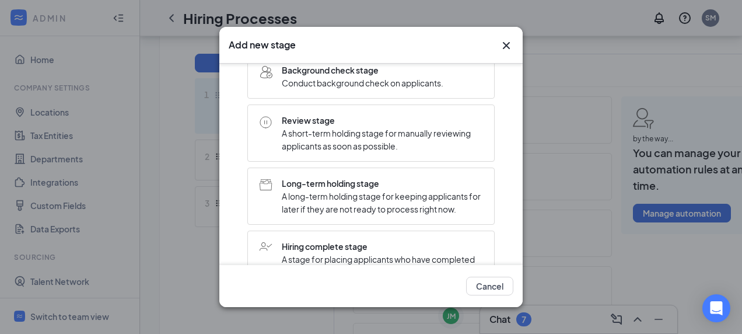
scroll to position [316, 0]
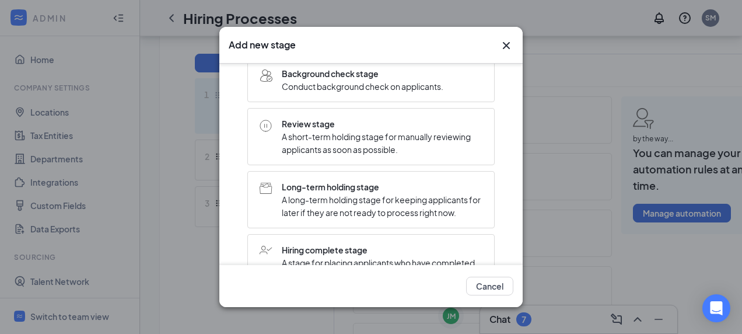
click at [385, 148] on span "A short-term holding stage for manually reviewing applicants as soon as possibl…" at bounding box center [382, 143] width 201 height 26
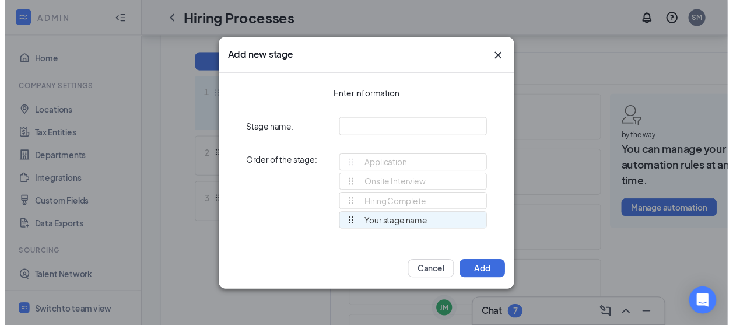
scroll to position [0, 0]
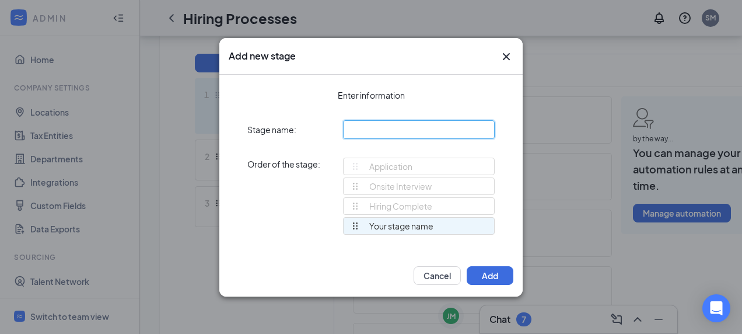
click at [366, 127] on input "text" at bounding box center [419, 129] width 152 height 19
type input "Review Stage"
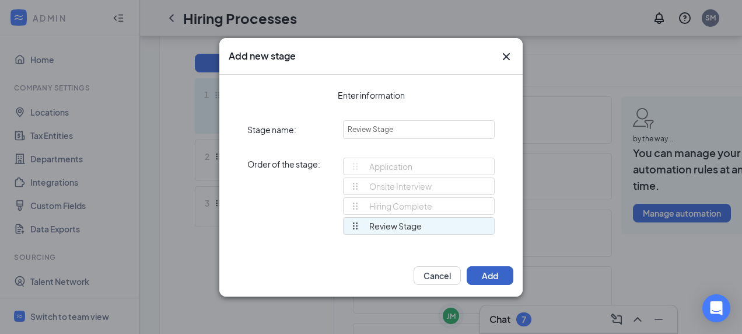
click at [484, 273] on button "Add" at bounding box center [490, 275] width 47 height 19
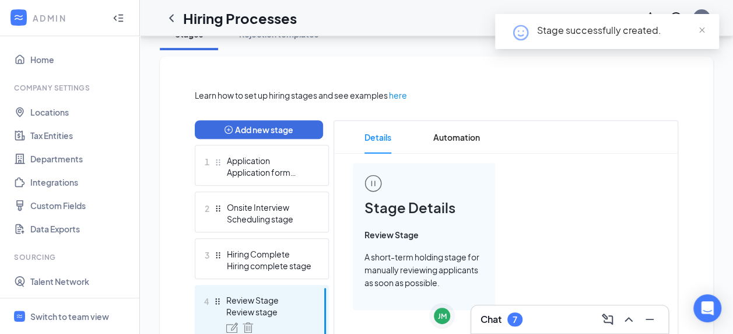
scroll to position [293, 0]
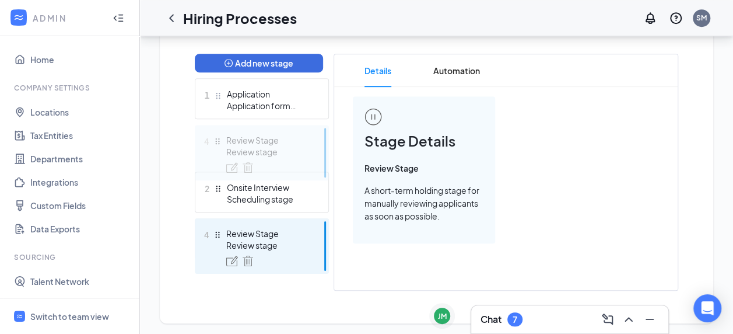
drag, startPoint x: 215, startPoint y: 235, endPoint x: 212, endPoint y: 135, distance: 99.8
click at [212, 135] on div "Add new stage 1 Application Application form stage 2 Onsite Interview Schedulin…" at bounding box center [262, 172] width 134 height 237
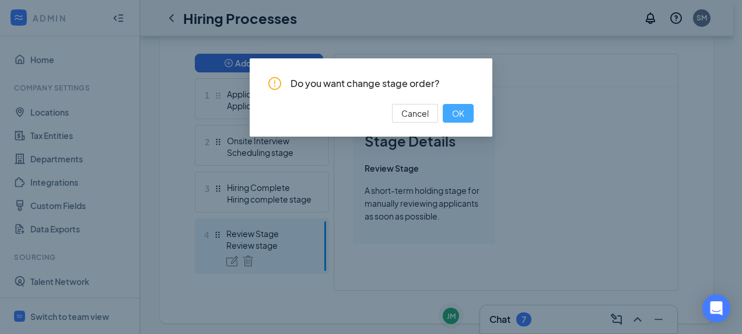
click at [457, 110] on span "OK" at bounding box center [458, 113] width 12 height 13
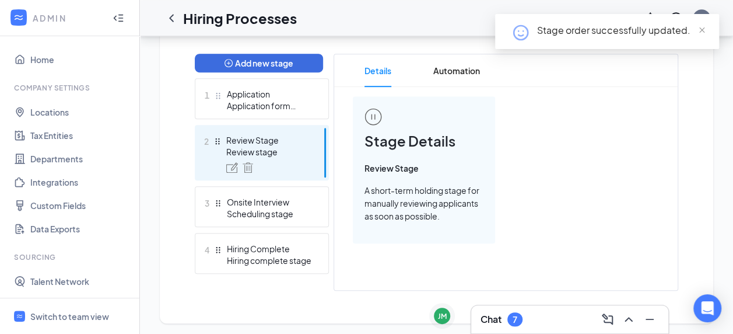
click at [590, 187] on div "Stage Details Review Stage A short-term holding stage for manually reviewing ap…" at bounding box center [506, 169] width 306 height 147
click at [702, 27] on span "close" at bounding box center [702, 30] width 8 height 8
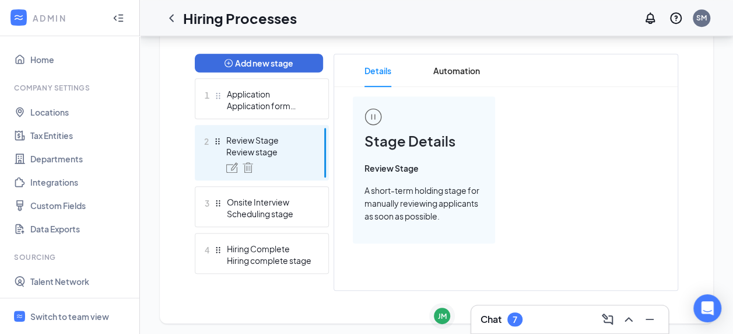
click at [547, 217] on div "Stage Details Review Stage A short-term holding stage for manually reviewing ap…" at bounding box center [506, 169] width 306 height 147
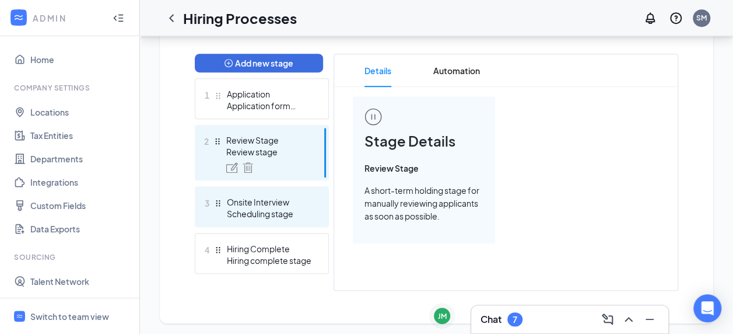
click at [233, 215] on div "Scheduling stage" at bounding box center [269, 214] width 85 height 12
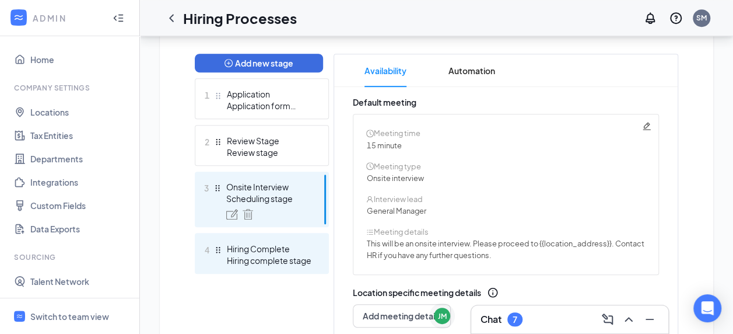
click at [242, 271] on div "4 Hiring Complete Hiring complete stage" at bounding box center [262, 253] width 134 height 41
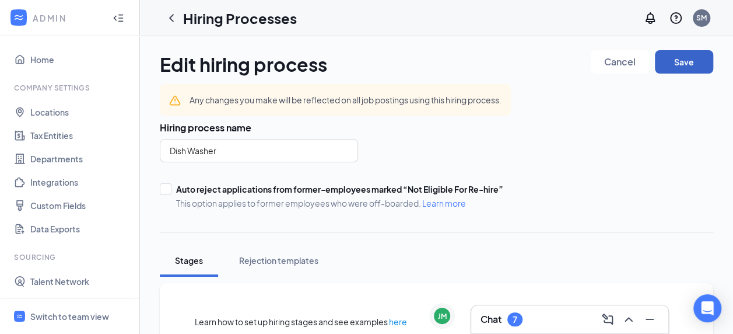
click at [690, 63] on button "Save" at bounding box center [684, 61] width 58 height 23
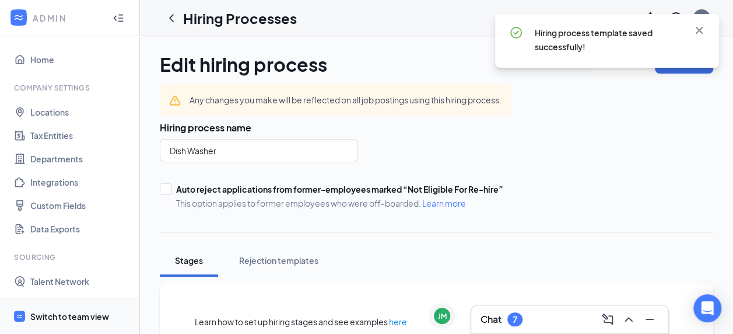
click at [81, 314] on div "Switch to team view" at bounding box center [69, 316] width 79 height 12
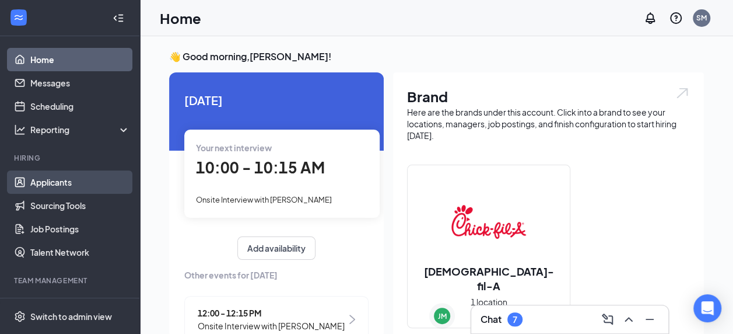
click at [81, 182] on link "Applicants" at bounding box center [80, 181] width 100 height 23
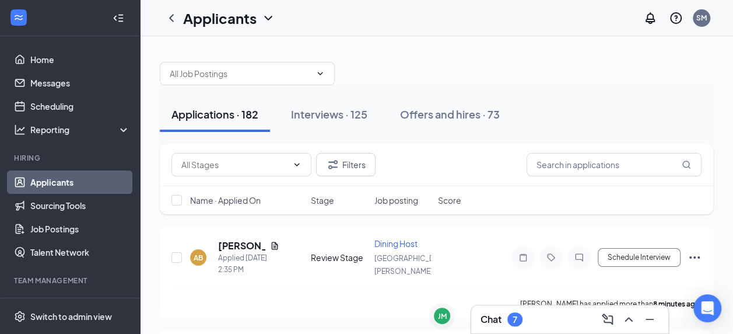
click at [237, 120] on div "Applications · 182" at bounding box center [215, 114] width 87 height 15
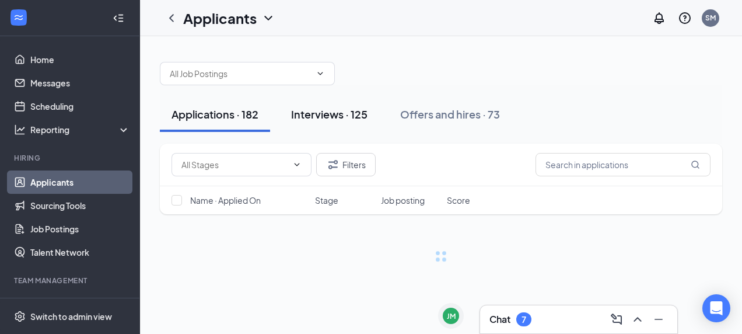
click at [331, 112] on div "Interviews · 125" at bounding box center [329, 114] width 76 height 15
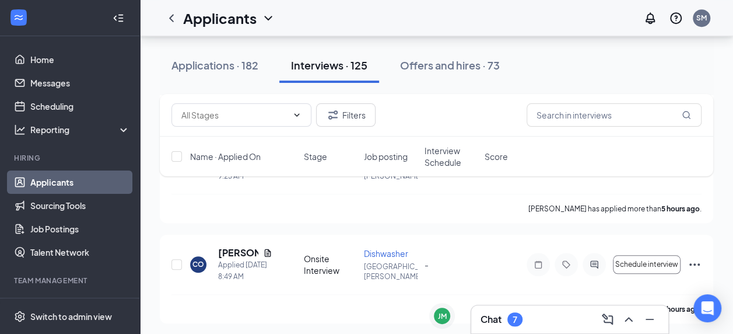
scroll to position [428, 0]
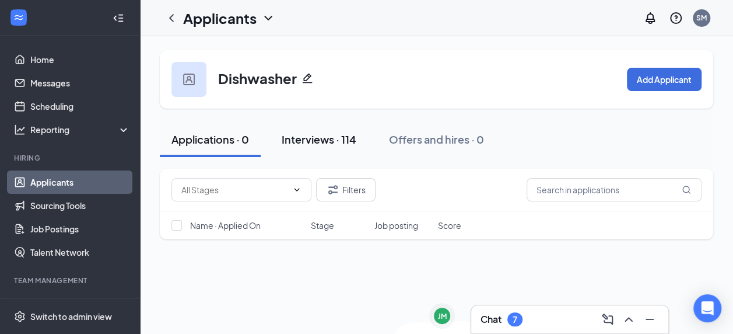
click at [314, 142] on div "Interviews · 114" at bounding box center [319, 139] width 75 height 15
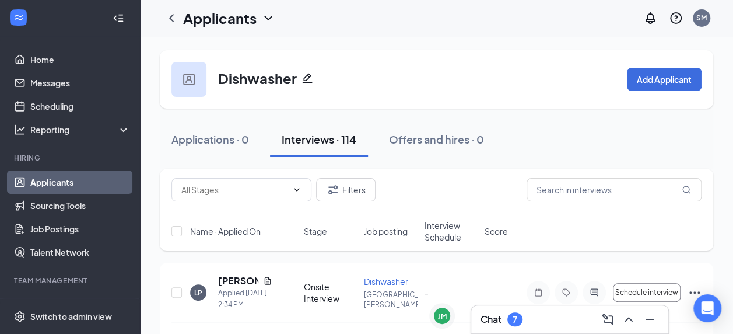
scroll to position [1, 0]
click at [307, 76] on icon "Pencil" at bounding box center [308, 77] width 12 height 12
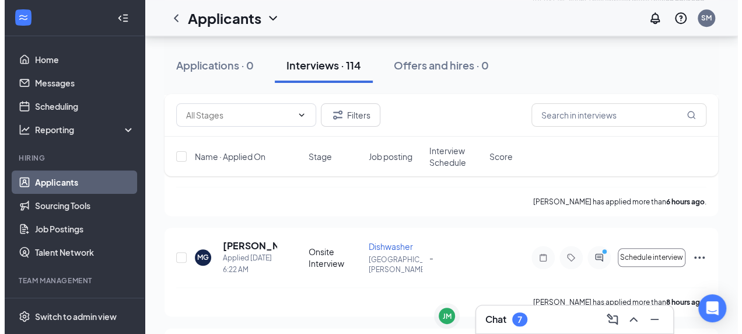
scroll to position [932, 0]
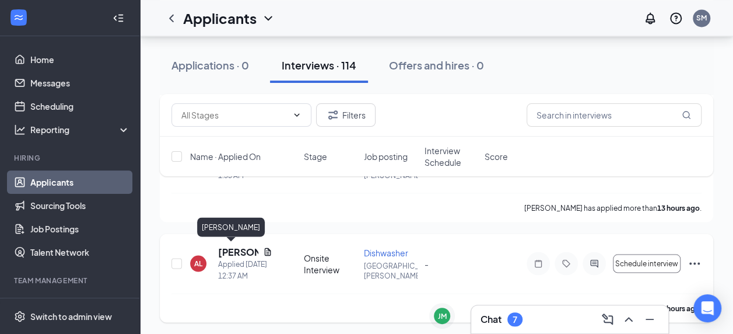
click at [244, 247] on h5 "[PERSON_NAME]" at bounding box center [238, 251] width 40 height 13
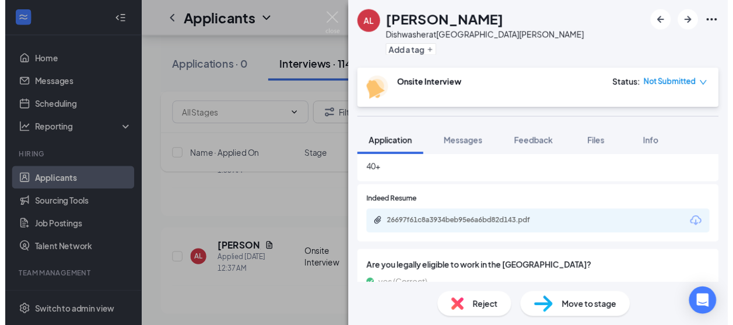
scroll to position [553, 0]
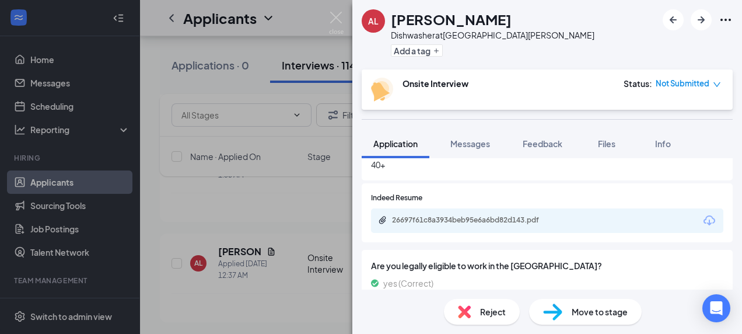
click at [484, 222] on div "26697f61c8a3934beb95e6a6bd82d143.pdf" at bounding box center [473, 219] width 163 height 9
click at [378, 215] on link "26697f61c8a3934beb95e6a6bd82d143.pdf" at bounding box center [472, 220] width 189 height 11
click at [335, 16] on img at bounding box center [336, 23] width 15 height 23
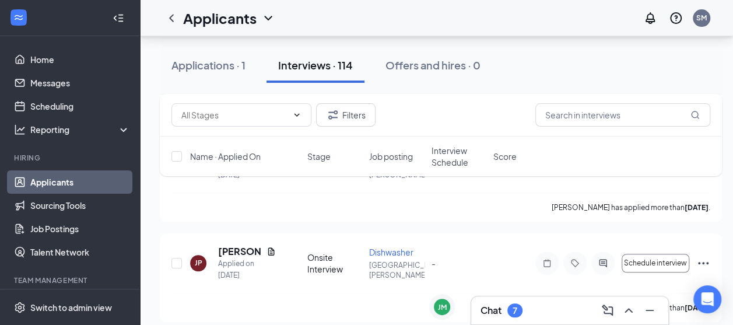
scroll to position [5495, 9]
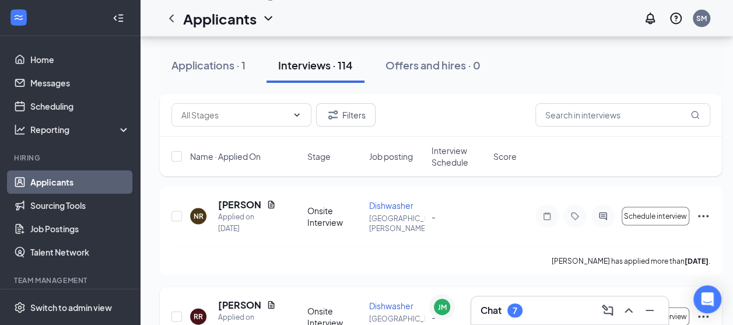
click at [223, 298] on h5 "[PERSON_NAME]" at bounding box center [240, 304] width 44 height 13
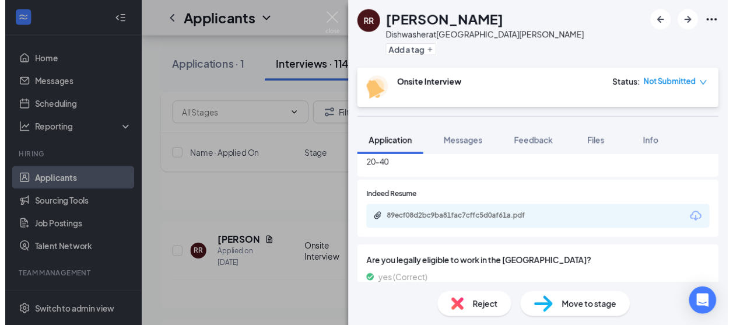
scroll to position [522, 0]
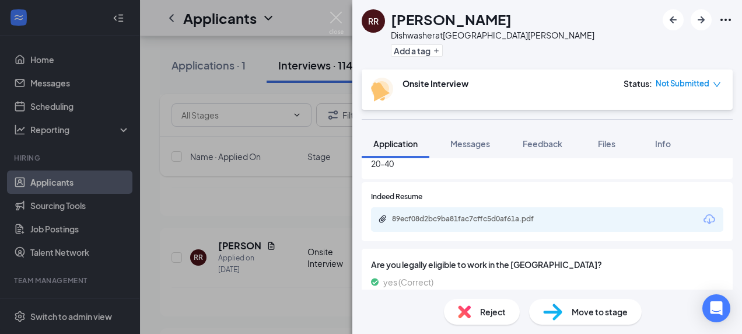
click at [523, 214] on div "89ecf08d2bc9ba81fac7cffc5d0af61a.pdf" at bounding box center [473, 218] width 163 height 9
click at [580, 312] on span "Move to stage" at bounding box center [600, 311] width 56 height 13
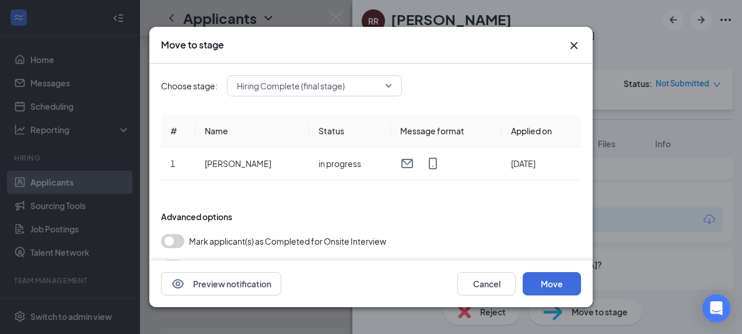
click at [387, 88] on span "Hiring Complete (final stage)" at bounding box center [314, 86] width 155 height 18
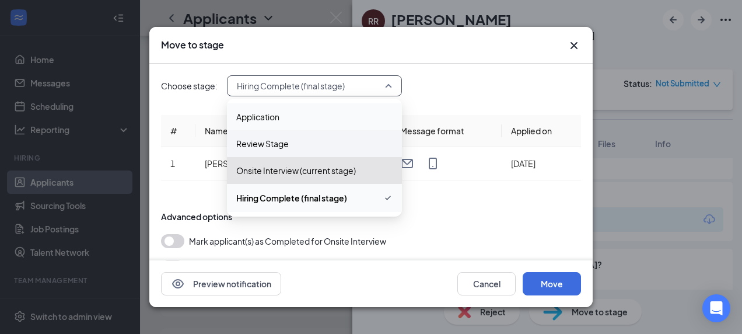
click at [334, 141] on span "Review Stage" at bounding box center [314, 143] width 156 height 13
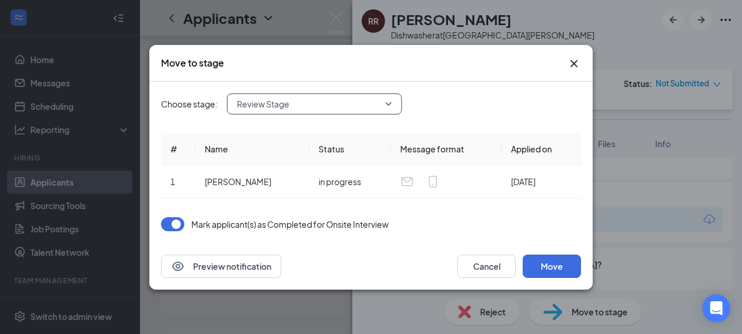
click at [392, 102] on span "Review Stage" at bounding box center [314, 104] width 155 height 18
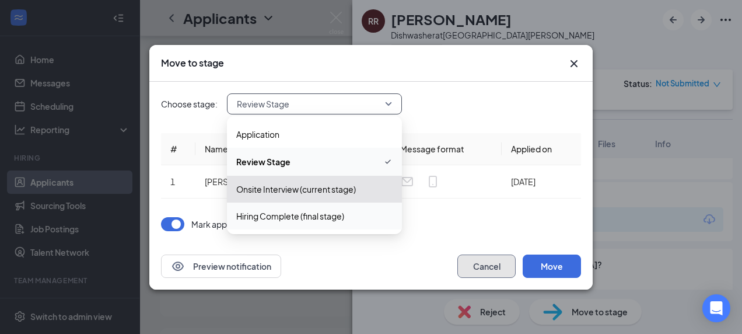
click at [491, 259] on button "Cancel" at bounding box center [486, 265] width 58 height 23
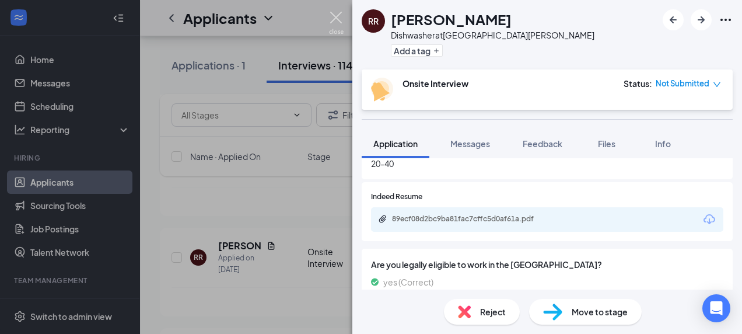
click at [334, 17] on img at bounding box center [336, 23] width 15 height 23
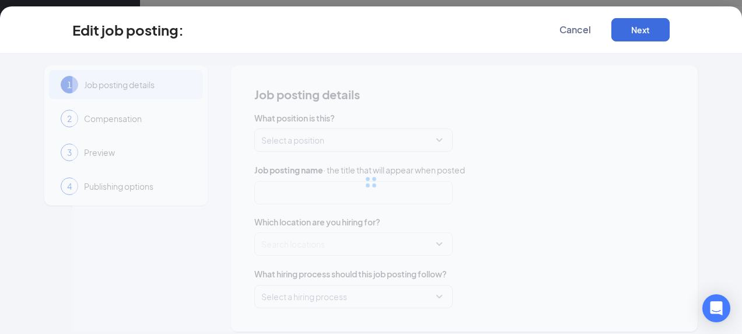
type input "Dishwasher"
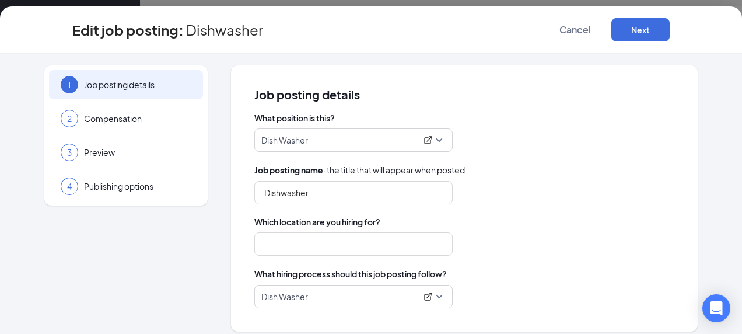
type input "[GEOGRAPHIC_DATA][PERSON_NAME]"
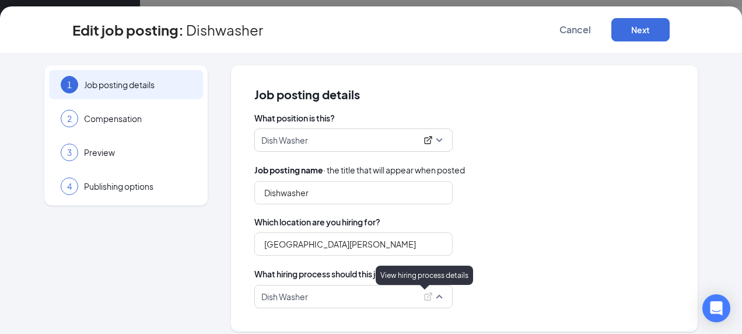
click at [424, 298] on icon "ExternalLink" at bounding box center [428, 296] width 9 height 9
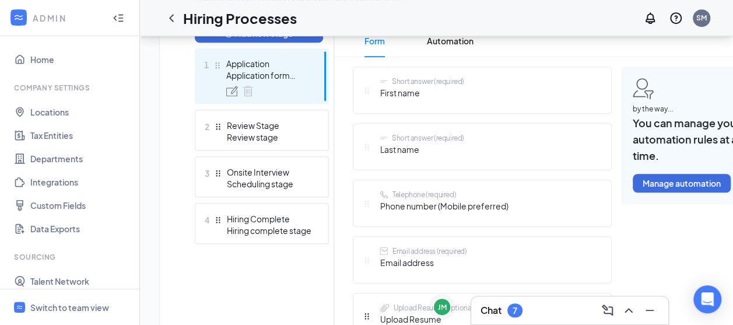
scroll to position [328, 0]
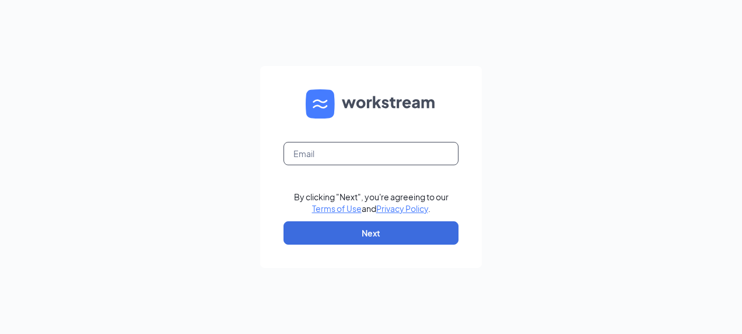
click at [353, 148] on input "text" at bounding box center [371, 153] width 175 height 23
type input "stephaniemmccartycfasalinas@gmail.com"
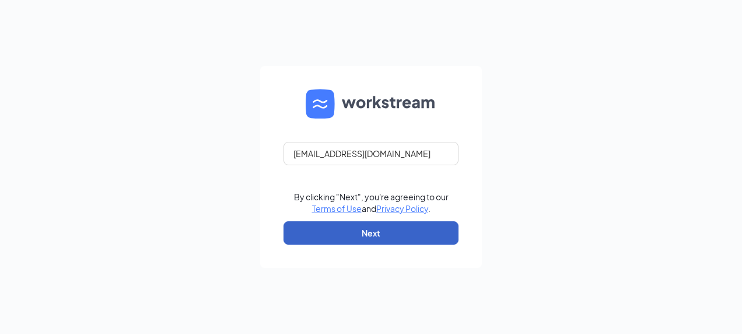
click at [380, 233] on button "Next" at bounding box center [371, 232] width 175 height 23
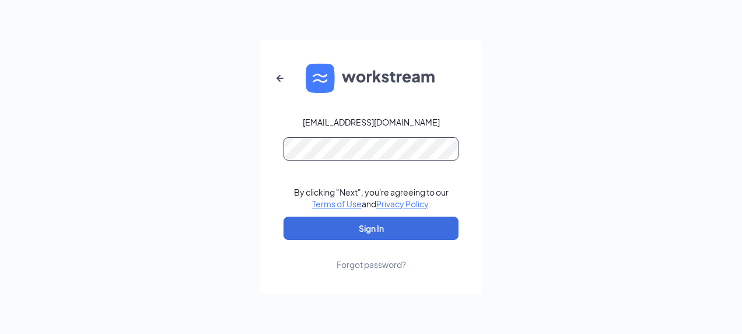
click at [284, 216] on button "Sign In" at bounding box center [371, 227] width 175 height 23
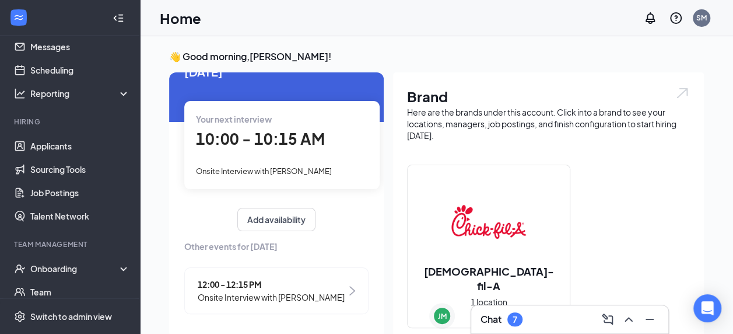
scroll to position [23, 0]
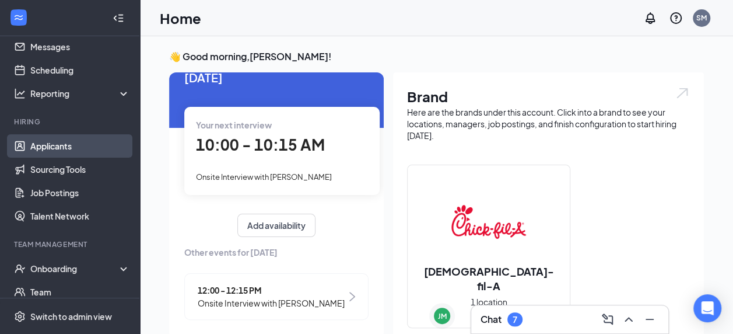
click at [55, 144] on link "Applicants" at bounding box center [80, 145] width 100 height 23
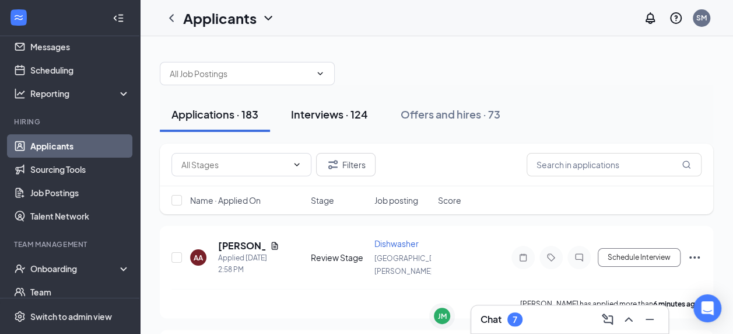
click at [312, 112] on div "Interviews · 124" at bounding box center [329, 114] width 77 height 15
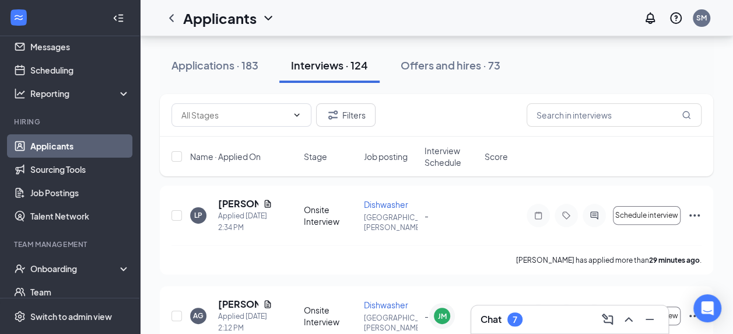
scroll to position [64, 0]
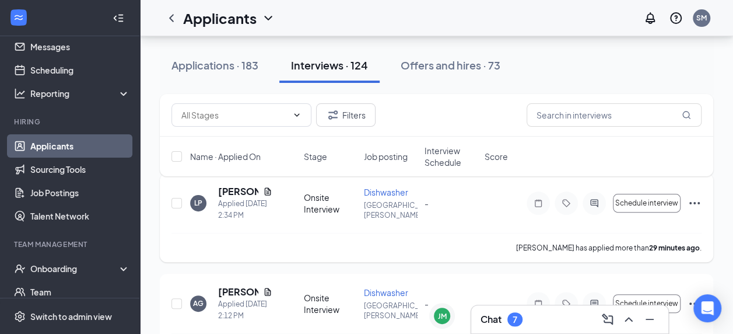
click at [173, 196] on div at bounding box center [178, 203] width 12 height 36
click at [179, 204] on input "checkbox" at bounding box center [177, 203] width 11 height 11
checkbox input "true"
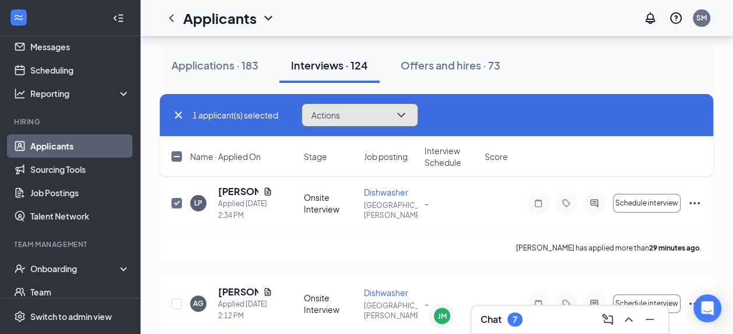
click at [406, 116] on icon "ChevronDown" at bounding box center [401, 115] width 14 height 14
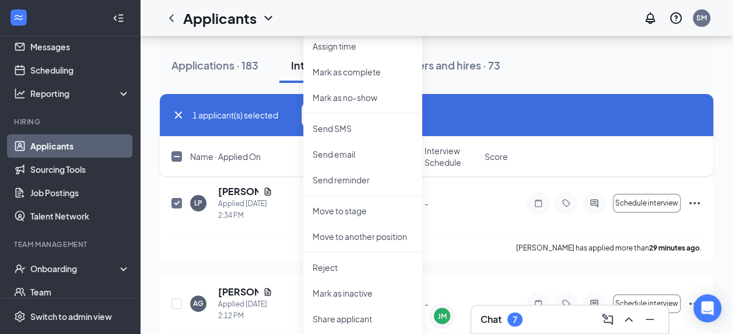
click at [571, 68] on div "Applications · 183 Interviews · 124 Offers and hires · 73" at bounding box center [437, 65] width 554 height 35
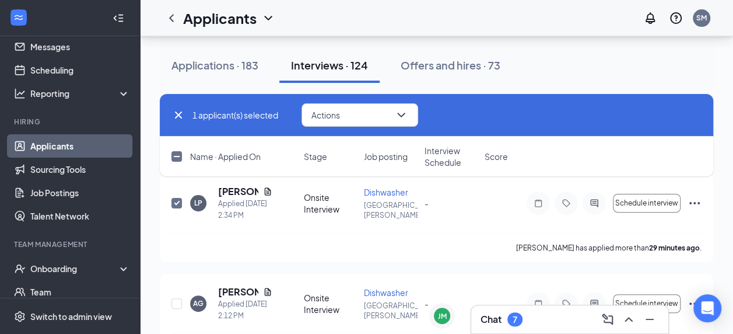
click at [179, 158] on input "checkbox" at bounding box center [177, 156] width 11 height 11
checkbox input "true"
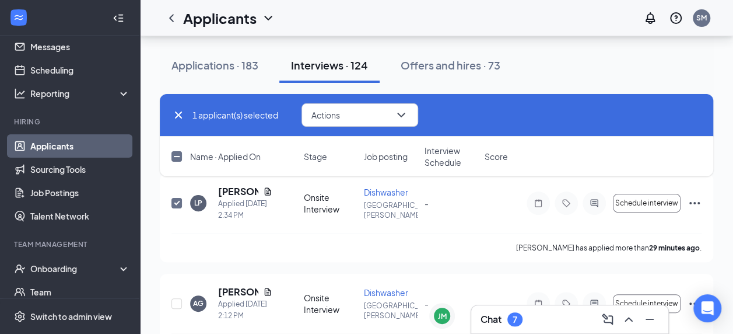
checkbox input "true"
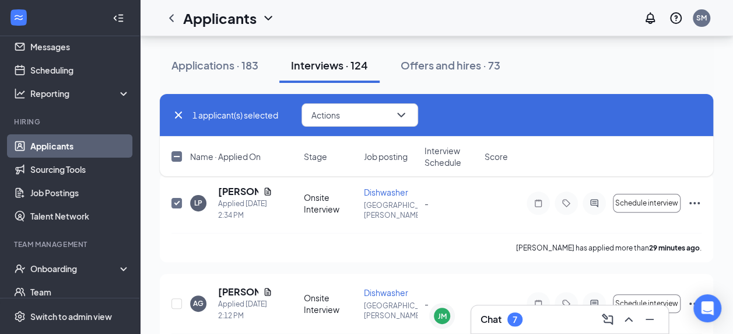
checkbox input "true"
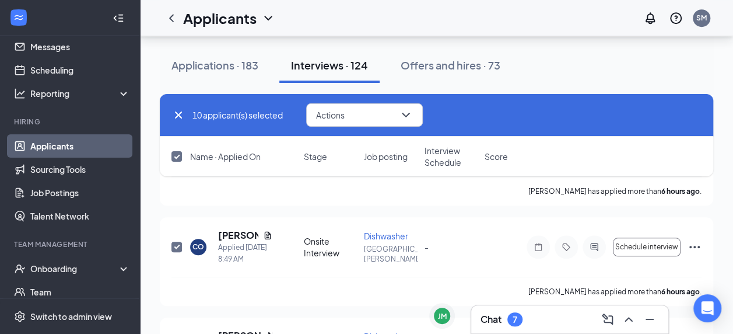
checkbox input "false"
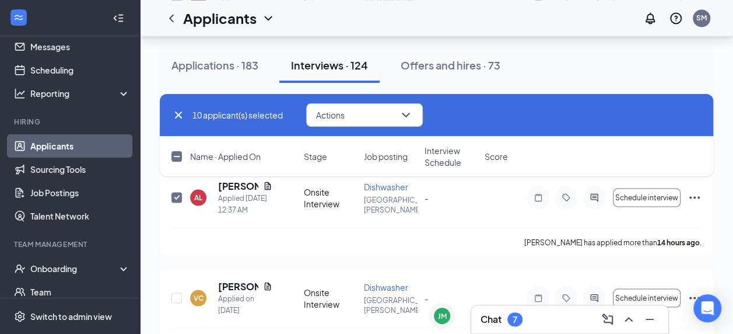
scroll to position [1044, 0]
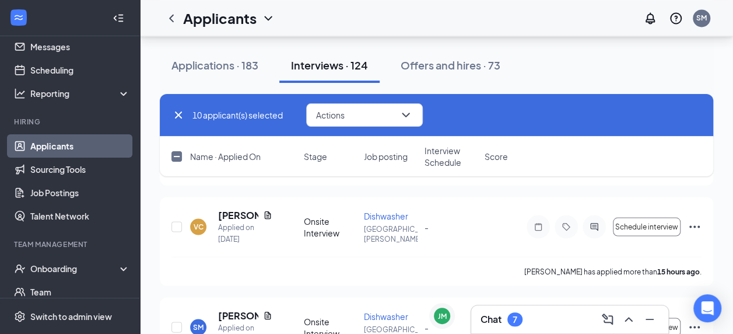
click at [178, 110] on icon "Cross" at bounding box center [179, 115] width 14 height 14
checkbox input "false"
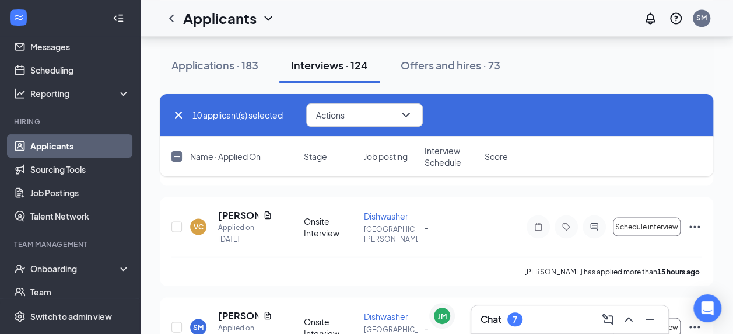
checkbox input "false"
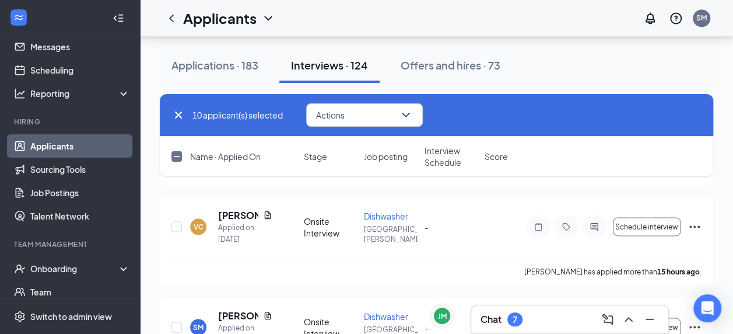
checkbox input "false"
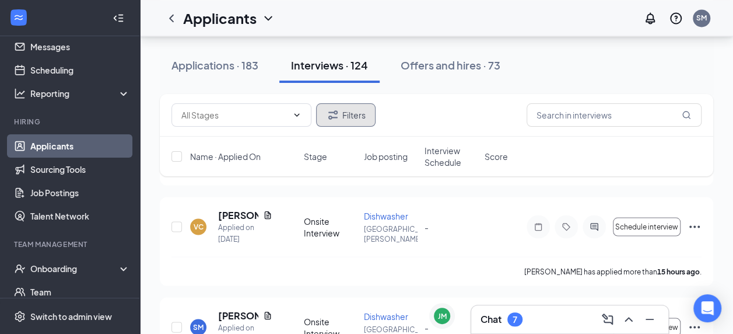
click at [349, 114] on button "Filters" at bounding box center [346, 114] width 60 height 23
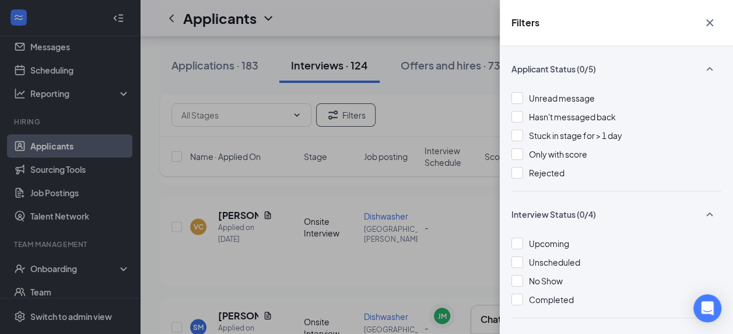
click at [437, 106] on div "Filters Applicant Status (0/5) Unread message Hasn't messaged back Stuck in sta…" at bounding box center [366, 167] width 733 height 334
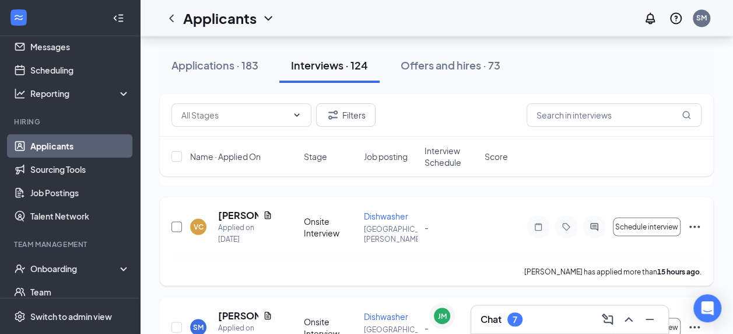
click at [175, 225] on input "checkbox" at bounding box center [177, 226] width 11 height 11
checkbox input "true"
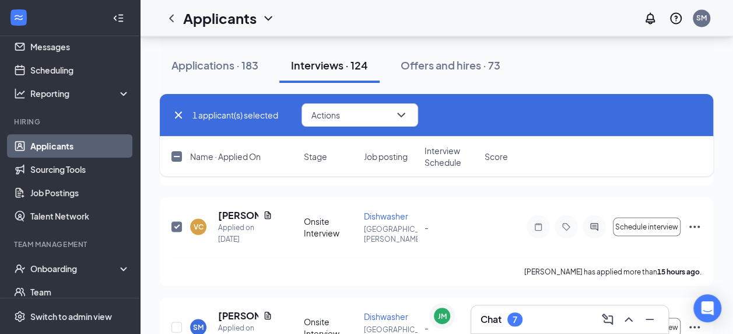
click at [176, 153] on input "checkbox" at bounding box center [177, 156] width 11 height 11
checkbox input "true"
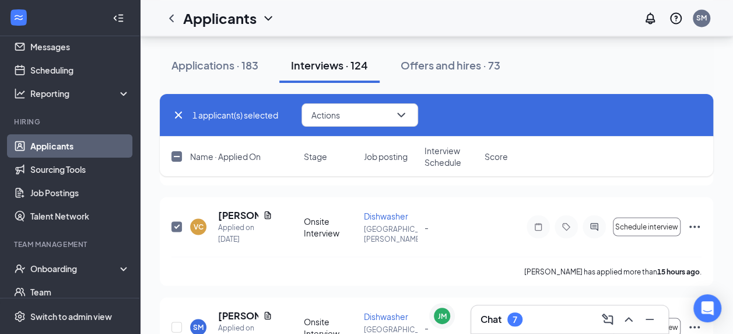
checkbox input "true"
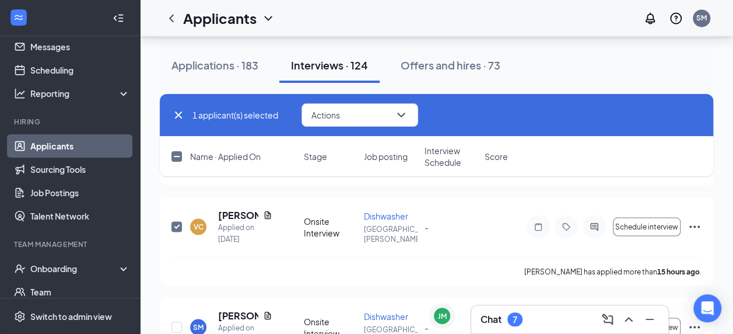
checkbox input "true"
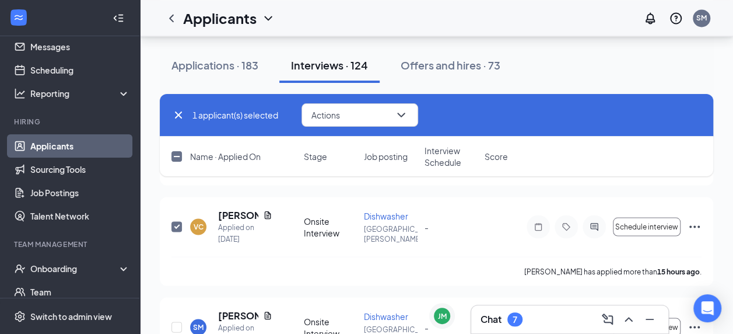
checkbox input "true"
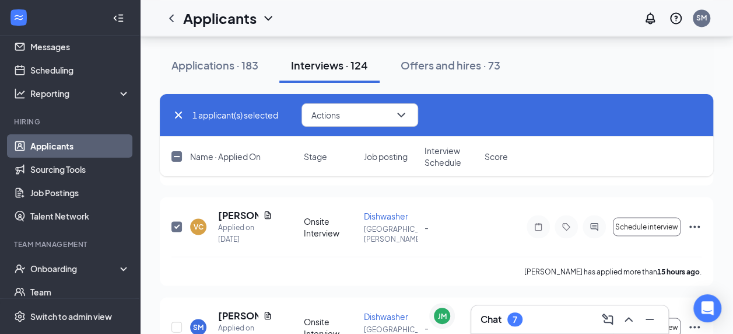
checkbox input "true"
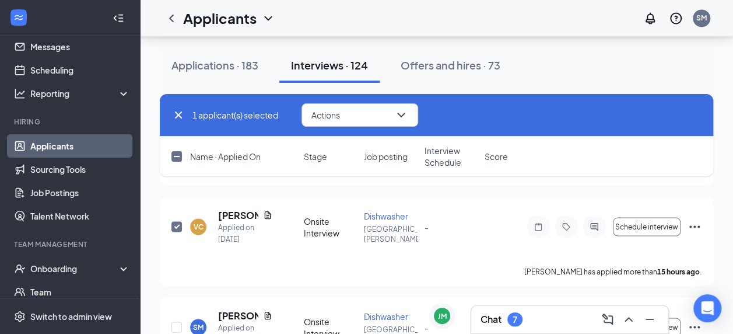
checkbox input "true"
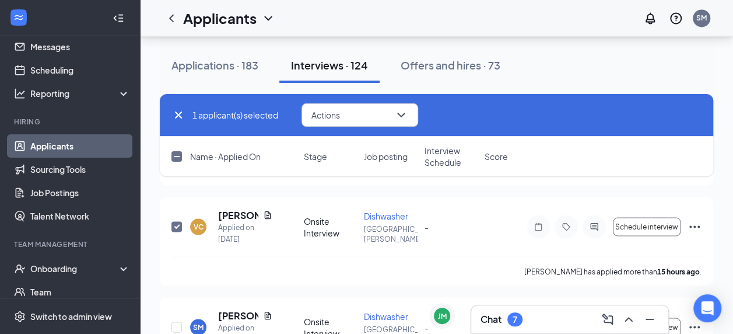
checkbox input "true"
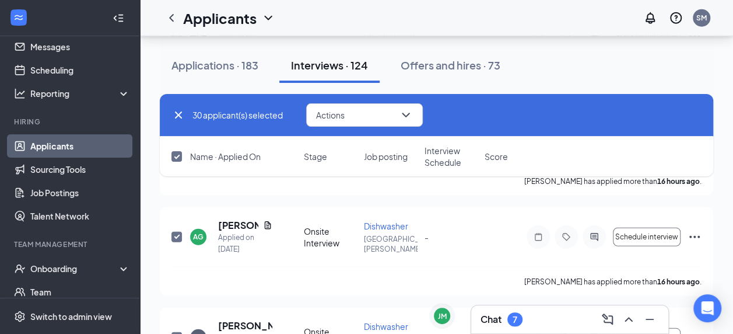
scroll to position [1760, 0]
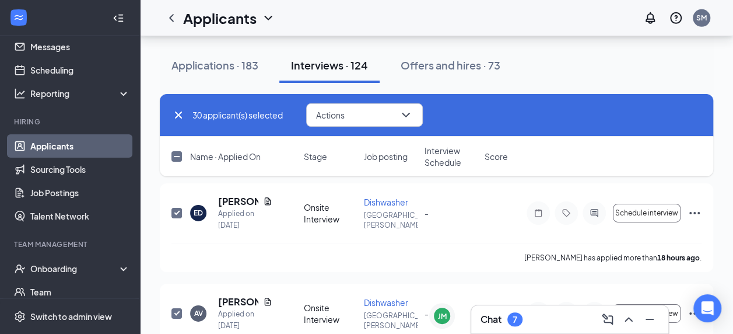
checkbox input "false"
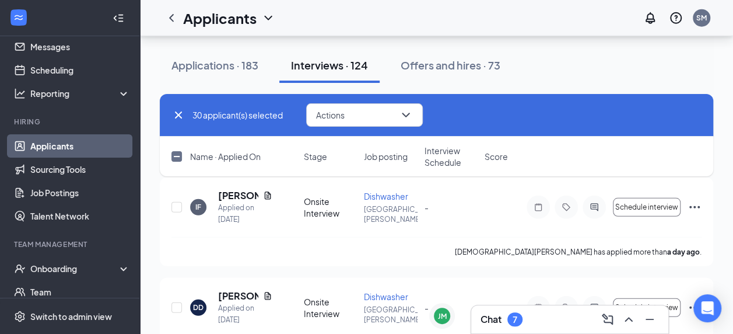
scroll to position [3331, 0]
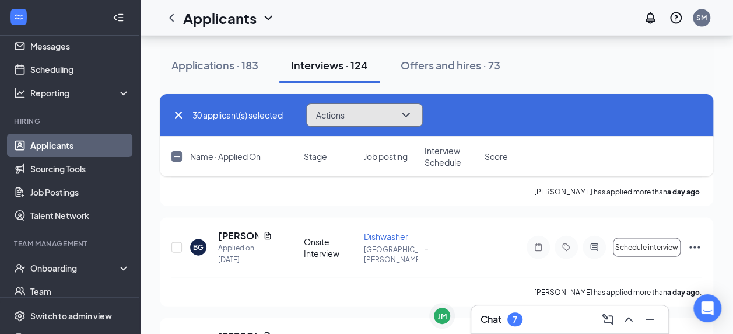
click at [412, 120] on icon "ChevronDown" at bounding box center [406, 115] width 14 height 14
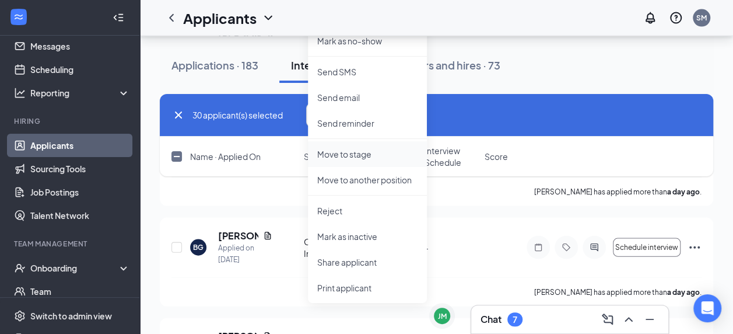
click at [377, 160] on li "Move to stage" at bounding box center [367, 154] width 119 height 26
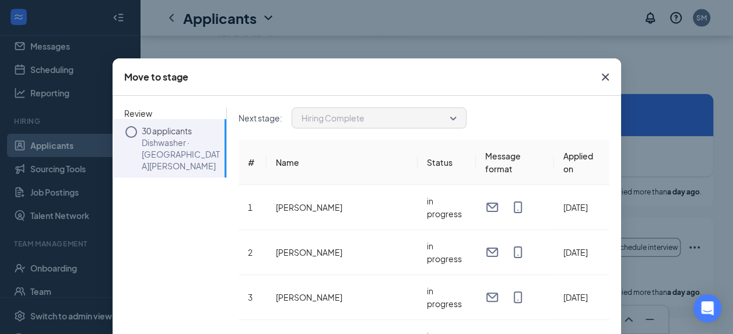
click at [125, 132] on icon "Circle" at bounding box center [131, 132] width 14 height 14
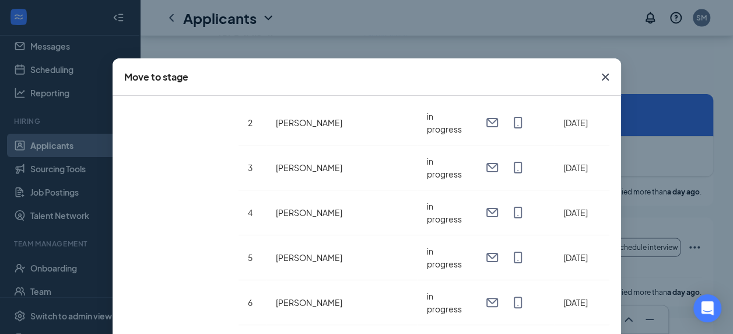
scroll to position [0, 0]
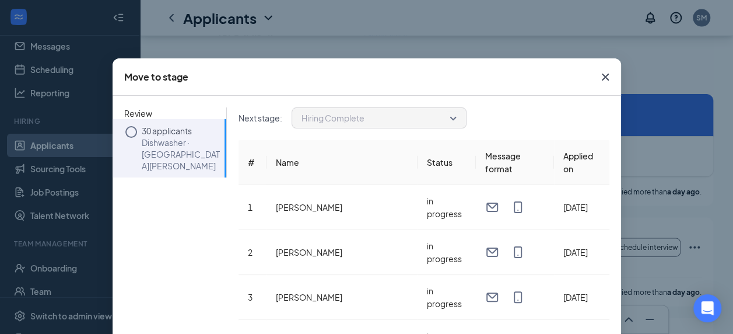
click at [357, 125] on span "Hiring Complete" at bounding box center [333, 118] width 63 height 18
click at [418, 189] on td "in progress" at bounding box center [447, 207] width 58 height 45
click at [153, 205] on div "Review 30 applicants Dishwasher · North Salinas Next stage : Hiring Complete # …" at bounding box center [361, 228] width 497 height 243
click at [128, 131] on icon "Circle" at bounding box center [131, 132] width 14 height 14
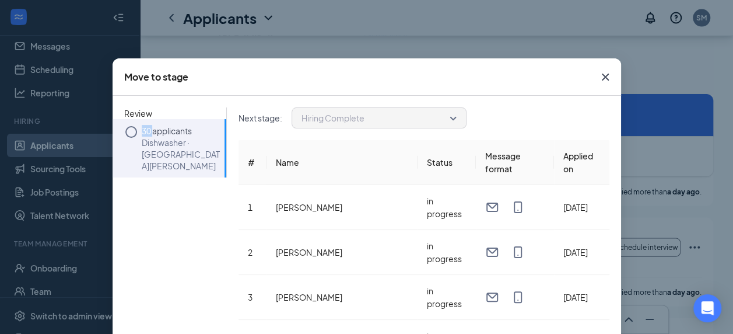
click at [128, 131] on icon "Circle" at bounding box center [131, 132] width 14 height 14
drag, startPoint x: 128, startPoint y: 131, endPoint x: 169, endPoint y: 139, distance: 41.1
click at [169, 139] on p "Dishwasher · North Salinas" at bounding box center [181, 154] width 79 height 35
click at [165, 144] on p "Dishwasher · North Salinas" at bounding box center [181, 154] width 79 height 35
click at [165, 145] on p "Dishwasher · North Salinas" at bounding box center [181, 154] width 79 height 35
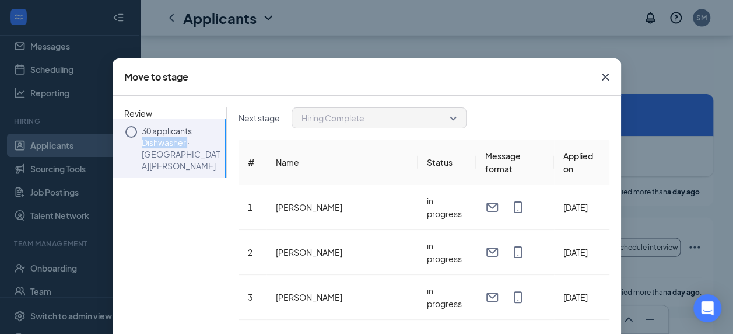
click at [357, 120] on span "Hiring Complete" at bounding box center [333, 118] width 63 height 18
click at [603, 76] on icon "Cross" at bounding box center [606, 77] width 14 height 14
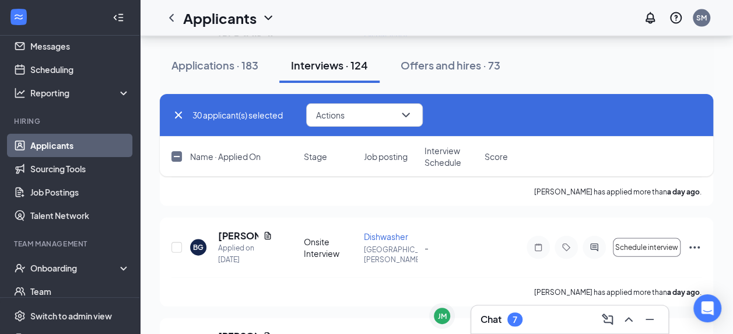
click at [174, 114] on icon "Cross" at bounding box center [179, 115] width 14 height 14
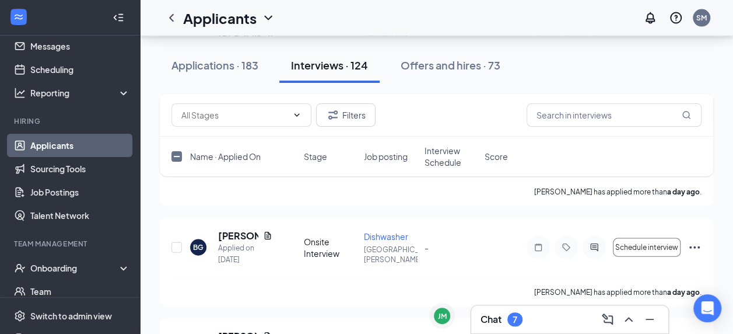
checkbox input "false"
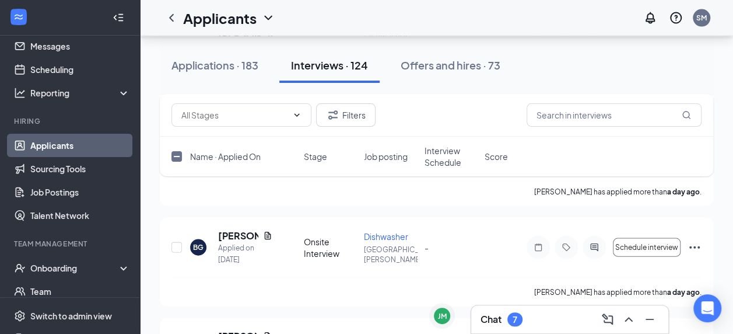
checkbox input "false"
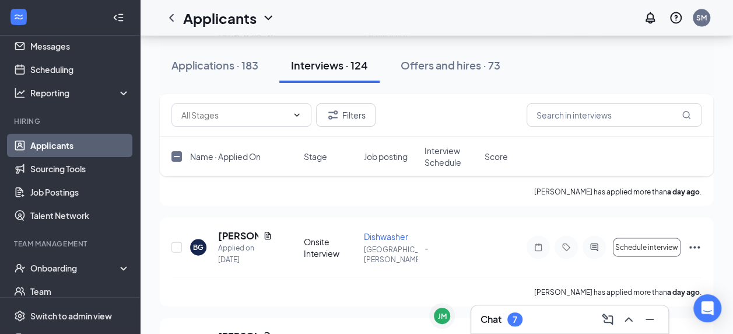
checkbox input "false"
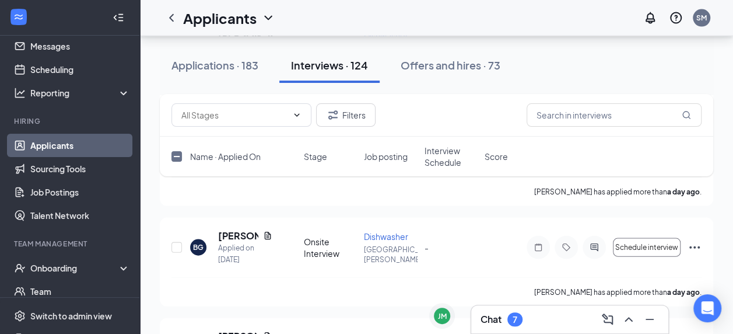
checkbox input "false"
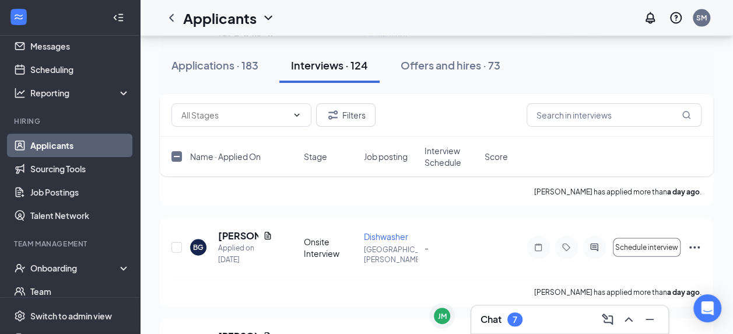
checkbox input "false"
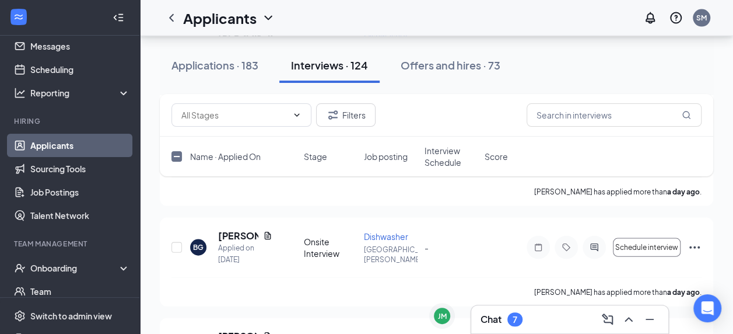
checkbox input "false"
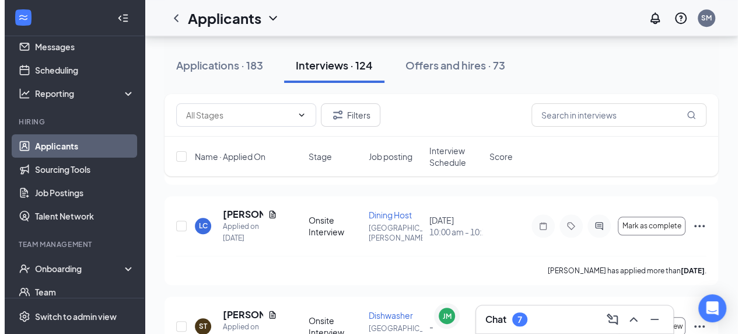
scroll to position [6915, 0]
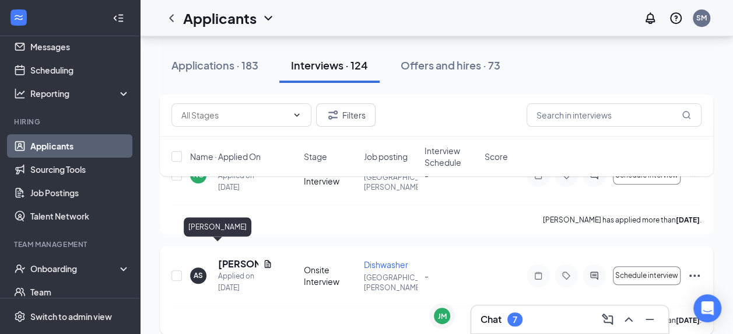
click at [228, 257] on h5 "ALEXANDER SALAZAR-BRAVO" at bounding box center [238, 263] width 40 height 13
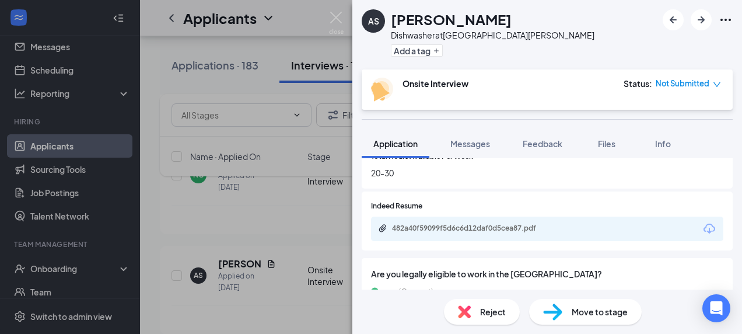
scroll to position [587, 0]
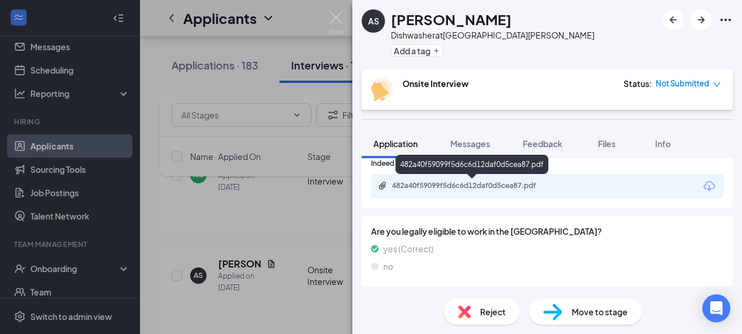
click at [524, 190] on div "482a40f59099f5d6c6d12daf0d5cea87.pdf" at bounding box center [472, 186] width 189 height 11
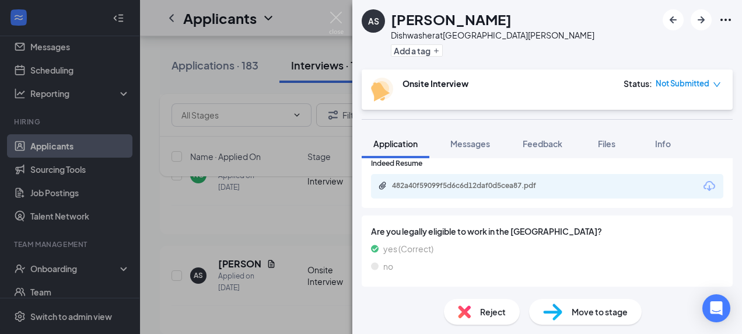
click at [491, 314] on span "Reject" at bounding box center [493, 311] width 26 height 13
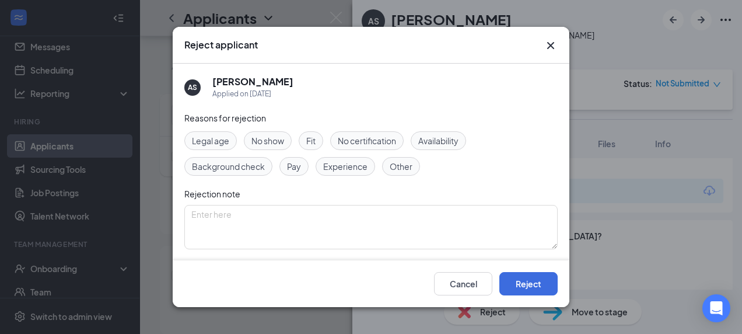
scroll to position [85, 0]
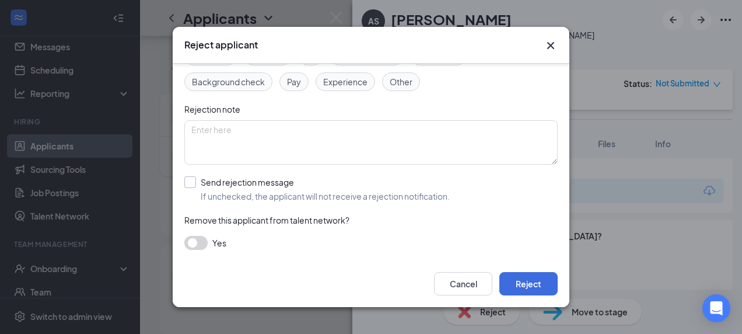
click at [217, 180] on input "Send rejection message If unchecked, the applicant will not receive a rejection…" at bounding box center [316, 189] width 265 height 26
checkbox input "true"
click at [532, 283] on button "Reject" at bounding box center [528, 283] width 58 height 23
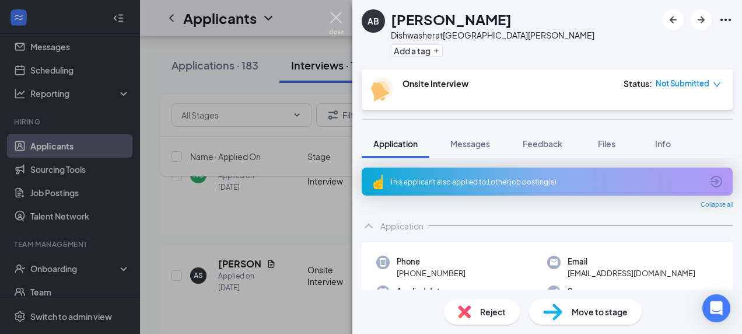
click at [333, 19] on img at bounding box center [336, 23] width 15 height 23
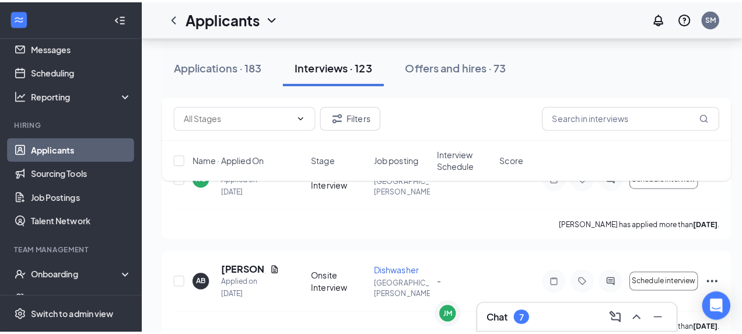
scroll to position [8927, 0]
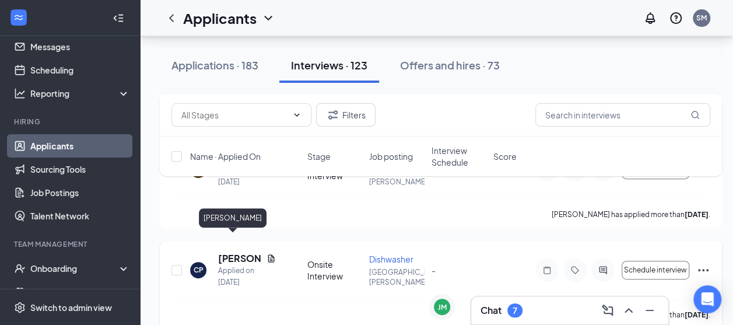
click at [239, 252] on h5 "CHRISTOFER P-SOTO" at bounding box center [240, 258] width 44 height 13
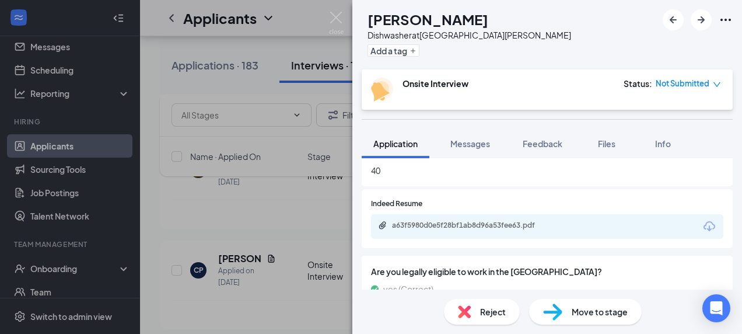
scroll to position [473, 0]
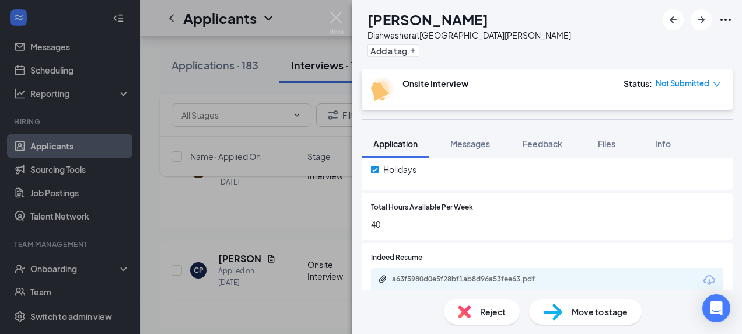
click at [447, 274] on div "a63f5980d0e5f28bf1ab8d96a53fee63.pdf" at bounding box center [473, 278] width 163 height 9
click at [491, 310] on span "Reject" at bounding box center [493, 311] width 26 height 13
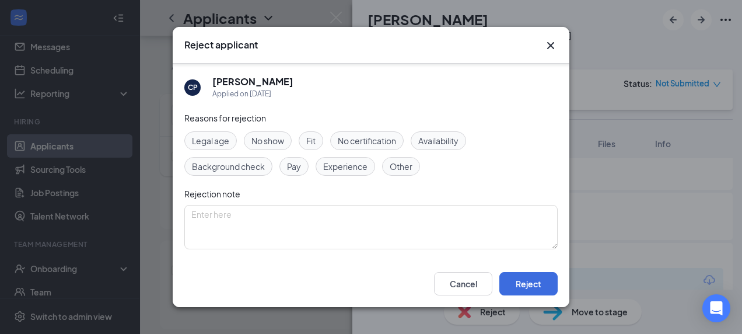
scroll to position [85, 0]
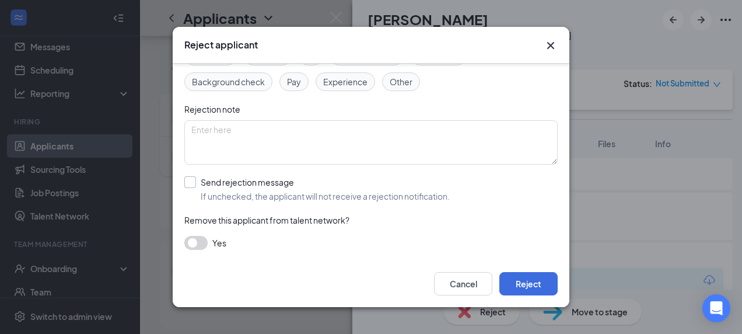
click at [259, 183] on input "Send rejection message If unchecked, the applicant will not receive a rejection…" at bounding box center [316, 189] width 265 height 26
checkbox input "true"
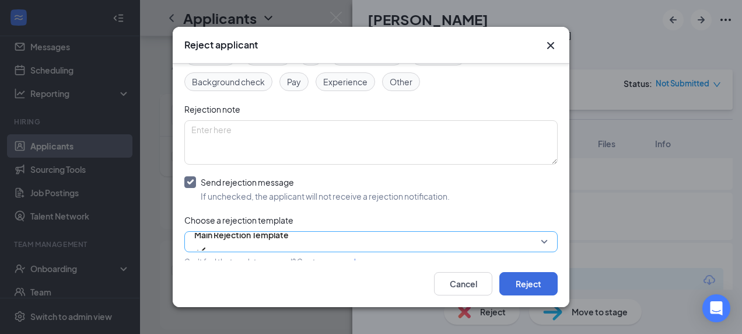
click at [289, 237] on span "Main Rejection Template" at bounding box center [241, 242] width 95 height 32
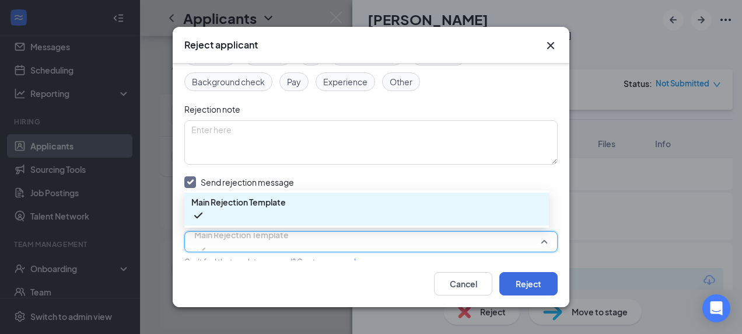
click at [362, 212] on span "Main Rejection Template" at bounding box center [366, 208] width 351 height 27
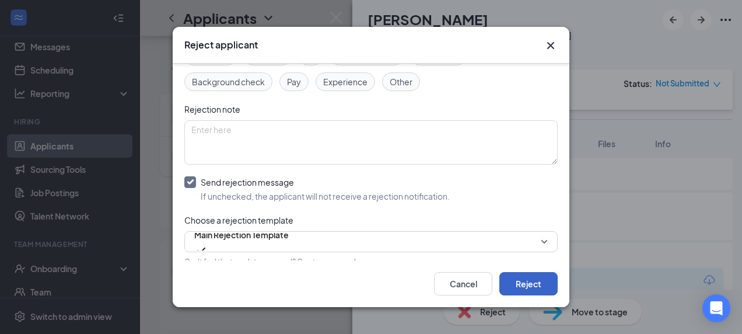
click at [531, 286] on button "Reject" at bounding box center [528, 283] width 58 height 23
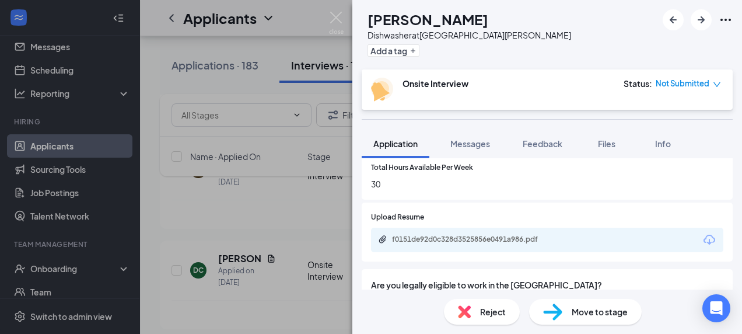
scroll to position [526, 0]
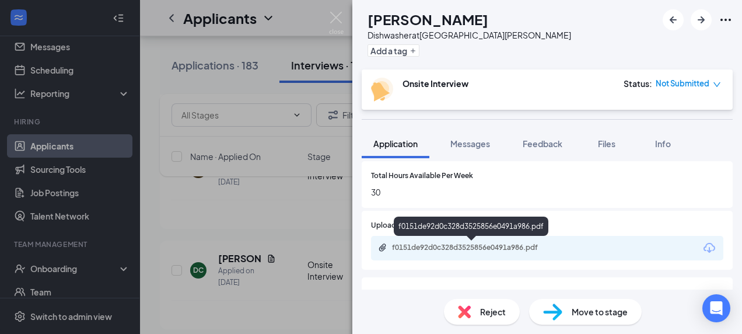
click at [520, 240] on div "f0151de92d0c328d3525856e0491a986.pdf" at bounding box center [547, 248] width 352 height 25
click at [520, 248] on div "f0151de92d0c328d3525856e0491a986.pdf" at bounding box center [473, 247] width 163 height 9
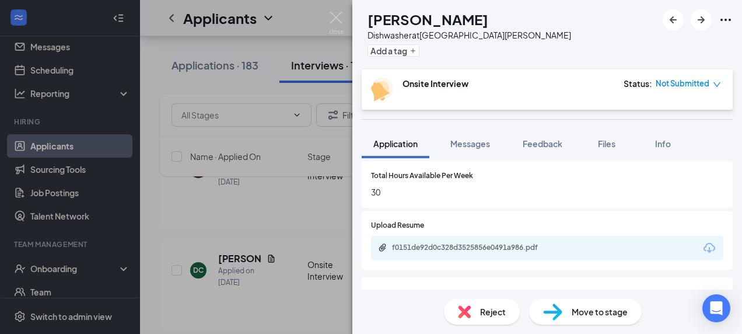
click at [478, 307] on div "Reject" at bounding box center [482, 312] width 76 height 26
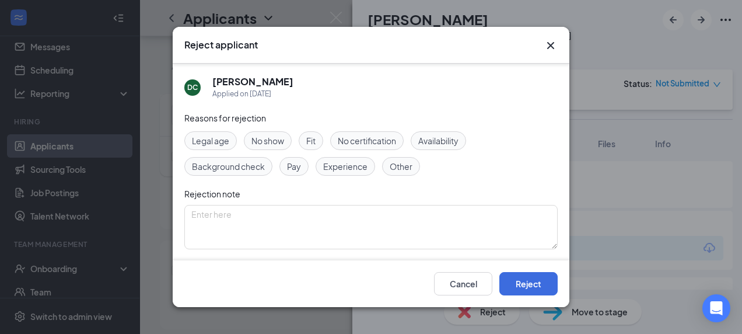
scroll to position [85, 0]
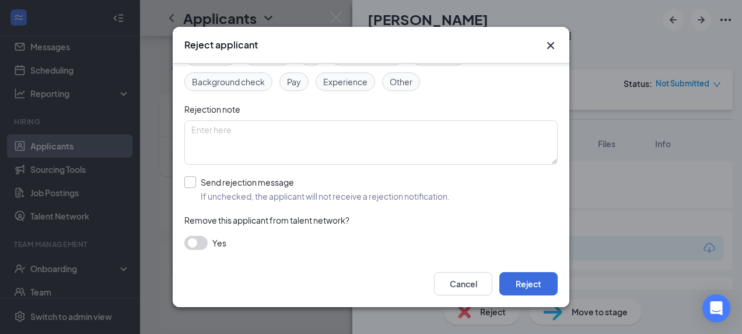
click at [254, 180] on input "Send rejection message If unchecked, the applicant will not receive a rejection…" at bounding box center [316, 189] width 265 height 26
checkbox input "true"
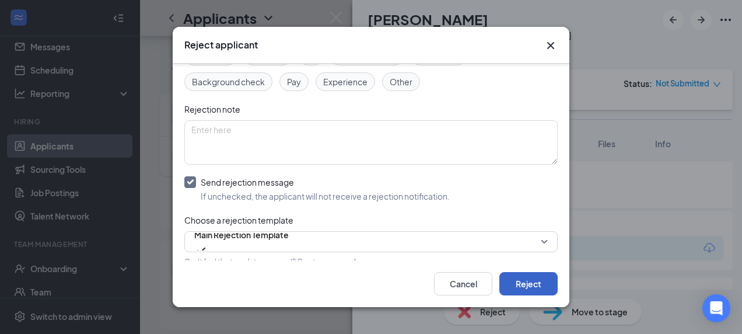
click at [525, 279] on button "Reject" at bounding box center [528, 283] width 58 height 23
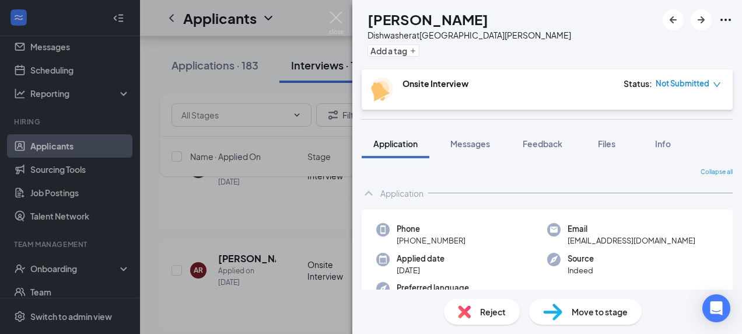
click at [484, 310] on span "Reject" at bounding box center [493, 311] width 26 height 13
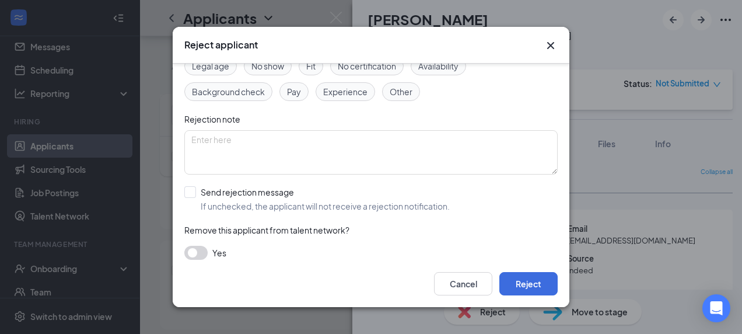
scroll to position [85, 0]
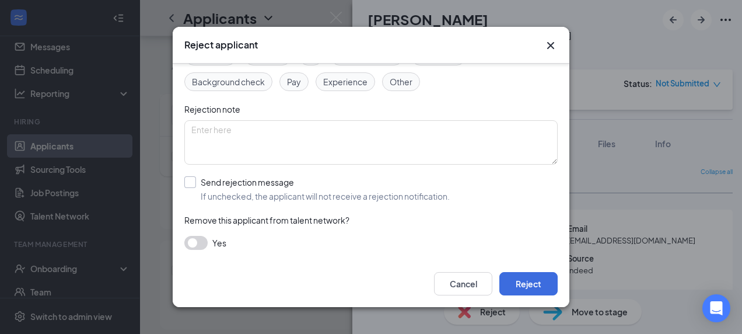
click at [201, 184] on input "Send rejection message If unchecked, the applicant will not receive a rejection…" at bounding box center [316, 189] width 265 height 26
checkbox input "true"
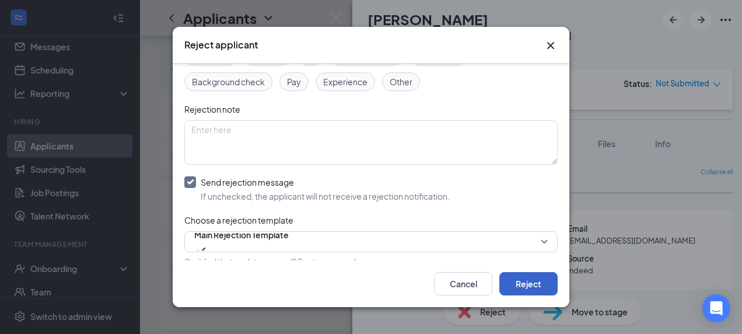
click at [525, 282] on button "Reject" at bounding box center [528, 283] width 58 height 23
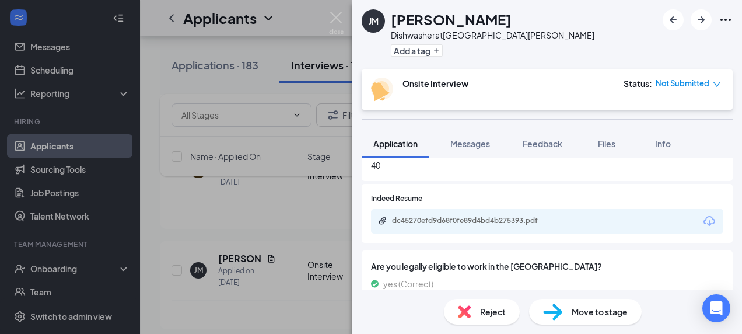
scroll to position [555, 0]
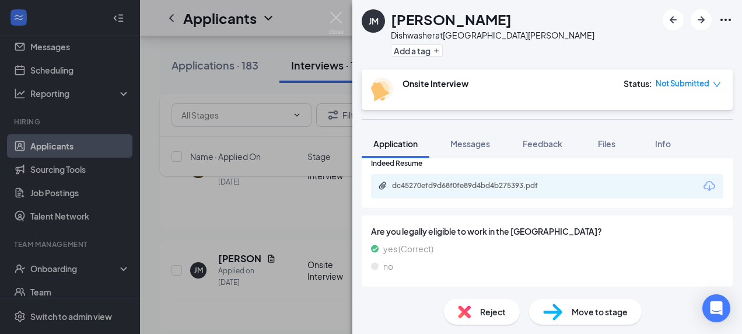
click at [520, 184] on div "dc45270efd9d68f0fe89d4bd4b275393.pdf" at bounding box center [473, 185] width 163 height 9
click at [492, 313] on span "Reject" at bounding box center [493, 311] width 26 height 13
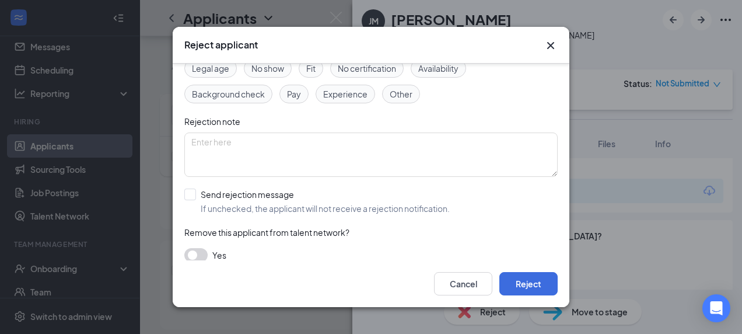
scroll to position [85, 0]
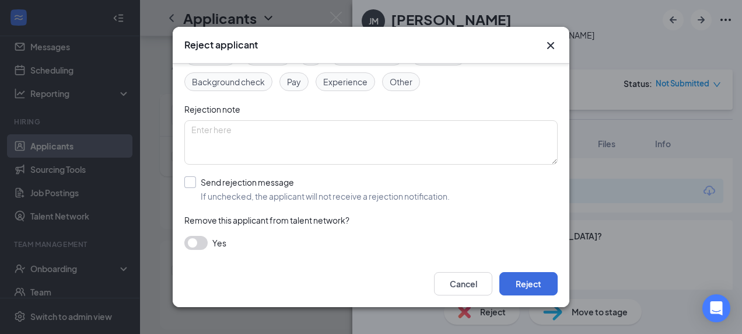
click at [274, 184] on input "Send rejection message If unchecked, the applicant will not receive a rejection…" at bounding box center [316, 189] width 265 height 26
checkbox input "true"
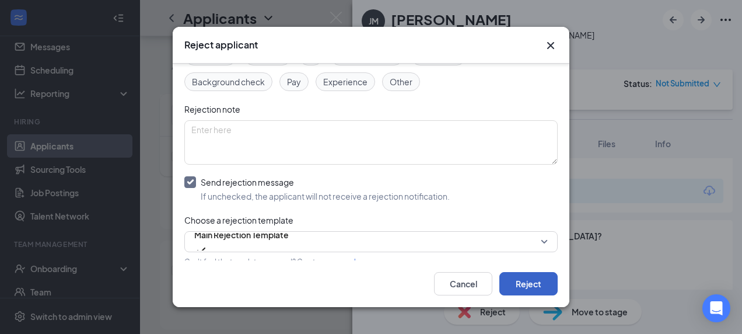
click at [522, 284] on button "Reject" at bounding box center [528, 283] width 58 height 23
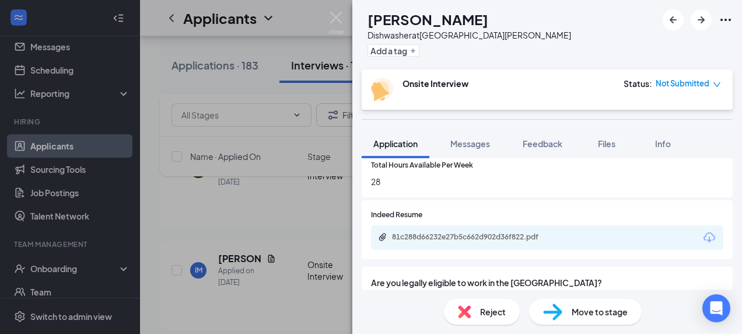
scroll to position [505, 0]
click at [501, 234] on div "81c288d66232e27b5c662d902d36f822.pdf" at bounding box center [473, 235] width 163 height 9
click at [487, 312] on span "Reject" at bounding box center [493, 311] width 26 height 13
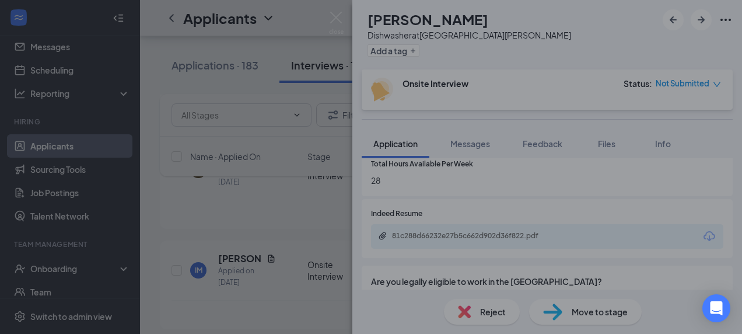
click at [491, 316] on div "Reject applicant IM Ivan Medina Applied on Aug 22 Reasons for rejection Legal a…" at bounding box center [371, 167] width 742 height 334
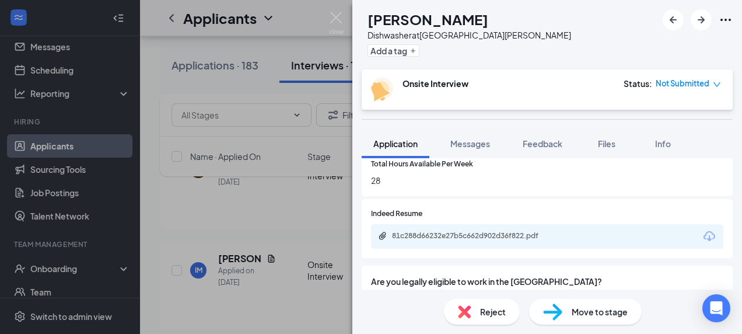
click at [488, 314] on span "Reject" at bounding box center [493, 311] width 26 height 13
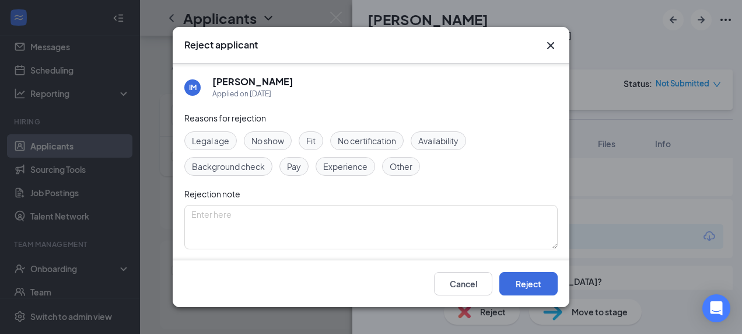
scroll to position [85, 0]
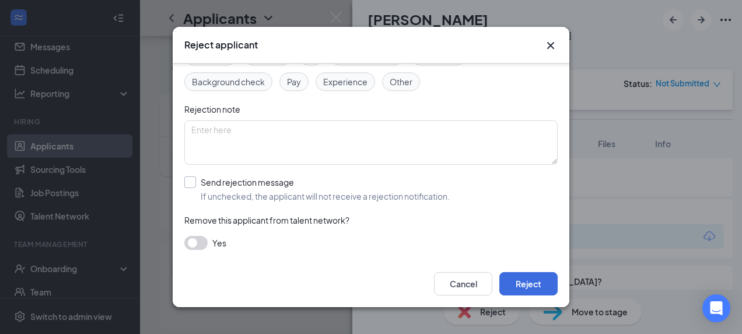
click at [278, 186] on input "Send rejection message If unchecked, the applicant will not receive a rejection…" at bounding box center [316, 189] width 265 height 26
checkbox input "true"
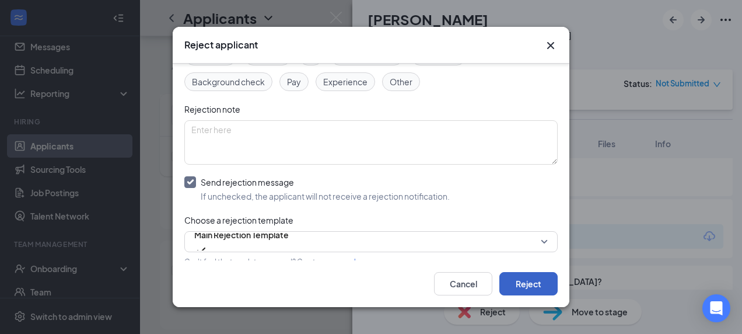
click at [524, 286] on button "Reject" at bounding box center [528, 283] width 58 height 23
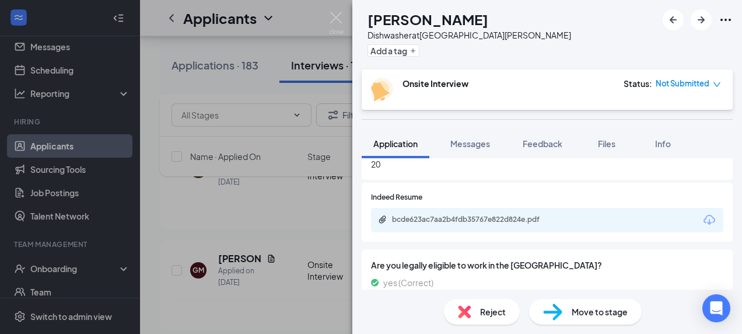
scroll to position [522, 0]
click at [483, 221] on div "bcde623ac7aa2b4fdb35767e822d824e.pdf" at bounding box center [473, 218] width 163 height 9
click at [491, 313] on span "Reject" at bounding box center [493, 311] width 26 height 13
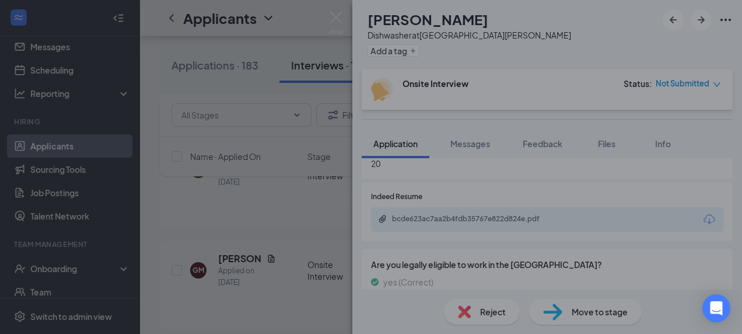
click at [487, 309] on div "Reject applicant GM George Marin Applied on Aug 22 Reasons for rejection Legal …" at bounding box center [371, 167] width 742 height 334
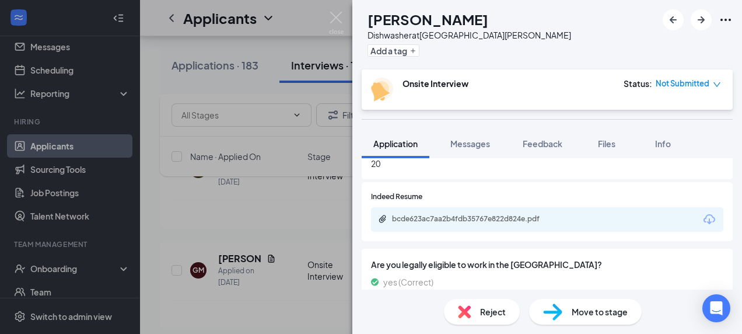
click at [491, 312] on span "Reject" at bounding box center [493, 311] width 26 height 13
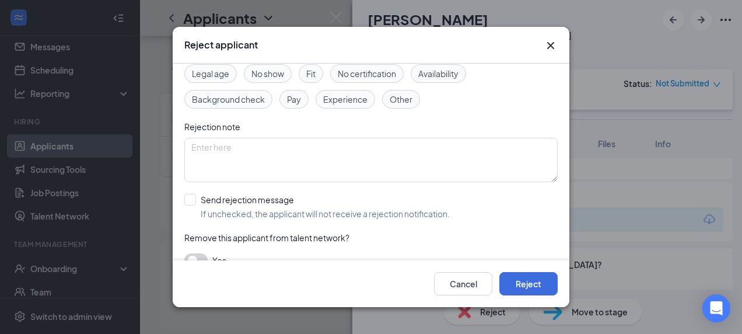
scroll to position [85, 0]
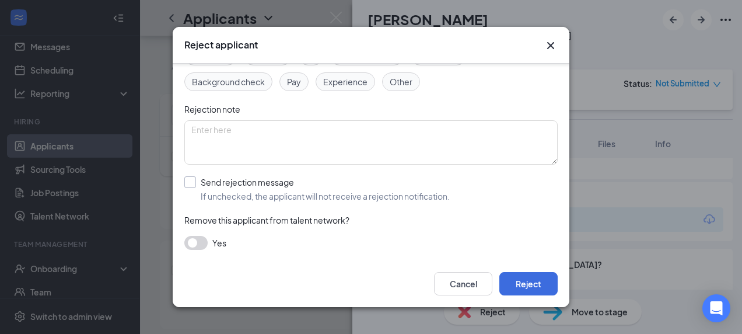
click at [256, 186] on input "Send rejection message If unchecked, the applicant will not receive a rejection…" at bounding box center [316, 189] width 265 height 26
checkbox input "true"
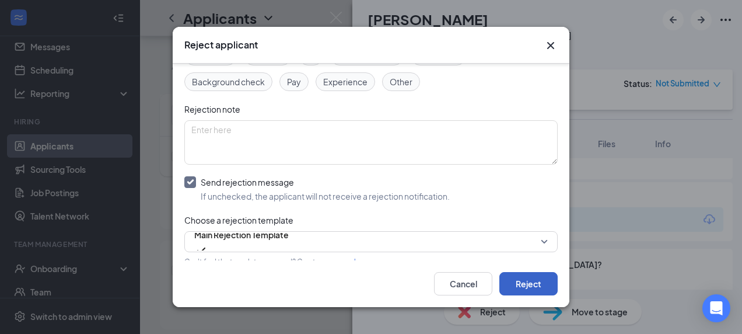
click at [531, 282] on button "Reject" at bounding box center [528, 283] width 58 height 23
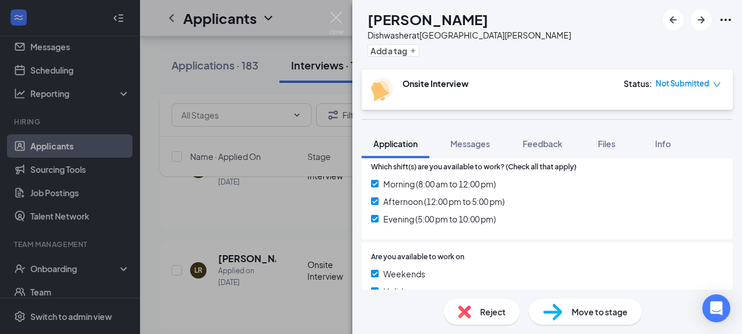
scroll to position [375, 0]
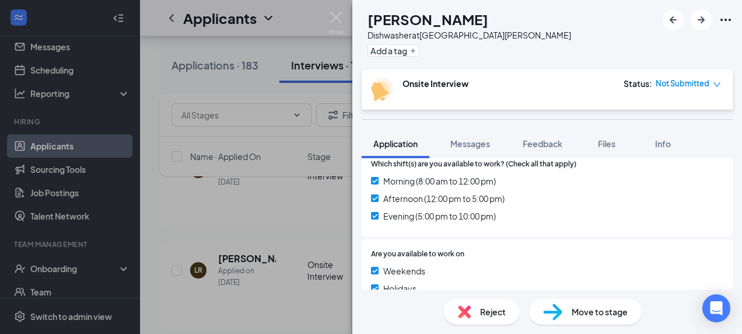
click at [481, 310] on span "Reject" at bounding box center [493, 311] width 26 height 13
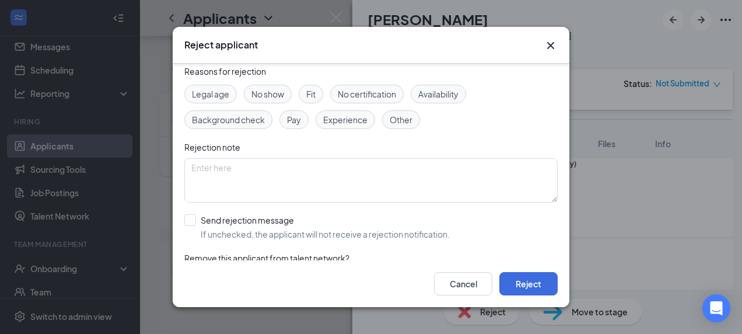
scroll to position [85, 0]
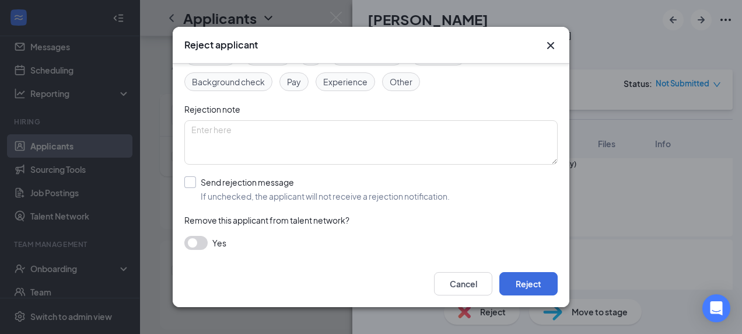
click at [275, 187] on input "Send rejection message If unchecked, the applicant will not receive a rejection…" at bounding box center [316, 189] width 265 height 26
checkbox input "true"
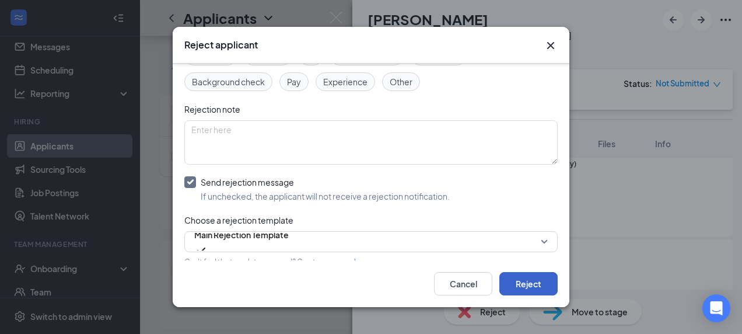
click at [540, 286] on button "Reject" at bounding box center [528, 283] width 58 height 23
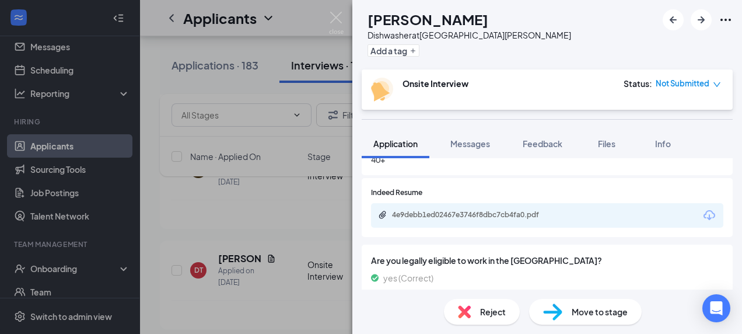
scroll to position [526, 0]
click at [489, 220] on div "4e9debb1ed02467e3746f8dbc7cb4fa0.pdf" at bounding box center [472, 214] width 189 height 11
click at [491, 309] on span "Reject" at bounding box center [493, 311] width 26 height 13
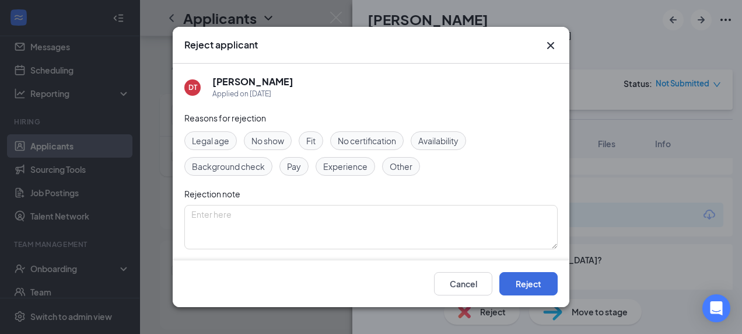
click at [551, 45] on icon "Cross" at bounding box center [550, 45] width 7 height 7
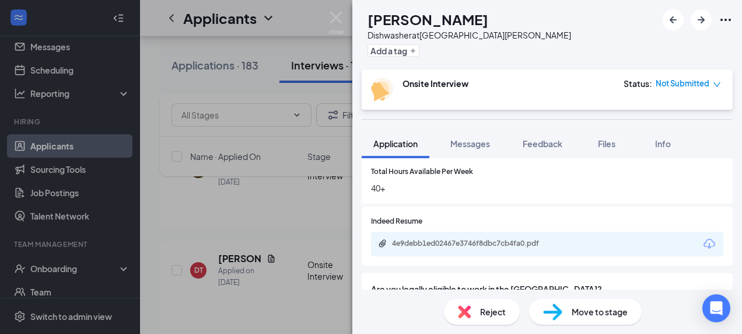
scroll to position [503, 0]
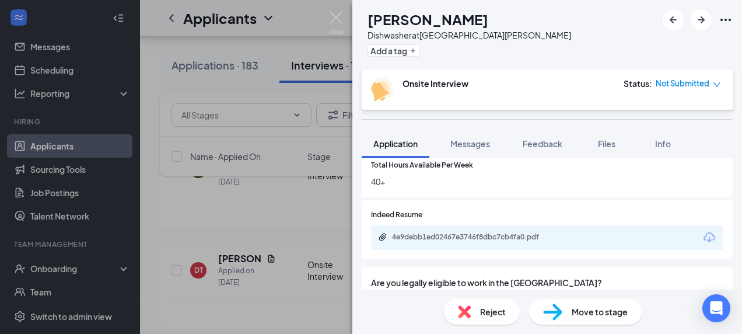
click at [526, 237] on div "4e9debb1ed02467e3746f8dbc7cb4fa0.pdf" at bounding box center [473, 236] width 163 height 9
click at [479, 312] on div "Reject" at bounding box center [482, 312] width 76 height 26
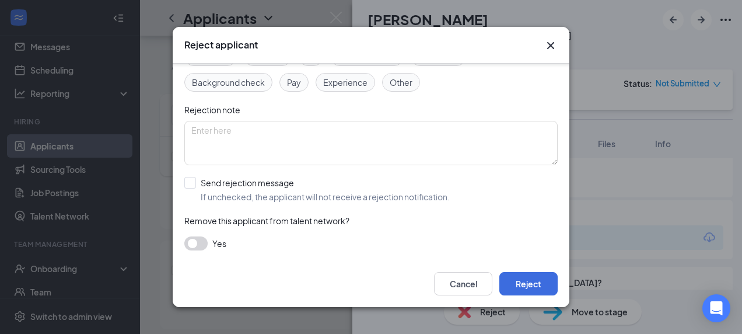
scroll to position [83, 0]
click at [260, 196] on input "Send rejection message If unchecked, the applicant will not receive a rejection…" at bounding box center [316, 190] width 265 height 26
checkbox input "true"
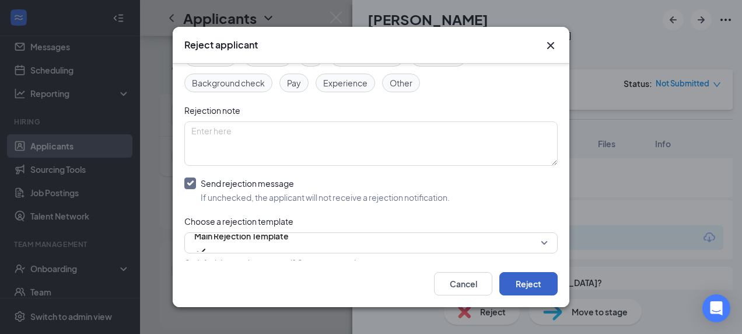
click at [537, 281] on button "Reject" at bounding box center [528, 283] width 58 height 23
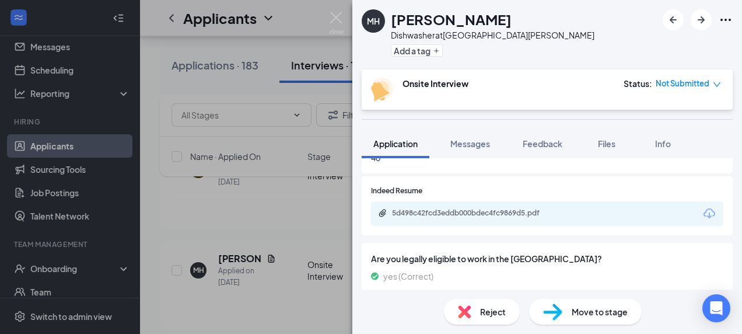
scroll to position [547, 0]
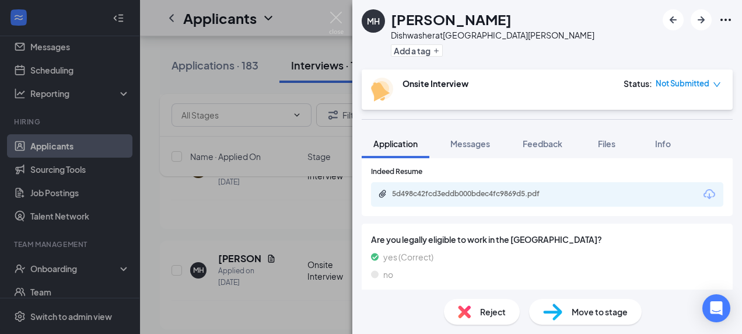
click at [491, 191] on div "5d498c42fcd3eddb000bdec4fc9869d5.pdf" at bounding box center [473, 193] width 163 height 9
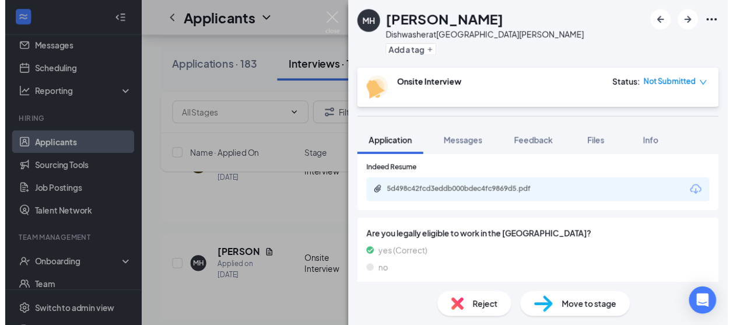
scroll to position [555, 0]
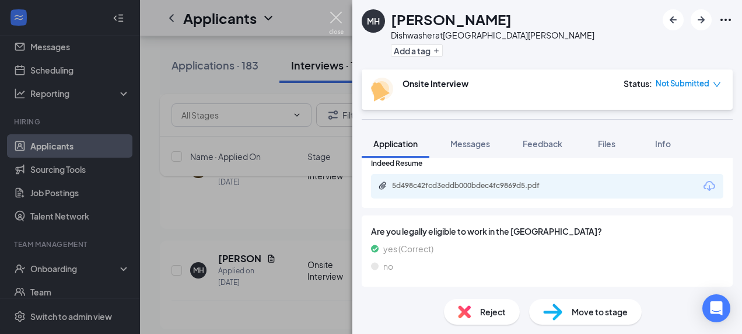
click at [336, 16] on img at bounding box center [336, 23] width 15 height 23
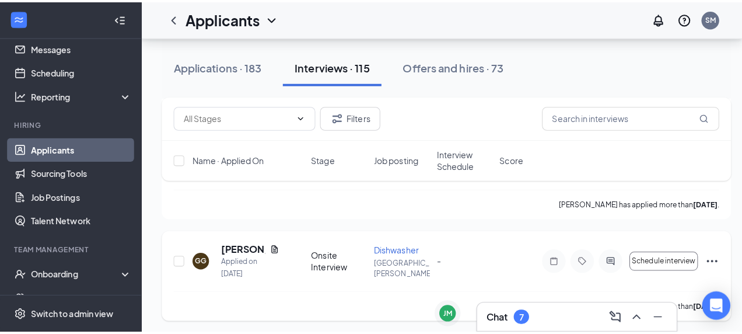
scroll to position [8838, 0]
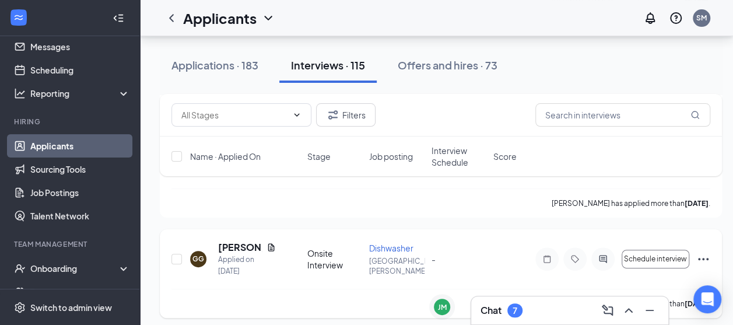
click at [240, 241] on h5 "[PERSON_NAME]" at bounding box center [240, 247] width 44 height 13
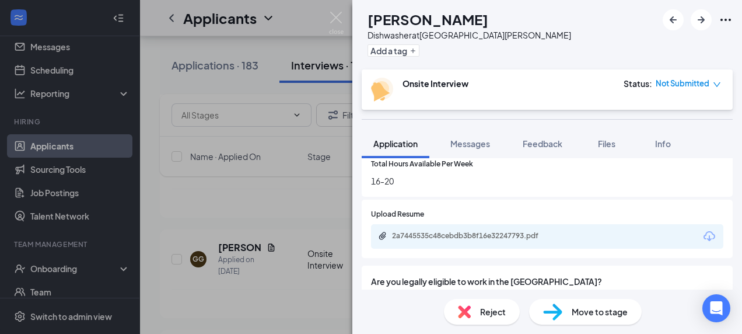
scroll to position [457, 0]
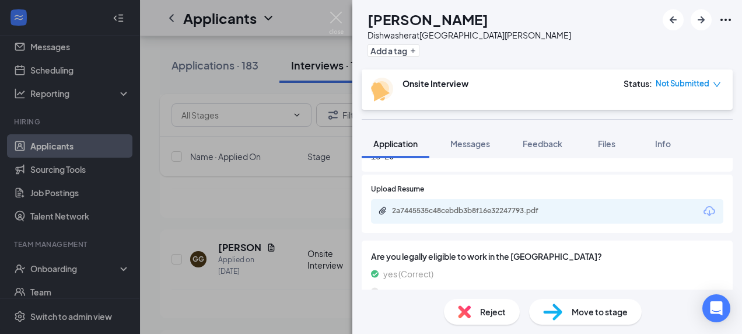
click at [527, 214] on div "2a7445535c48cebdb3b8f16e32247793.pdf" at bounding box center [473, 210] width 163 height 9
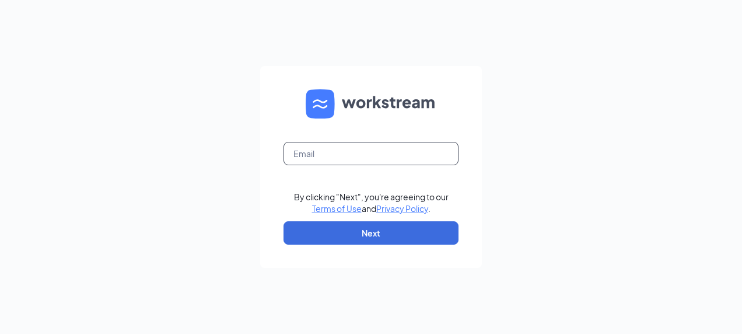
click at [326, 155] on input "text" at bounding box center [371, 153] width 175 height 23
type input "[EMAIL_ADDRESS][DOMAIN_NAME]"
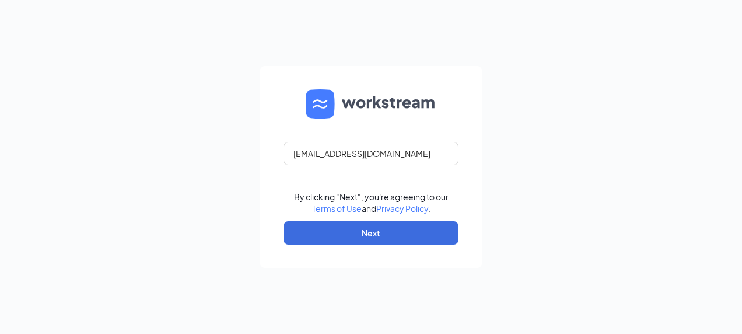
click at [351, 245] on form "[EMAIL_ADDRESS][DOMAIN_NAME] By clicking "Next", you're agreeing to our Terms o…" at bounding box center [371, 167] width 222 height 202
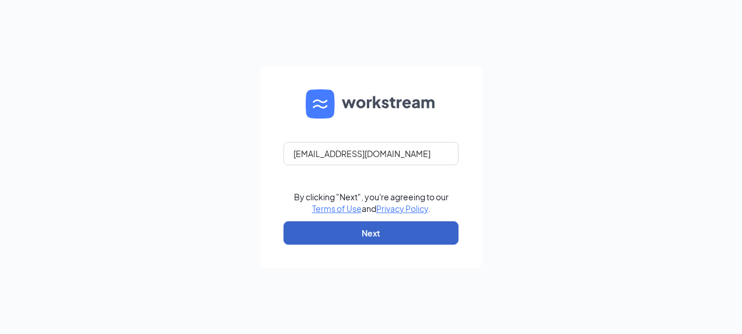
click at [338, 232] on button "Next" at bounding box center [371, 232] width 175 height 23
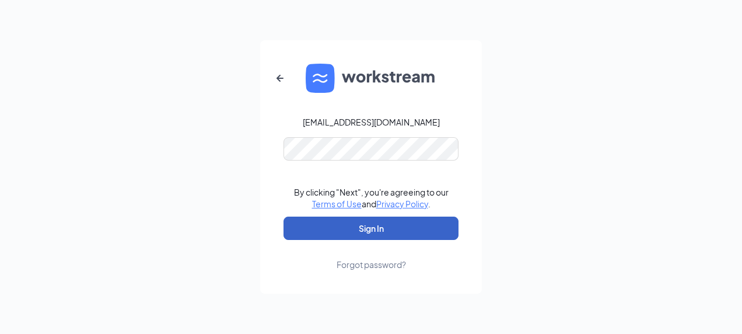
click at [291, 218] on button "Sign In" at bounding box center [371, 227] width 175 height 23
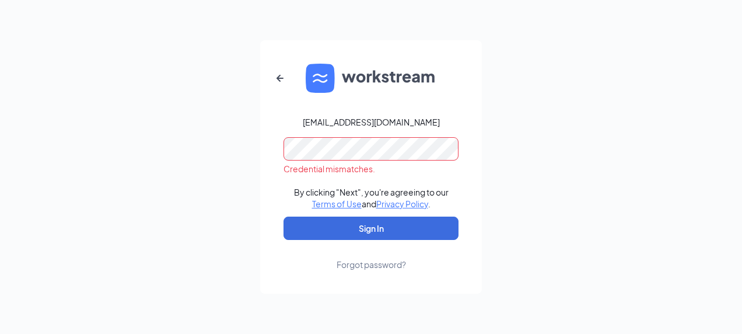
click at [180, 171] on div "[EMAIL_ADDRESS][DOMAIN_NAME] Credential mismatches. By clicking "Next", you're …" at bounding box center [371, 167] width 742 height 334
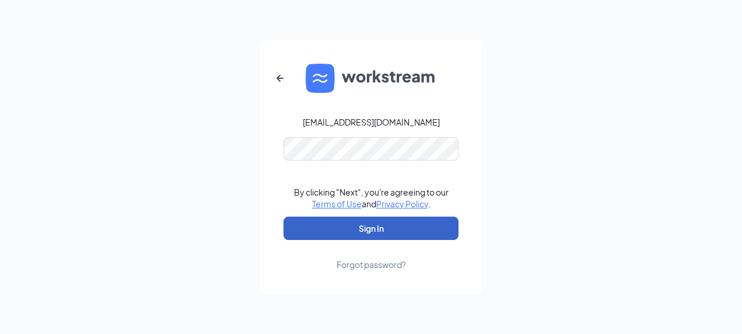
click at [292, 227] on button "Sign In" at bounding box center [371, 227] width 175 height 23
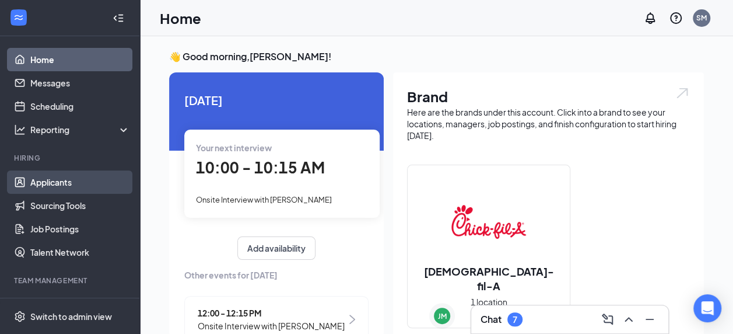
click at [79, 183] on link "Applicants" at bounding box center [80, 181] width 100 height 23
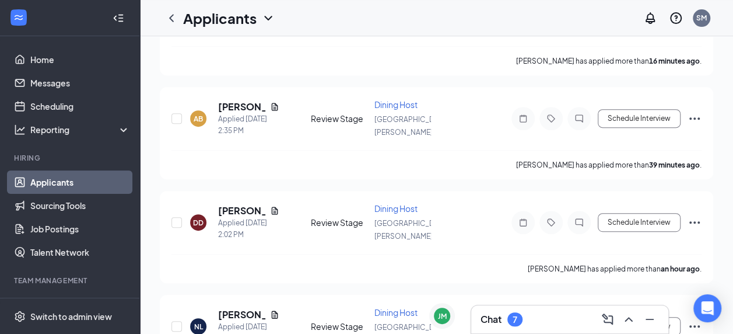
scroll to position [380, 0]
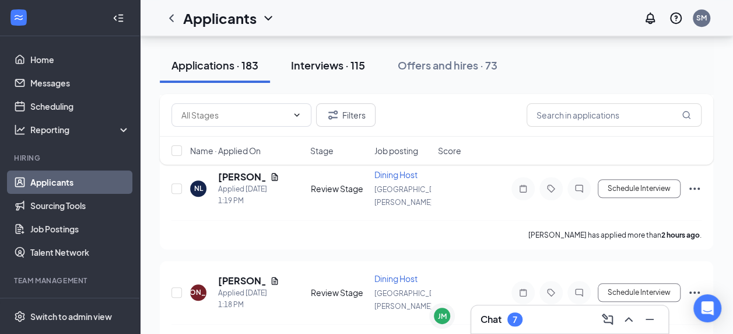
click at [320, 69] on div "Interviews · 115" at bounding box center [328, 65] width 74 height 15
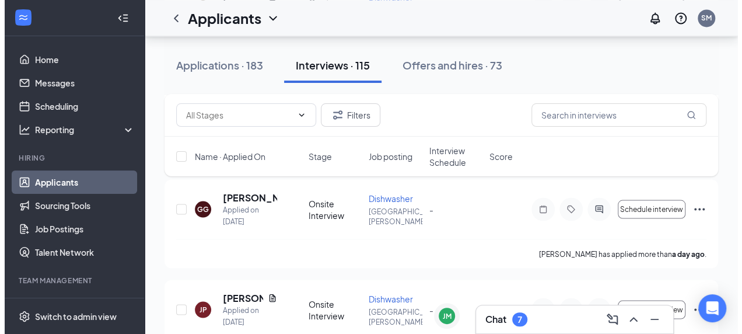
scroll to position [3911, 0]
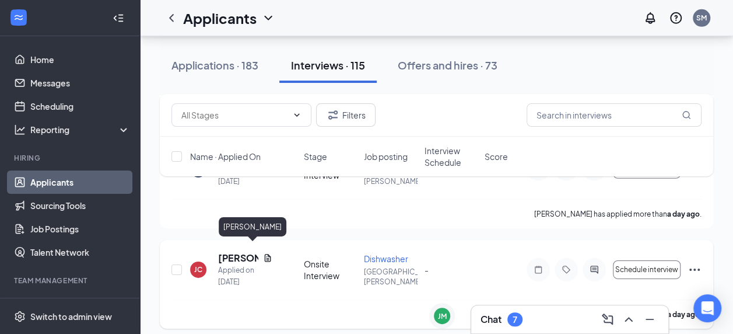
click at [230, 251] on h5 "[PERSON_NAME]" at bounding box center [238, 257] width 40 height 13
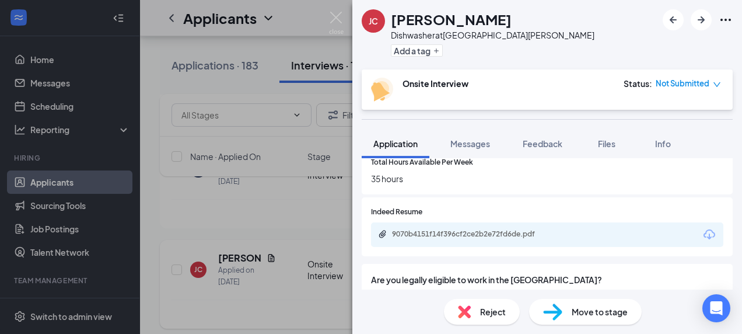
scroll to position [542, 0]
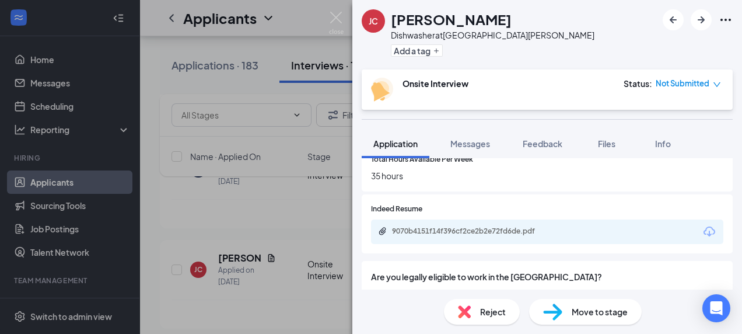
click at [606, 232] on div "9070b4151f14f396cf2ce2b2e72fd6de.pdf" at bounding box center [547, 231] width 352 height 25
click at [557, 236] on div "9070b4151f14f396cf2ce2b2e72fd6de.pdf" at bounding box center [472, 231] width 189 height 11
click at [481, 305] on span "Reject" at bounding box center [493, 311] width 26 height 13
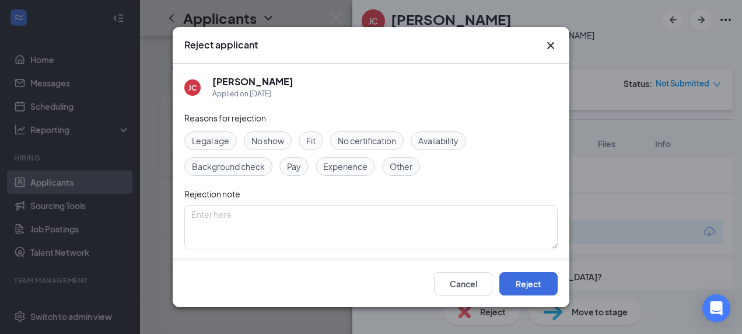
click at [471, 321] on div "Reject applicant [PERSON_NAME] Applied on [DATE] Reasons for rejection Legal ag…" at bounding box center [371, 167] width 742 height 334
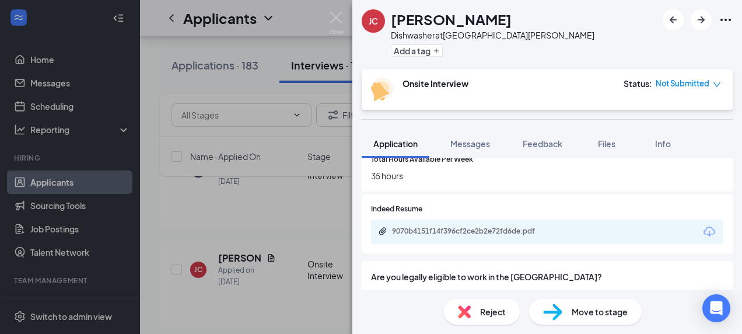
click at [481, 316] on span "Reject" at bounding box center [493, 311] width 26 height 13
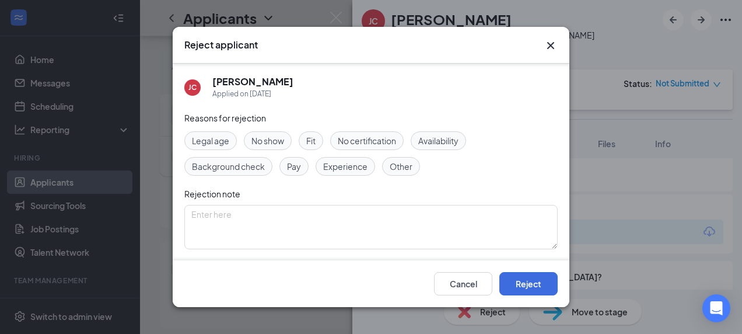
scroll to position [85, 0]
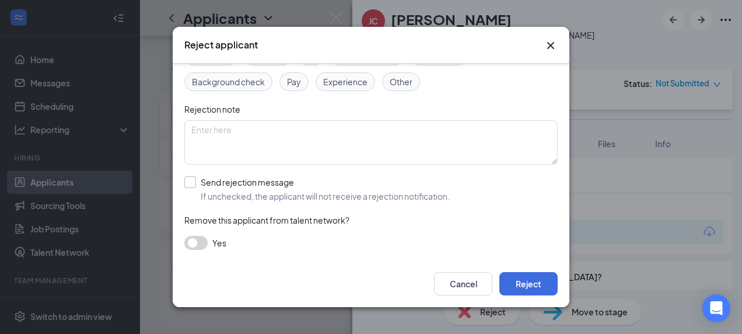
click at [274, 193] on input "Send rejection message If unchecked, the applicant will not receive a rejection…" at bounding box center [316, 189] width 265 height 26
checkbox input "true"
click at [522, 286] on button "Reject" at bounding box center [528, 283] width 58 height 23
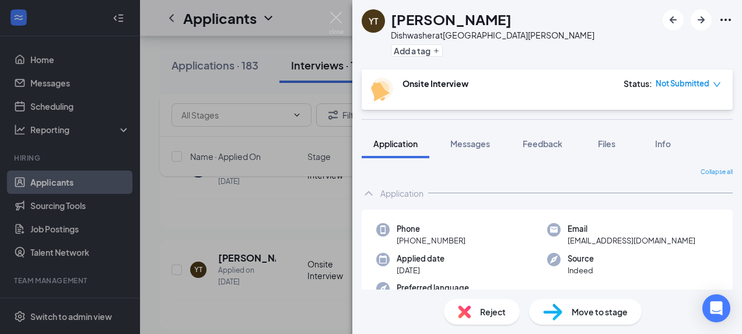
click at [337, 21] on img at bounding box center [336, 23] width 15 height 23
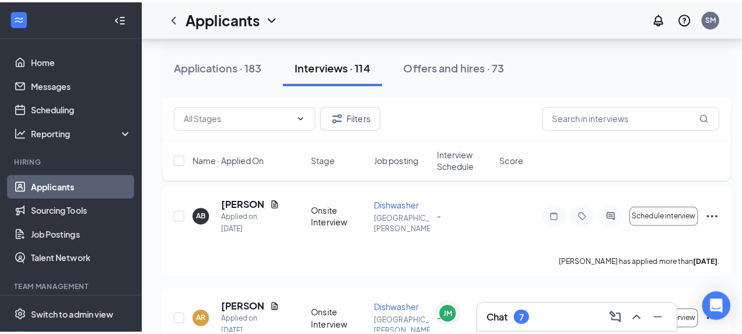
scroll to position [8927, 0]
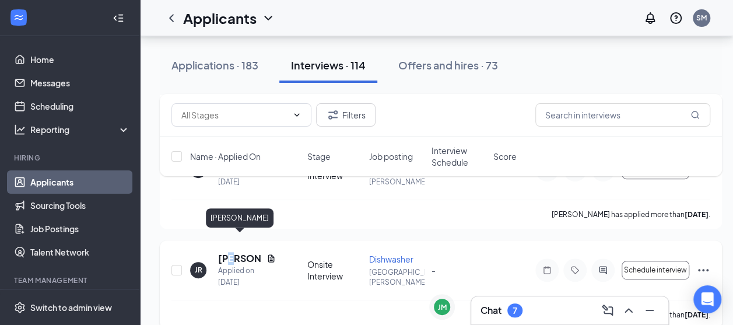
drag, startPoint x: 242, startPoint y: 237, endPoint x: 232, endPoint y: 239, distance: 9.5
click at [232, 252] on h5 "[PERSON_NAME]" at bounding box center [240, 258] width 44 height 13
click at [238, 252] on h5 "[PERSON_NAME]" at bounding box center [240, 258] width 44 height 13
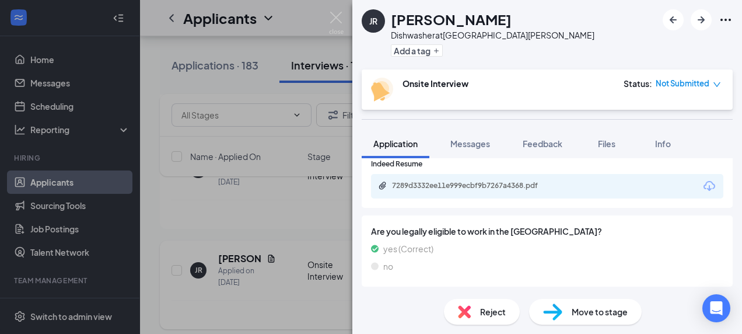
scroll to position [482, 0]
click at [520, 188] on div "7289d3332ee11e999ecbf9b7267a4368.pdf" at bounding box center [473, 185] width 163 height 9
click at [604, 312] on span "Move to stage" at bounding box center [600, 311] width 56 height 13
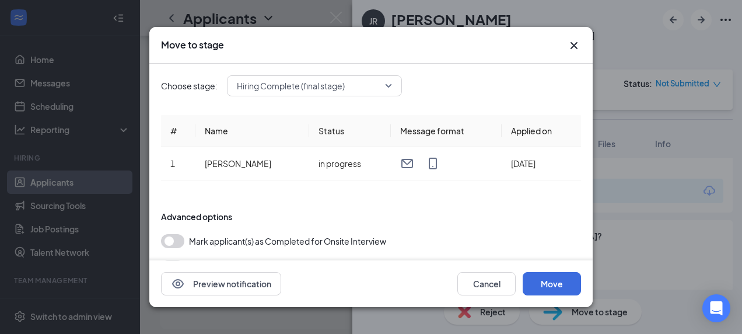
click at [355, 86] on span "Hiring Complete (final stage)" at bounding box center [309, 86] width 145 height 18
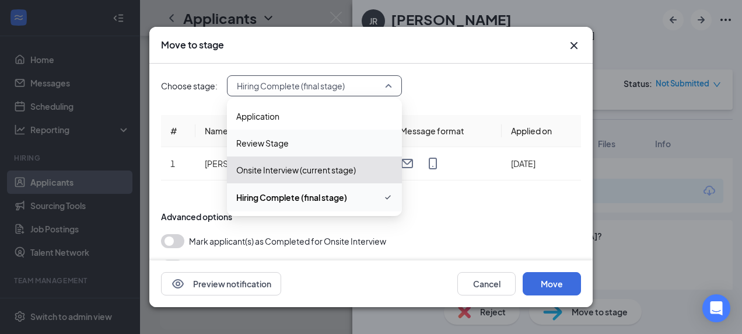
click at [313, 142] on span "Review Stage" at bounding box center [314, 143] width 156 height 13
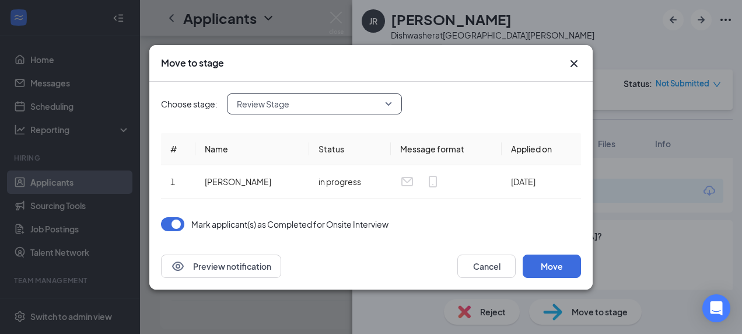
click at [342, 106] on span "Review Stage" at bounding box center [309, 104] width 145 height 18
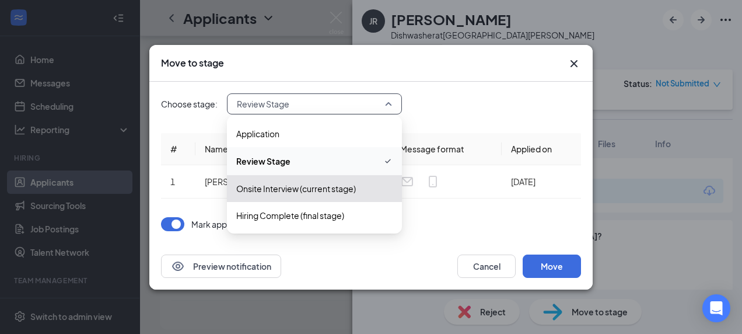
click at [321, 187] on span "Onsite Interview (current stage)" at bounding box center [296, 188] width 120 height 13
click at [448, 82] on div "Choose stage: Review Stage 4069501 4070885 Application Review Stage Onsite Inte…" at bounding box center [371, 162] width 420 height 161
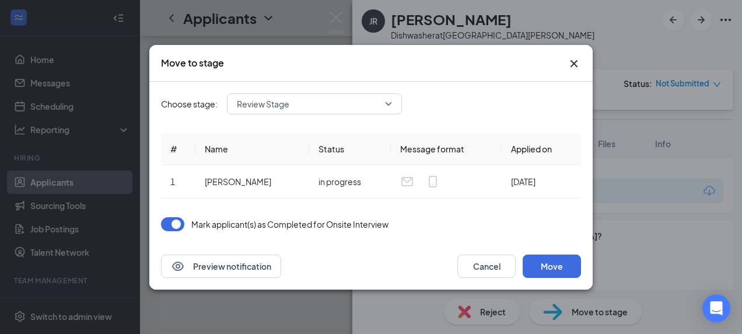
click at [571, 63] on icon "Cross" at bounding box center [574, 64] width 14 height 14
